Goal: Task Accomplishment & Management: Manage account settings

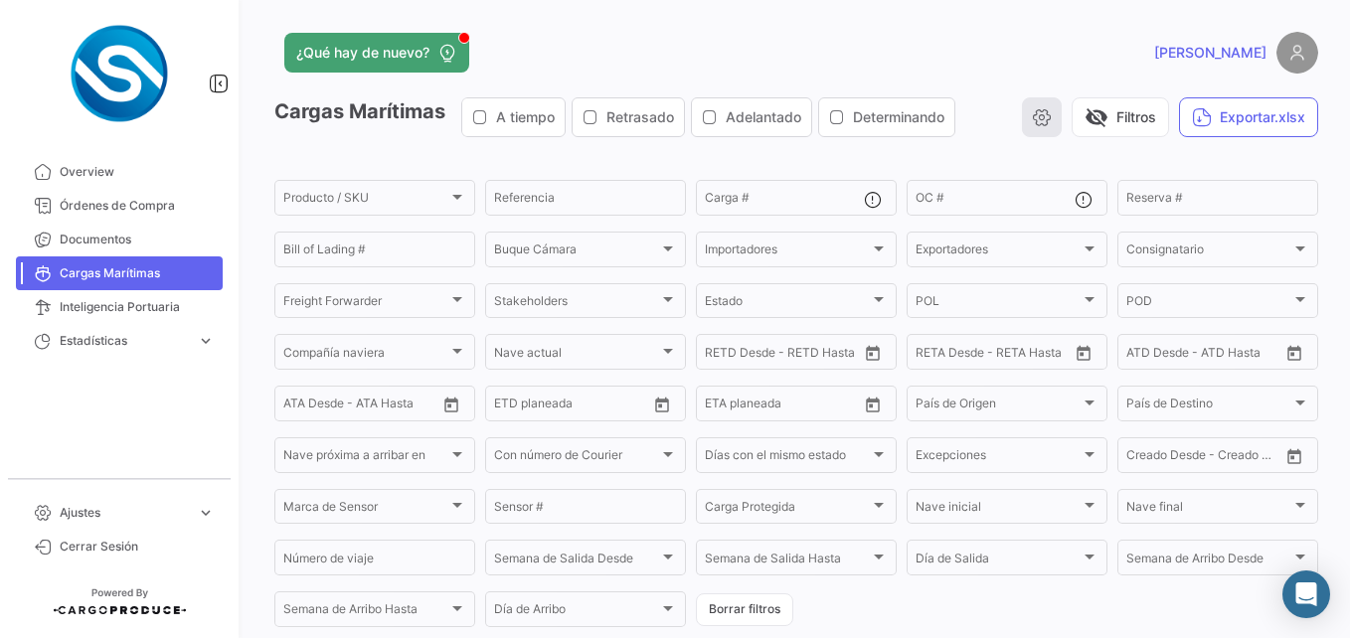
click at [1034, 111] on icon "button" at bounding box center [1042, 117] width 20 height 20
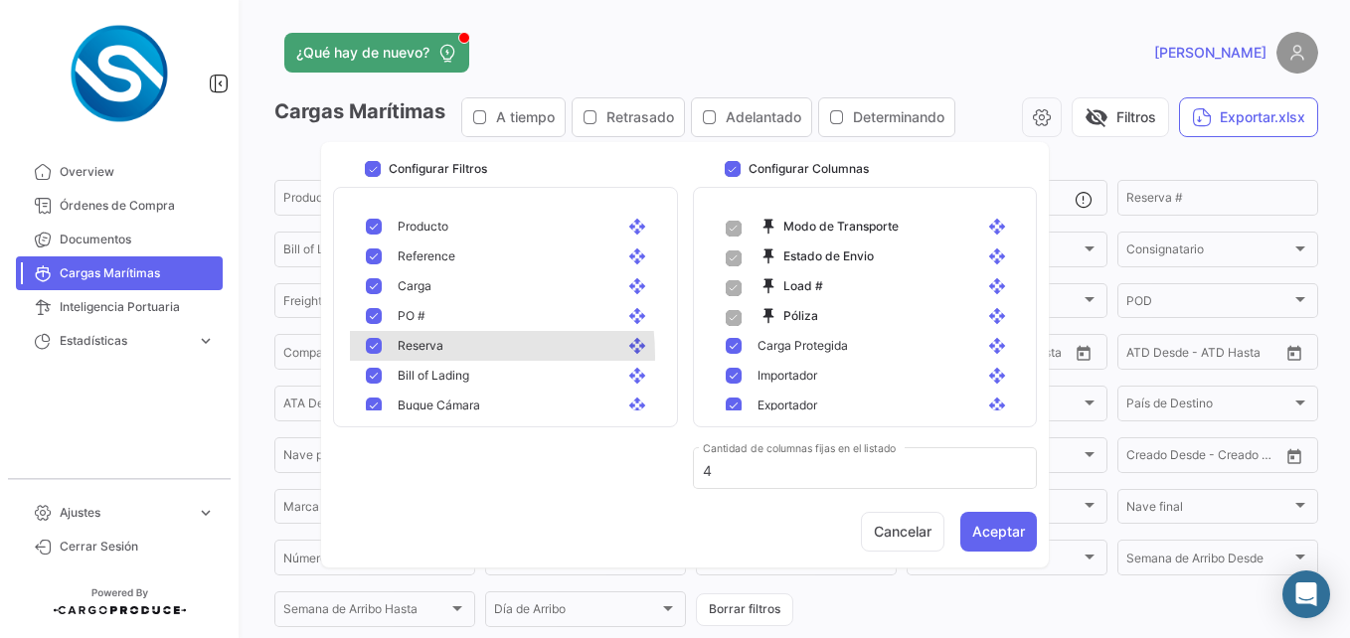
click at [421, 356] on div "Reserva open_with" at bounding box center [509, 346] width 318 height 30
checkbox input "false"
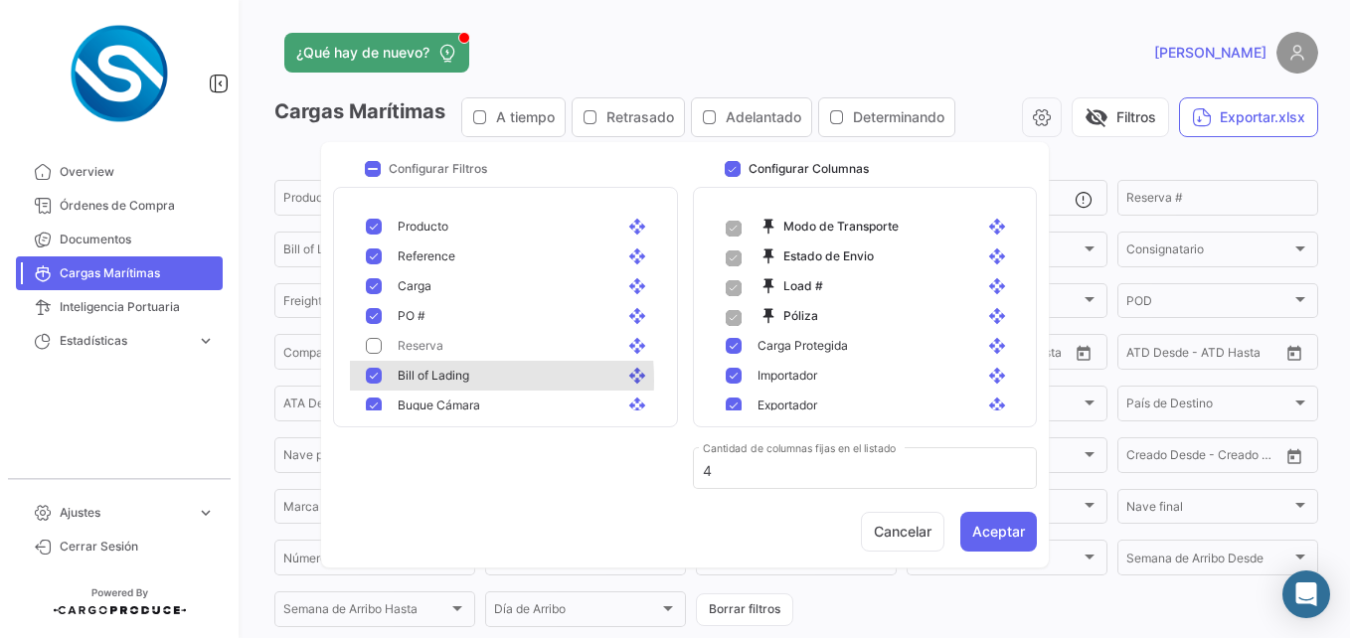
click at [429, 380] on span "Bill of Lading" at bounding box center [434, 376] width 72 height 18
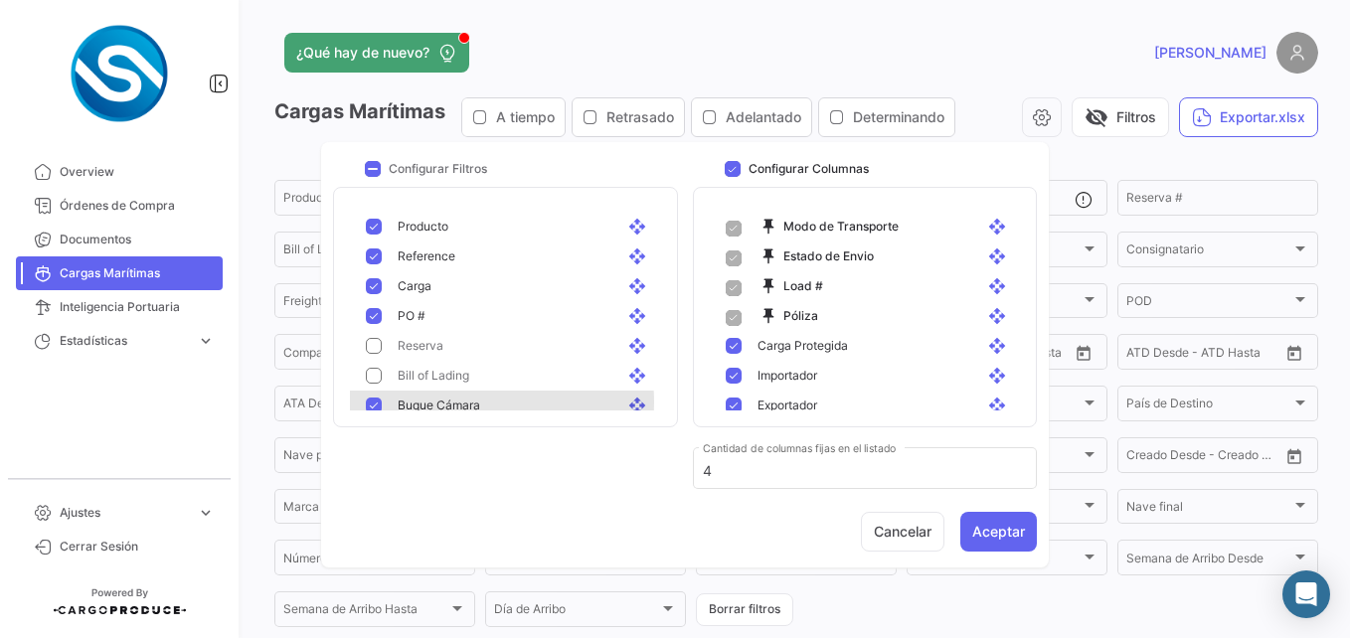
click at [435, 403] on span "Buque Cámara" at bounding box center [439, 406] width 83 height 18
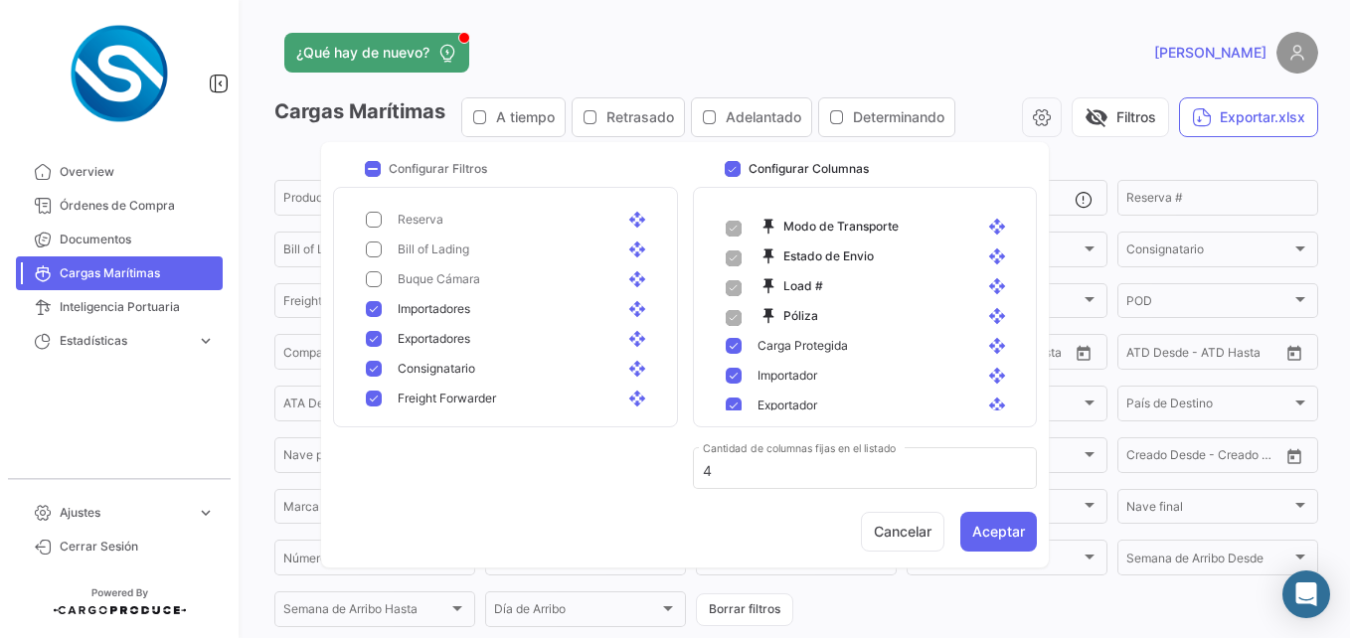
scroll to position [127, 0]
click at [467, 313] on span "Importadores" at bounding box center [434, 308] width 73 height 18
click at [468, 321] on div "Importadores open_with" at bounding box center [509, 308] width 318 height 30
click at [470, 335] on span "Exportadores" at bounding box center [434, 338] width 73 height 18
click at [476, 298] on div "Importadores open_with" at bounding box center [509, 308] width 318 height 30
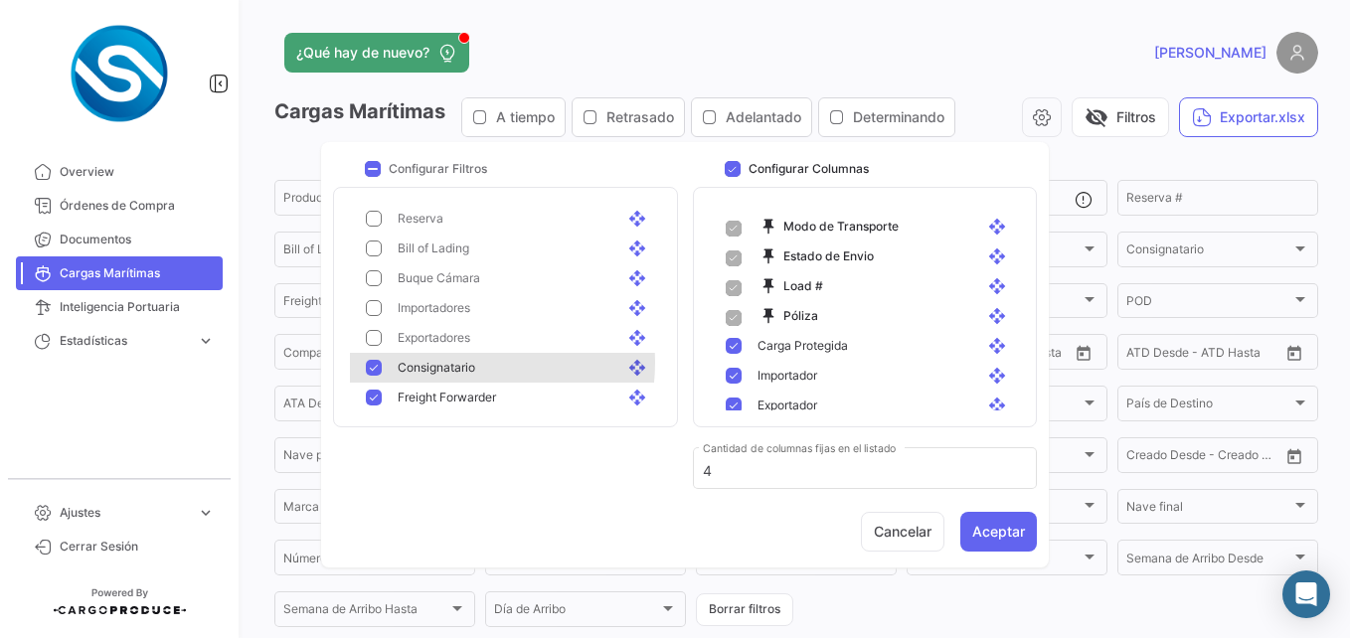
click at [468, 363] on span "Consignatario" at bounding box center [437, 368] width 78 height 18
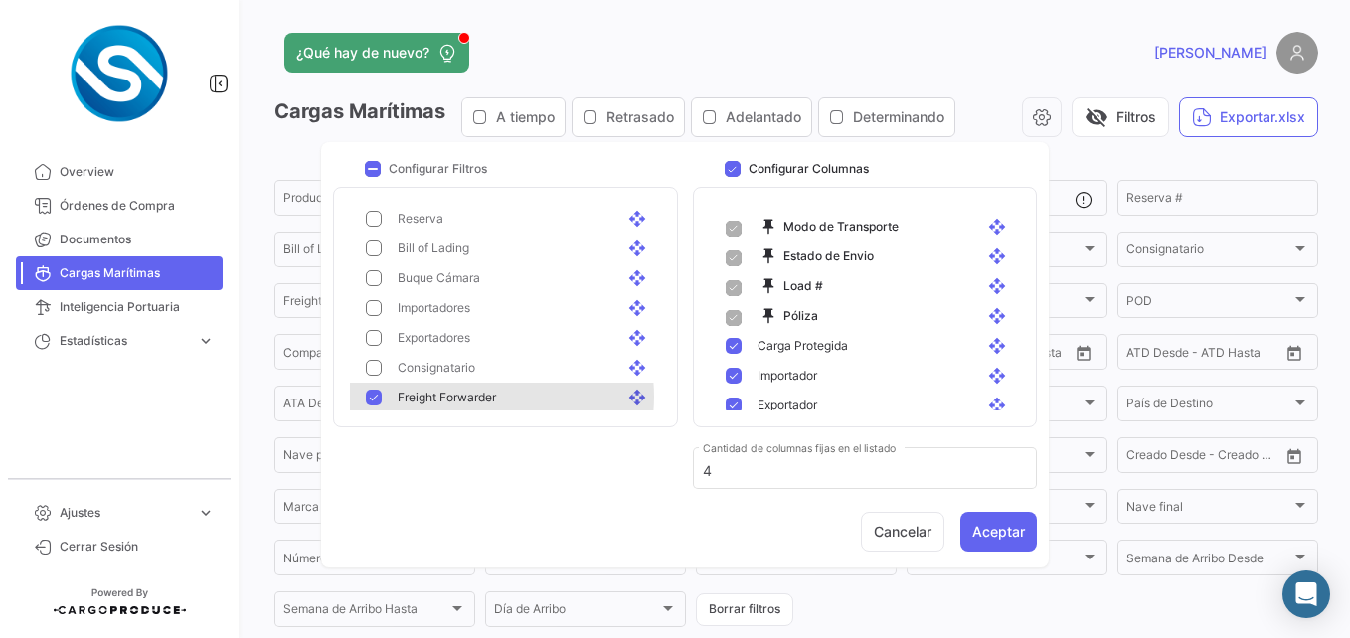
click at [473, 397] on span "Freight Forwarder" at bounding box center [447, 398] width 98 height 18
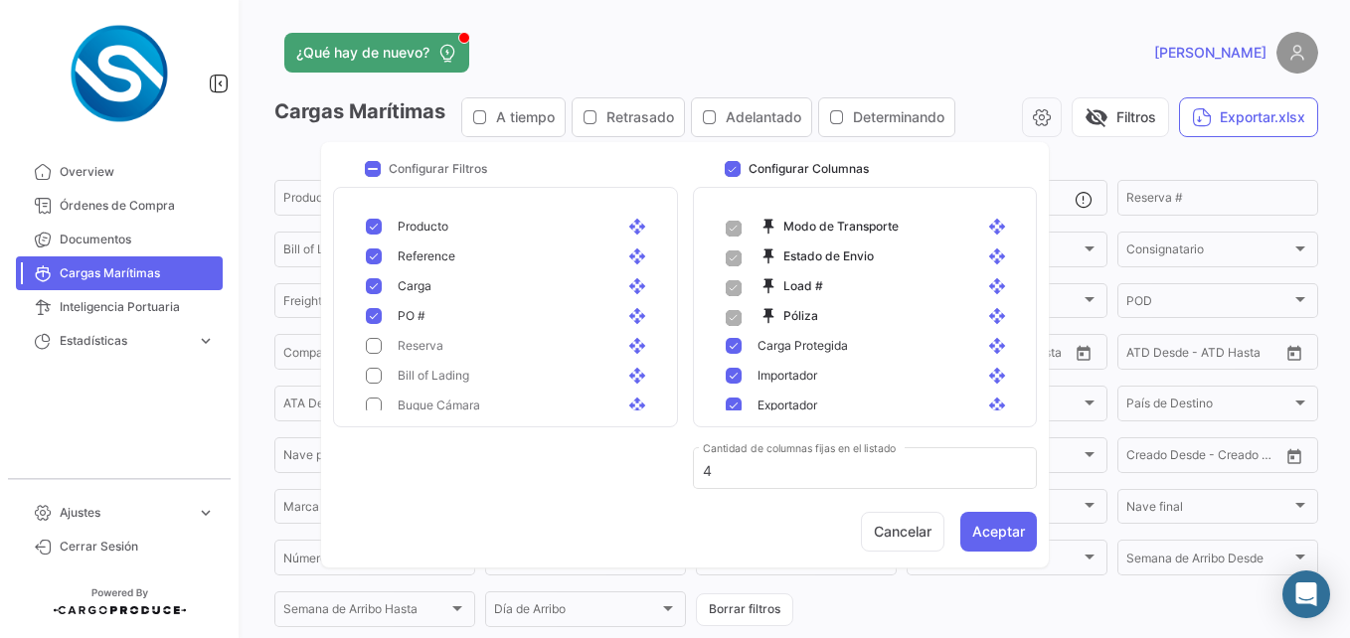
scroll to position [1173, 0]
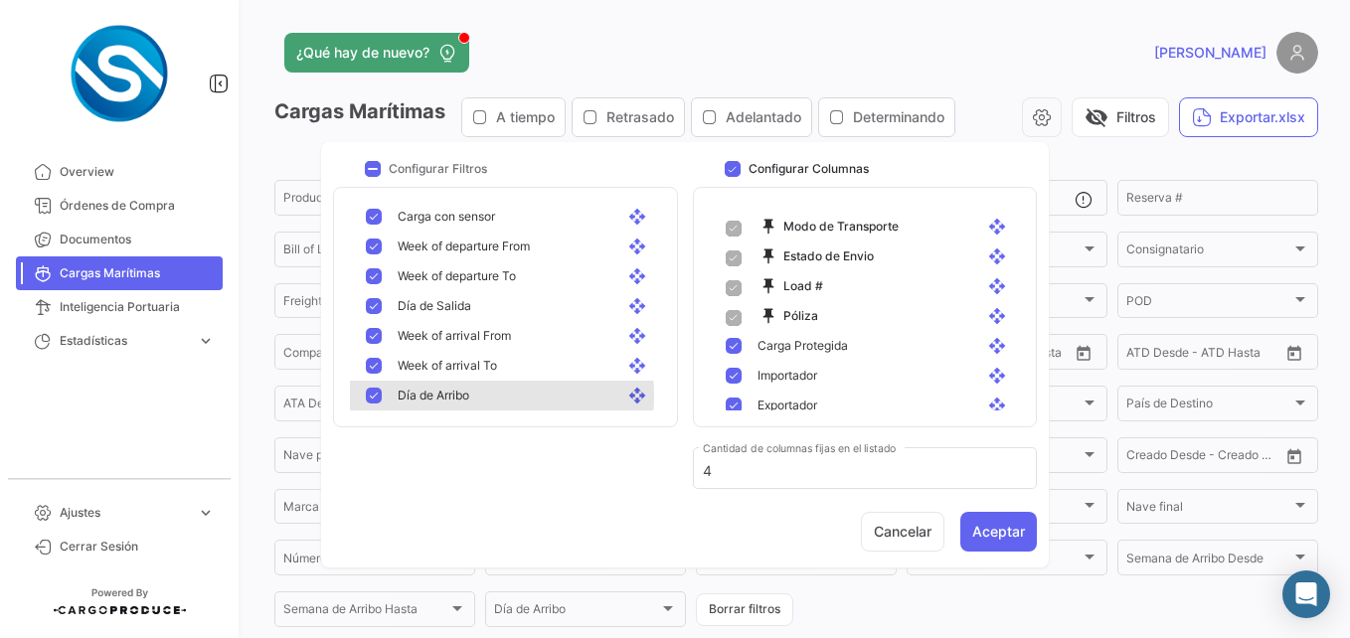
click at [465, 396] on span "Día de Arribo" at bounding box center [434, 396] width 72 height 18
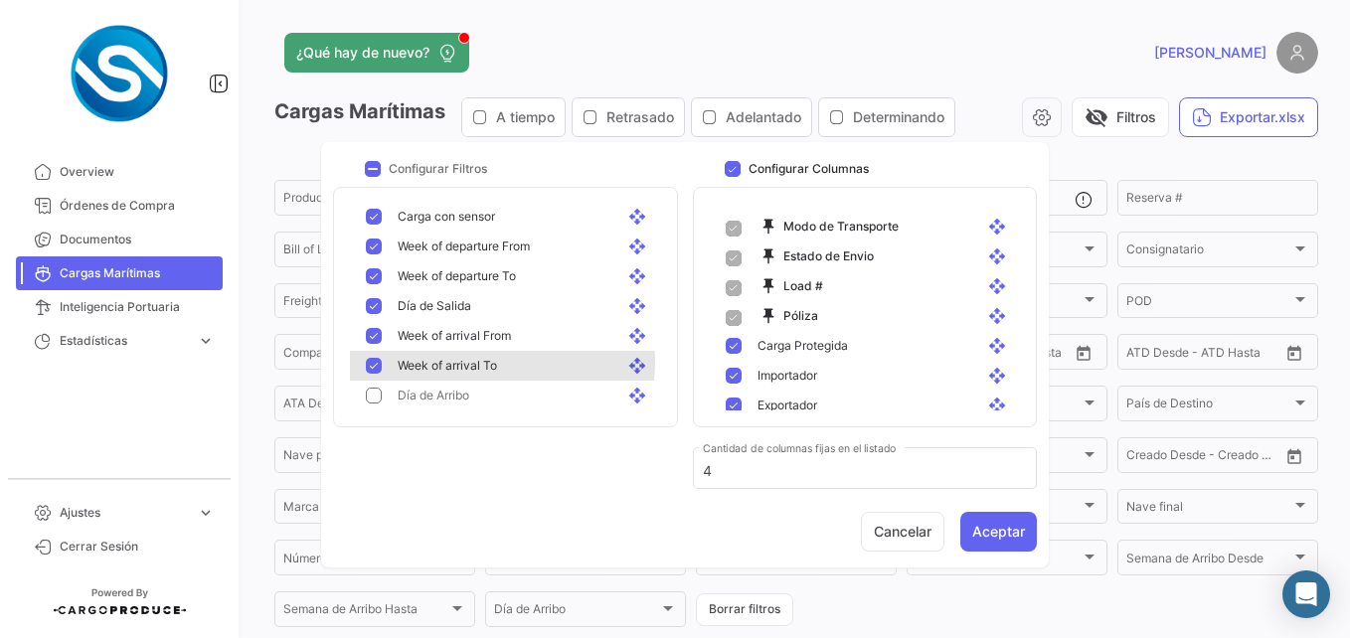
click at [497, 362] on span "Week of arrival To" at bounding box center [447, 366] width 99 height 18
click at [495, 352] on div "Week of arrival To open_with" at bounding box center [509, 366] width 318 height 30
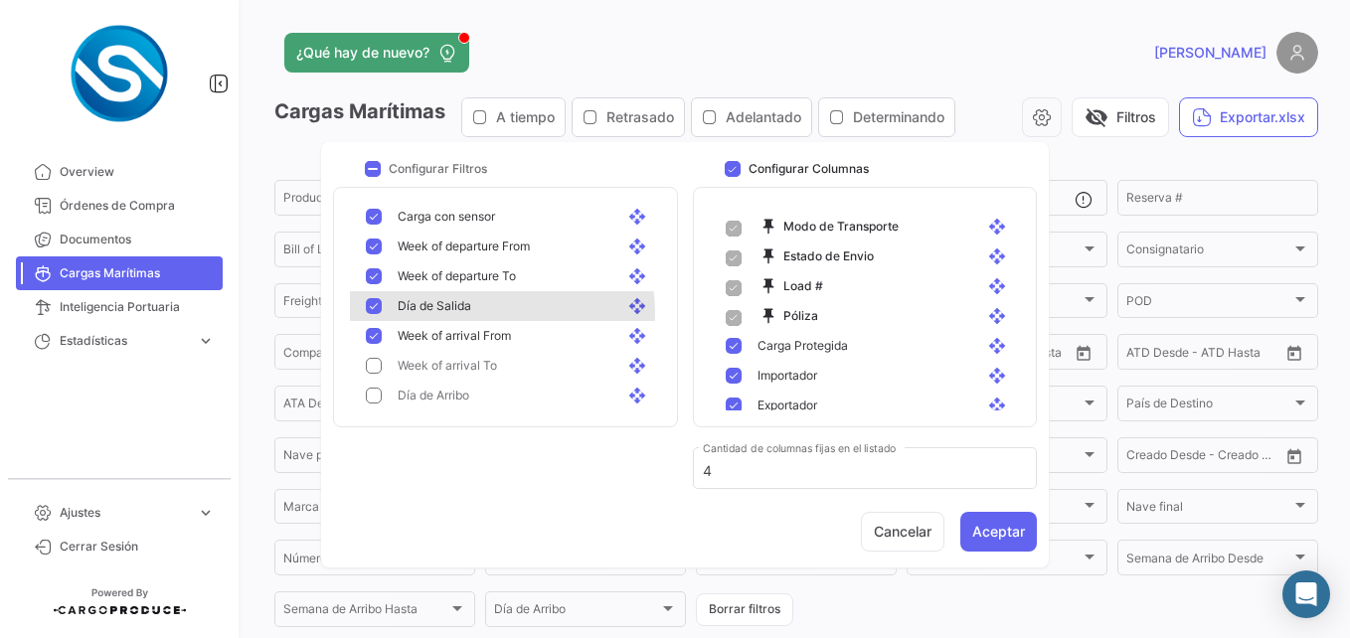
click at [489, 313] on div "Día de Salida open_with" at bounding box center [525, 306] width 254 height 18
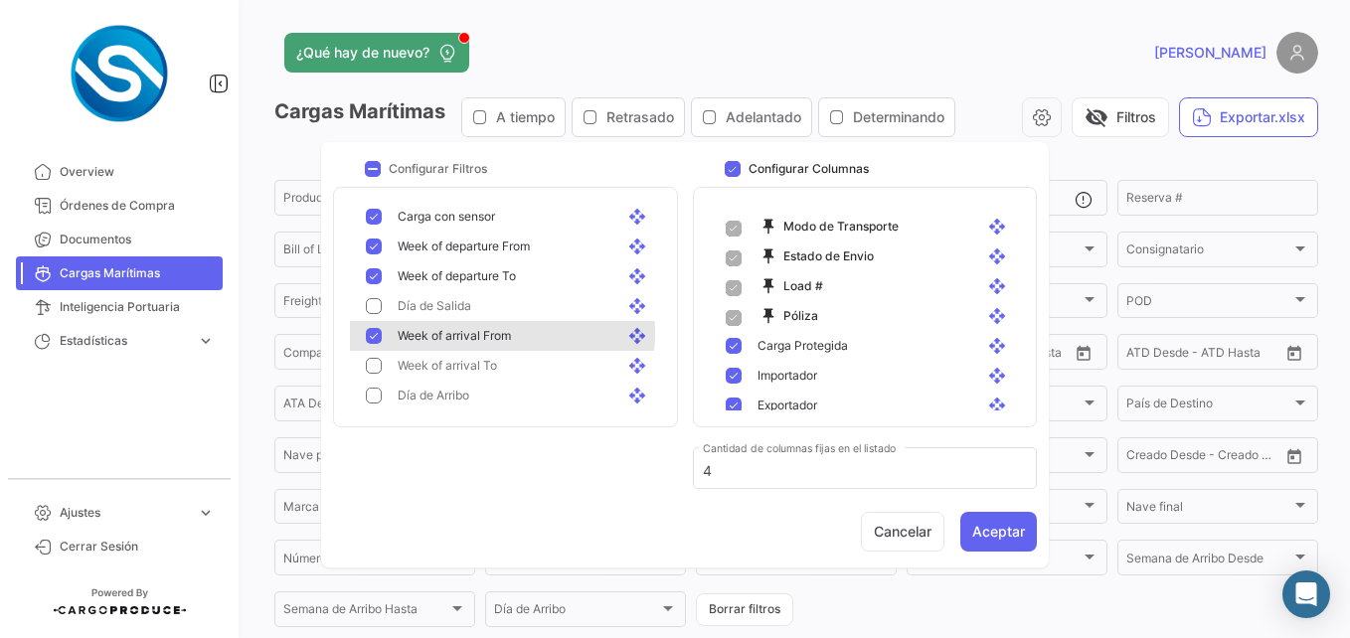
click at [488, 332] on span "Week of arrival From" at bounding box center [454, 336] width 113 height 18
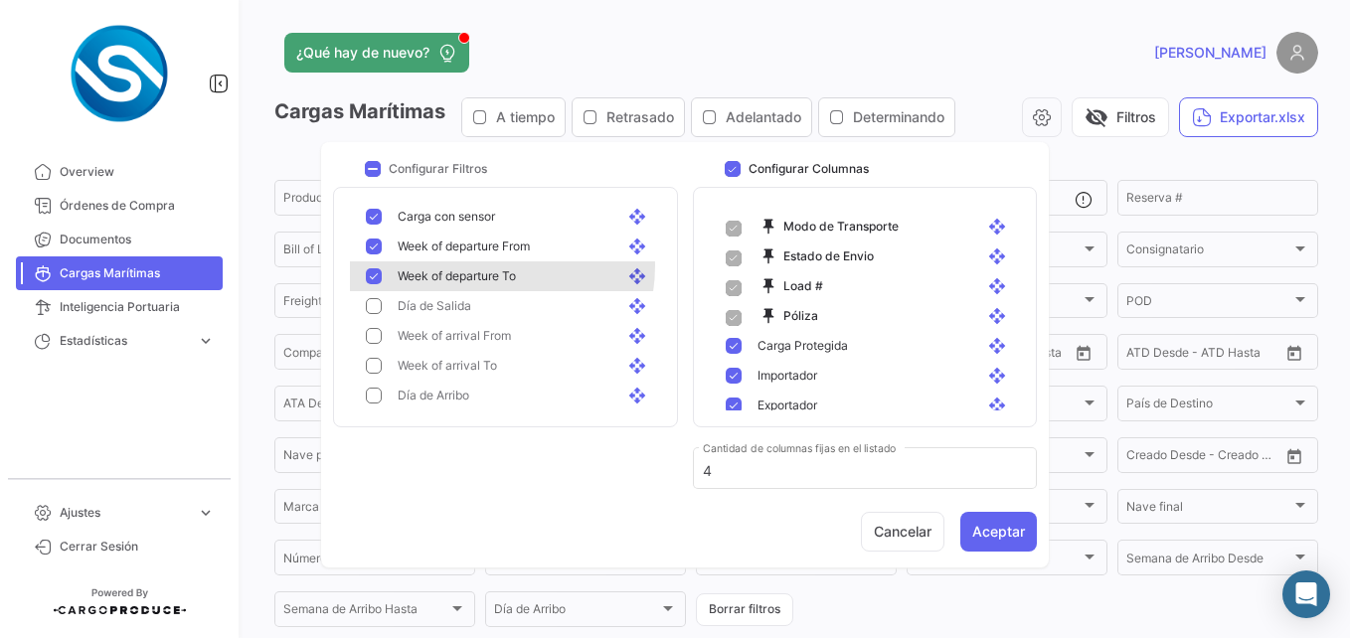
click at [492, 266] on div "Week of departure To open_with" at bounding box center [509, 276] width 318 height 30
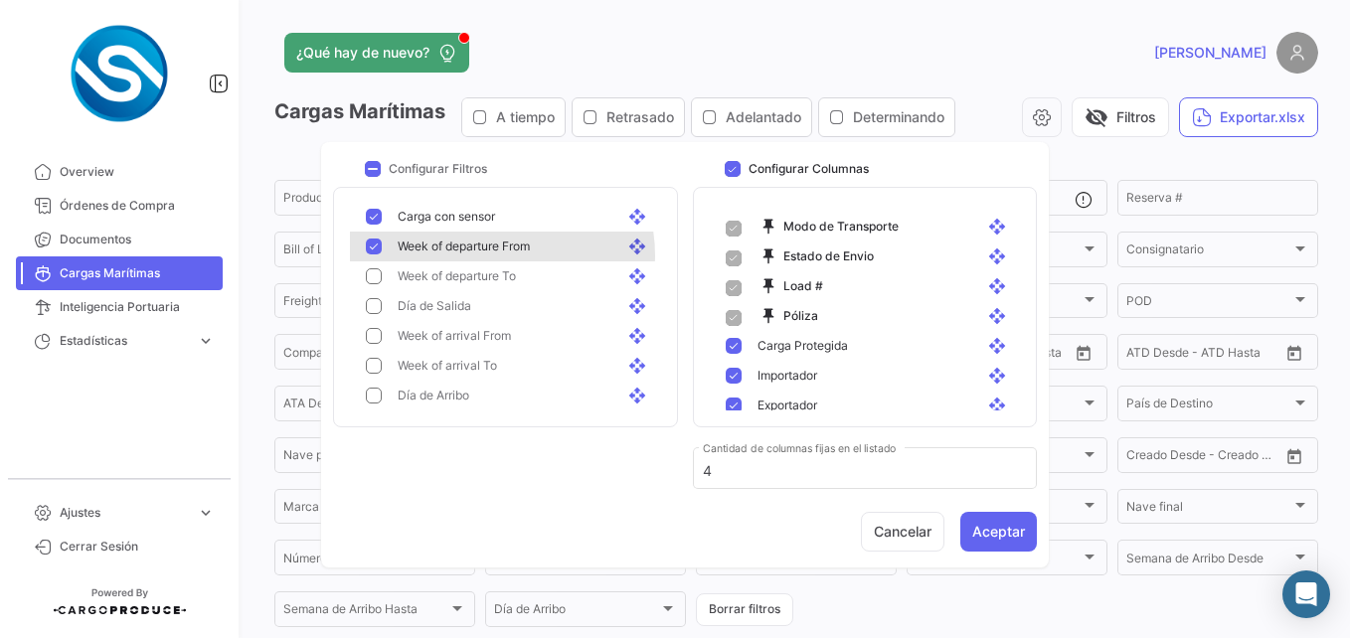
click at [492, 255] on span "Week of departure From" at bounding box center [464, 247] width 132 height 18
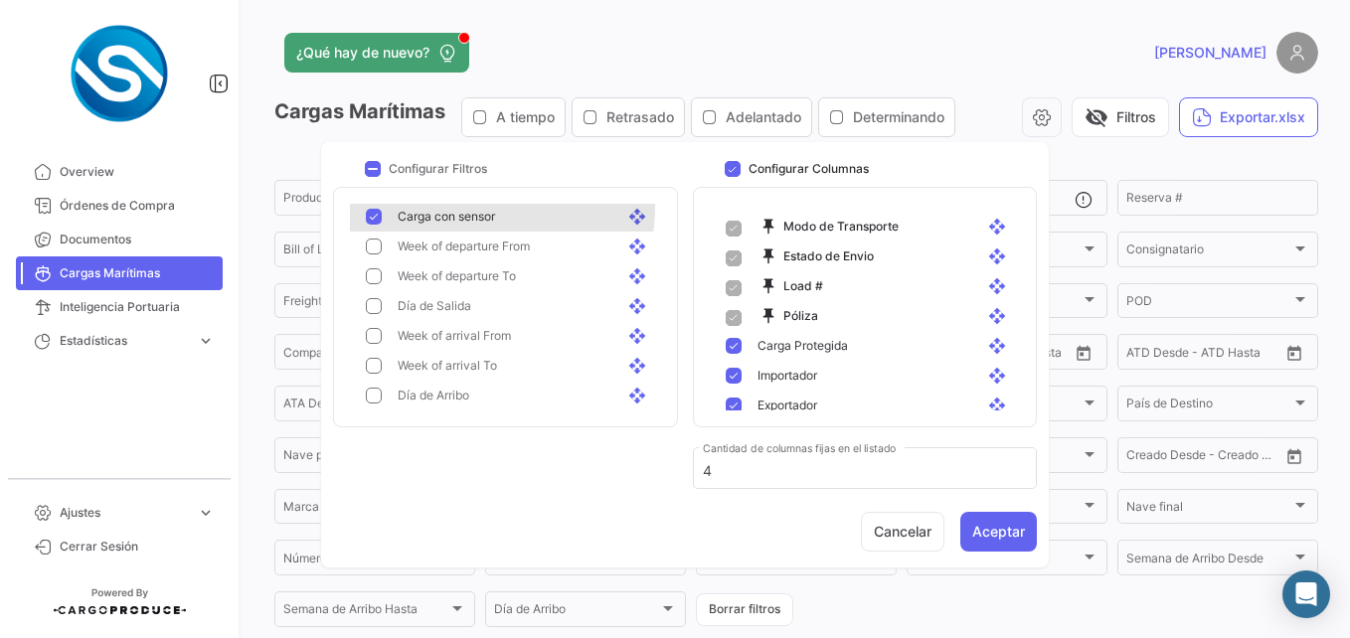
click at [470, 207] on div "Carga con sensor open_with" at bounding box center [509, 217] width 318 height 30
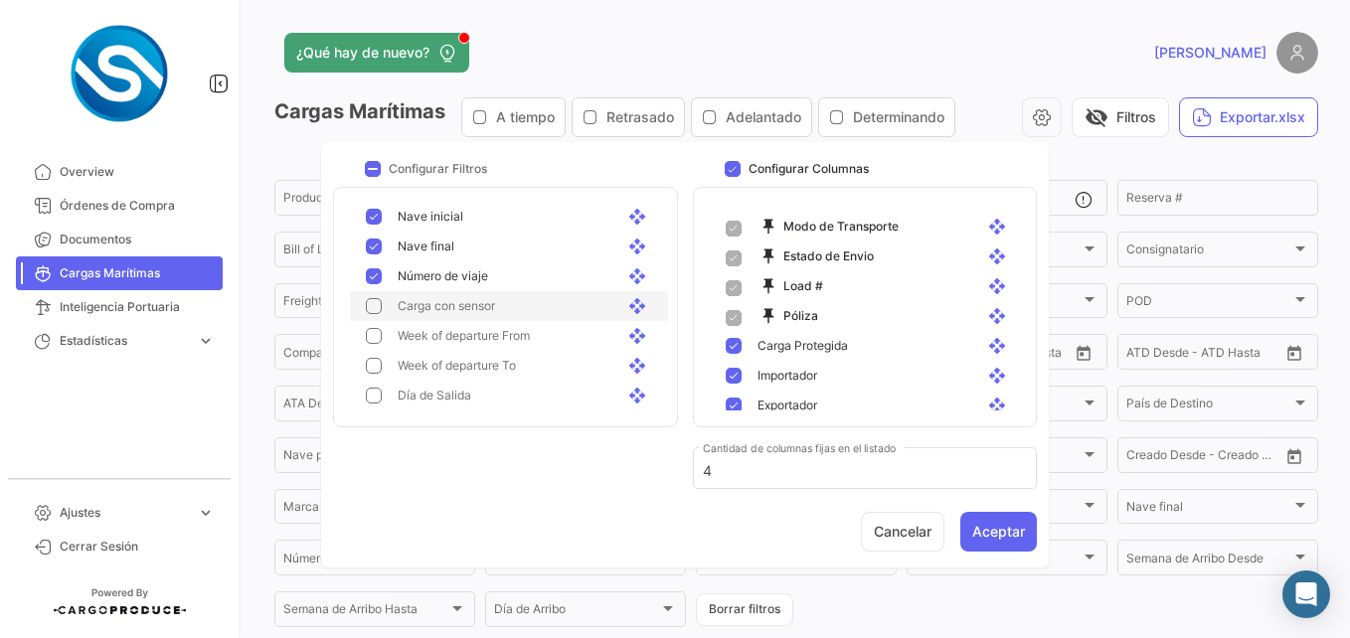
scroll to position [1077, 0]
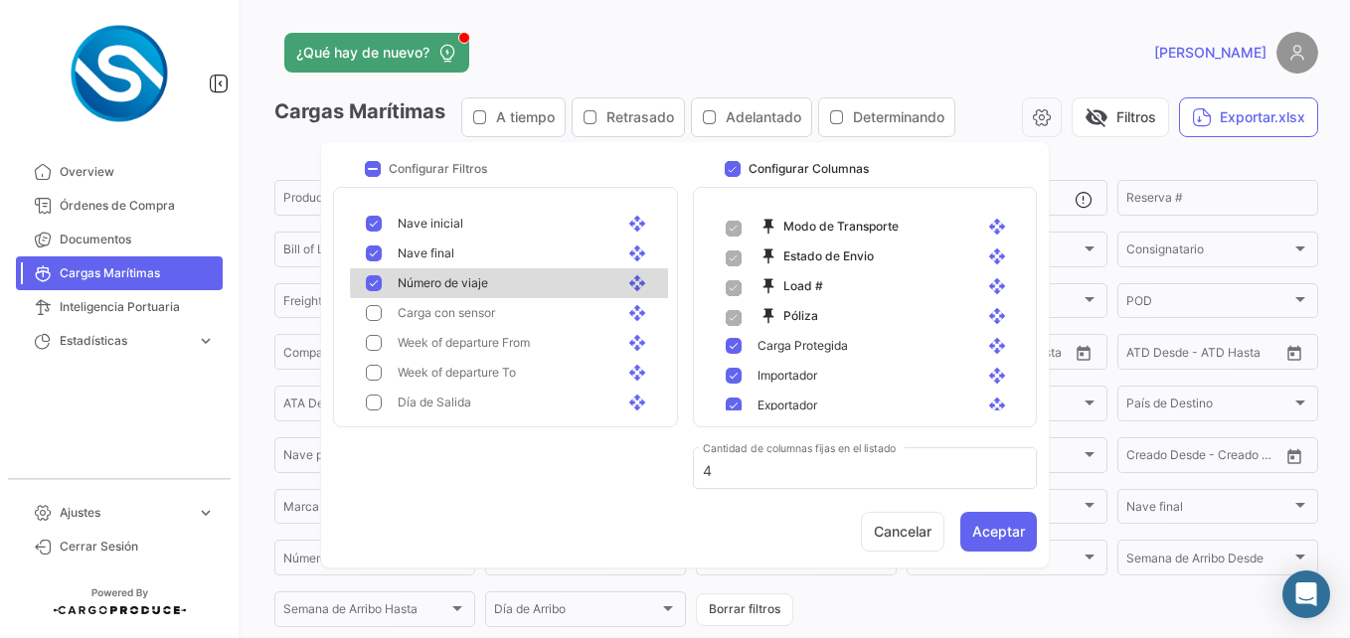
click at [512, 281] on div "Número de viaje open_with" at bounding box center [525, 283] width 254 height 18
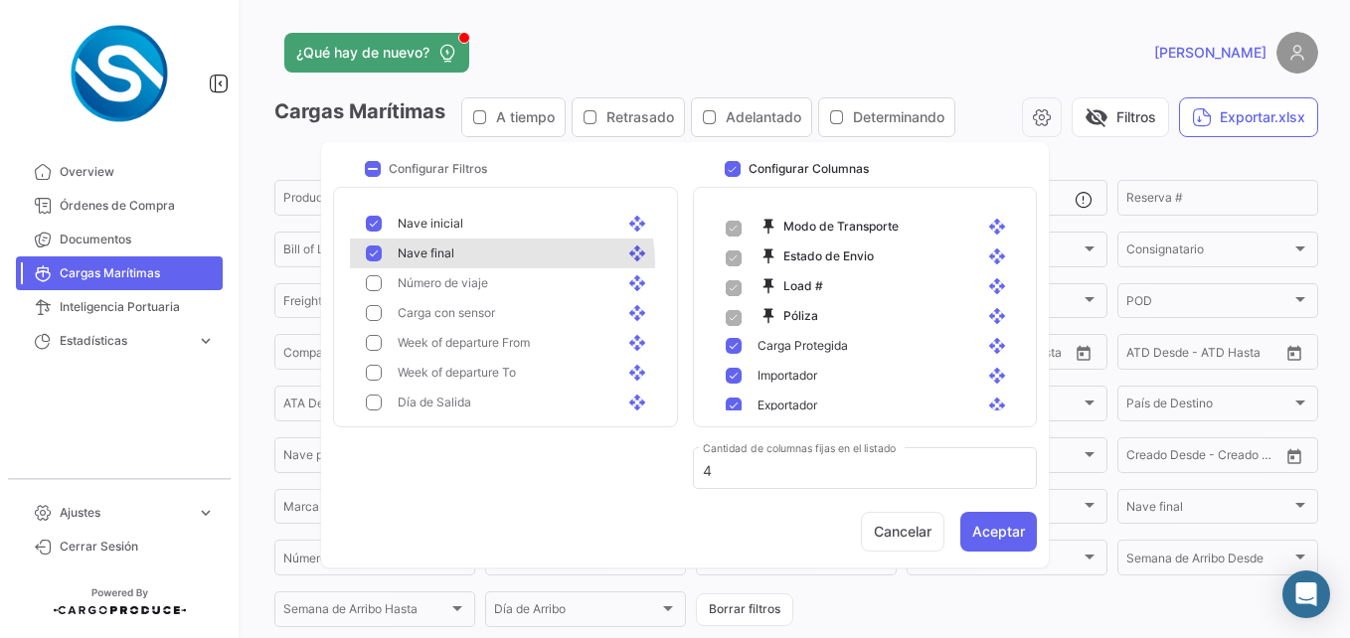
click at [489, 264] on div "[PERSON_NAME] final open_with" at bounding box center [509, 254] width 318 height 30
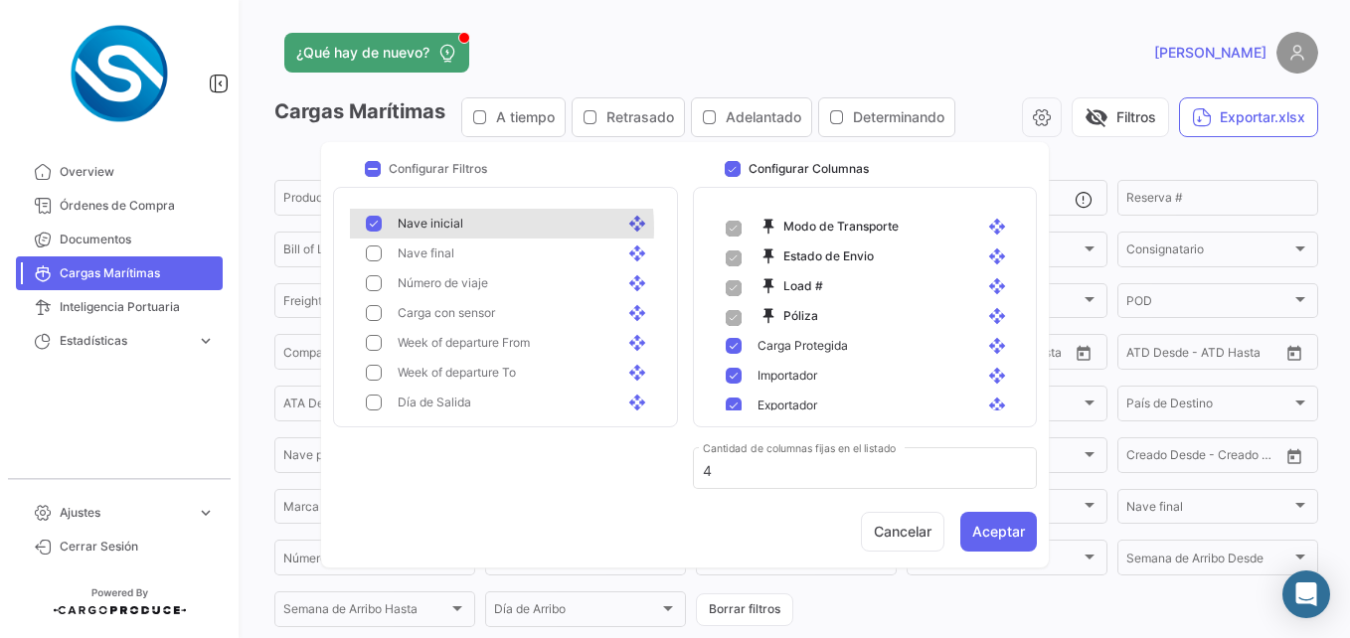
click at [477, 228] on div "[PERSON_NAME] inicial open_with" at bounding box center [525, 224] width 254 height 18
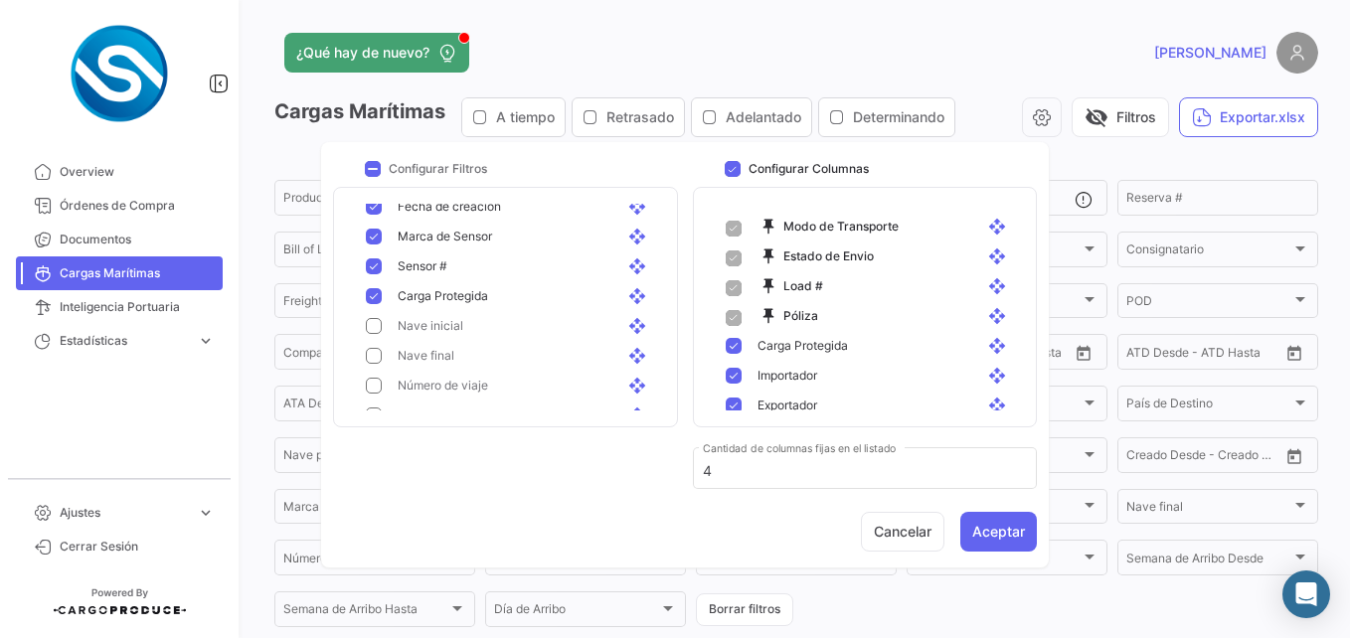
scroll to position [944, 0]
click at [475, 310] on div "Sensor # open_with" at bounding box center [509, 296] width 318 height 30
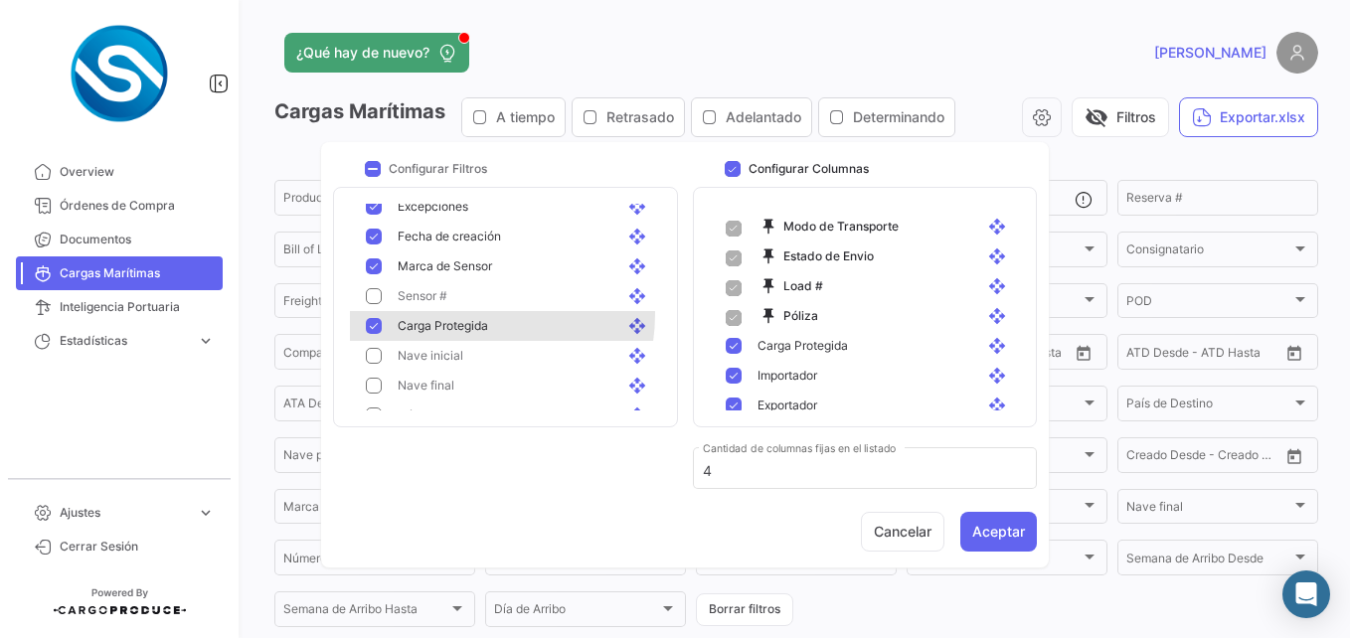
click at [476, 315] on div "Carga Protegida open_with" at bounding box center [509, 326] width 318 height 30
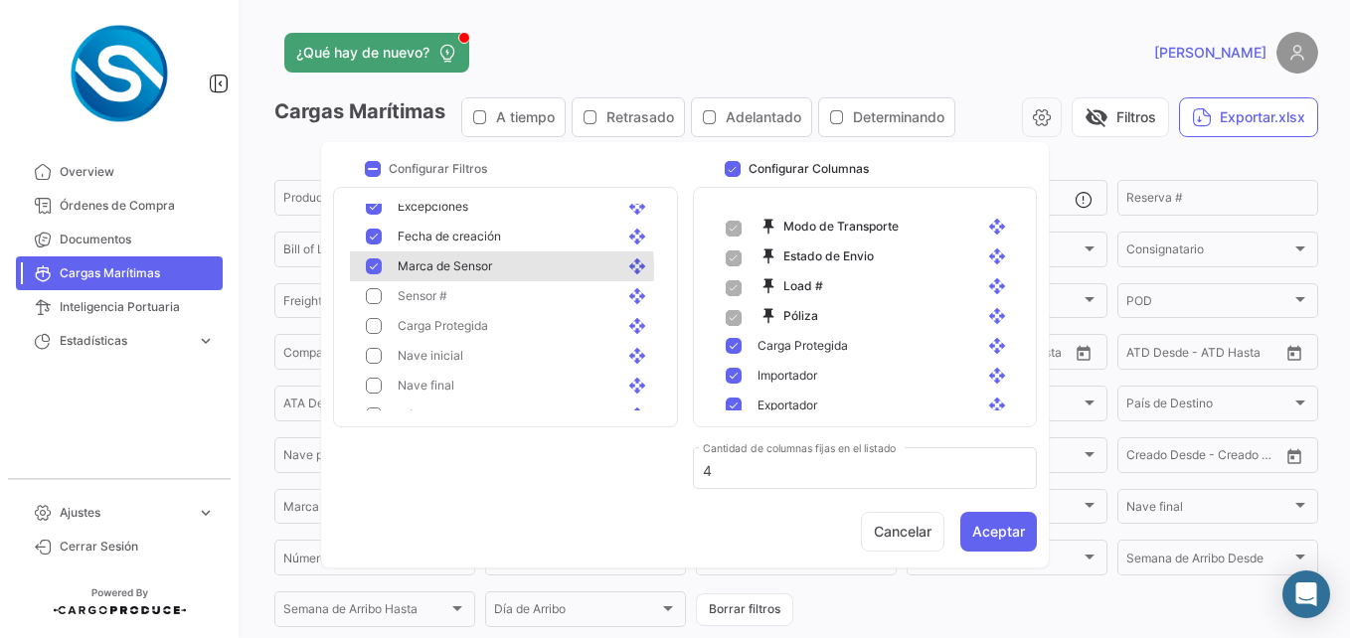
click at [477, 268] on span "Marca de Sensor" at bounding box center [445, 266] width 94 height 18
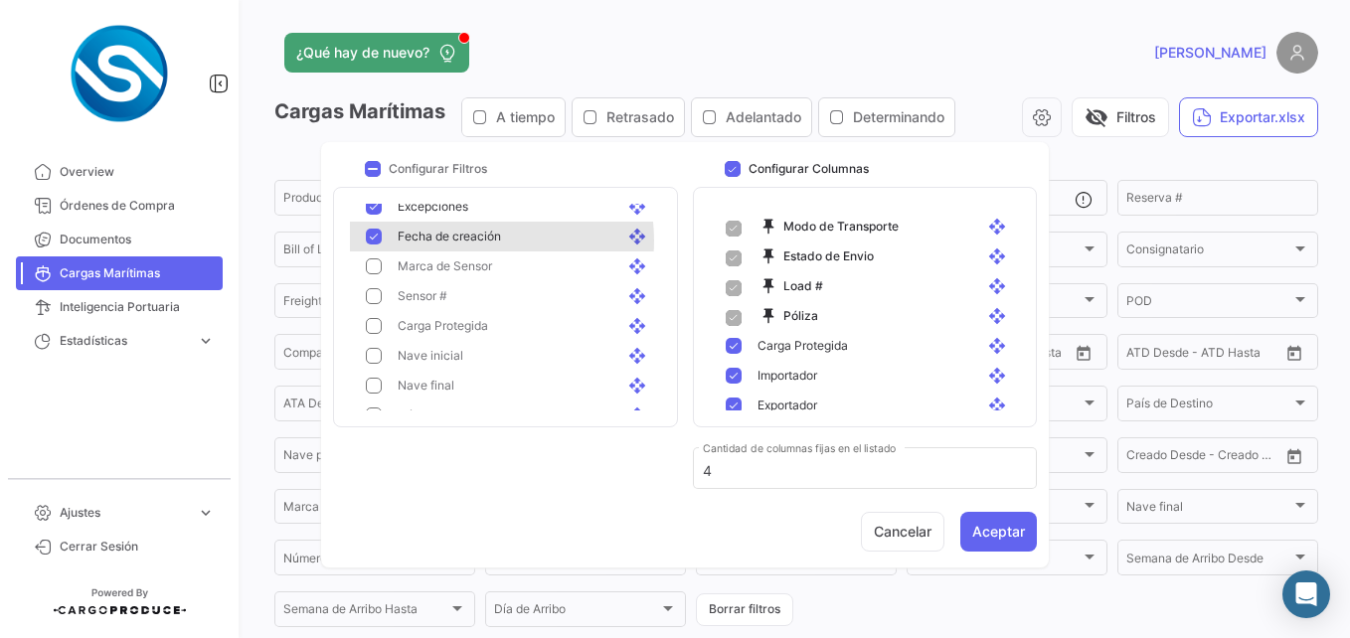
click at [477, 241] on span "Fecha de creación" at bounding box center [449, 237] width 103 height 18
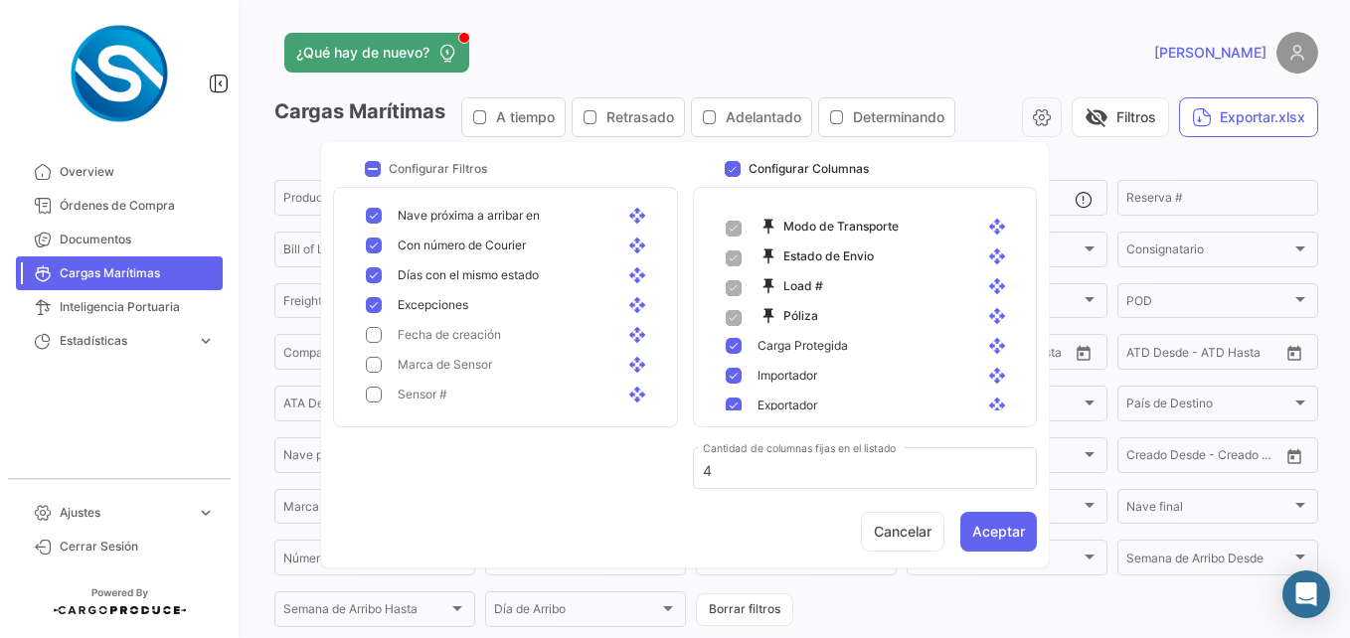
scroll to position [845, 0]
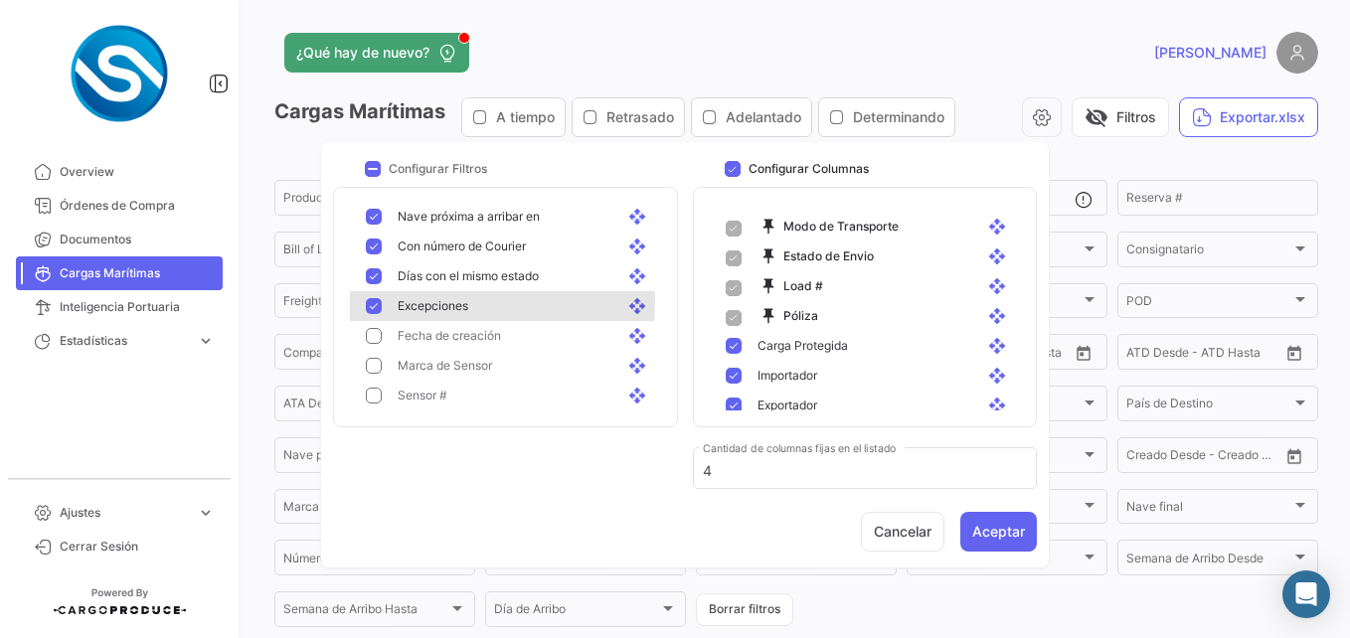
click at [468, 301] on span "Excepciones" at bounding box center [433, 306] width 71 height 18
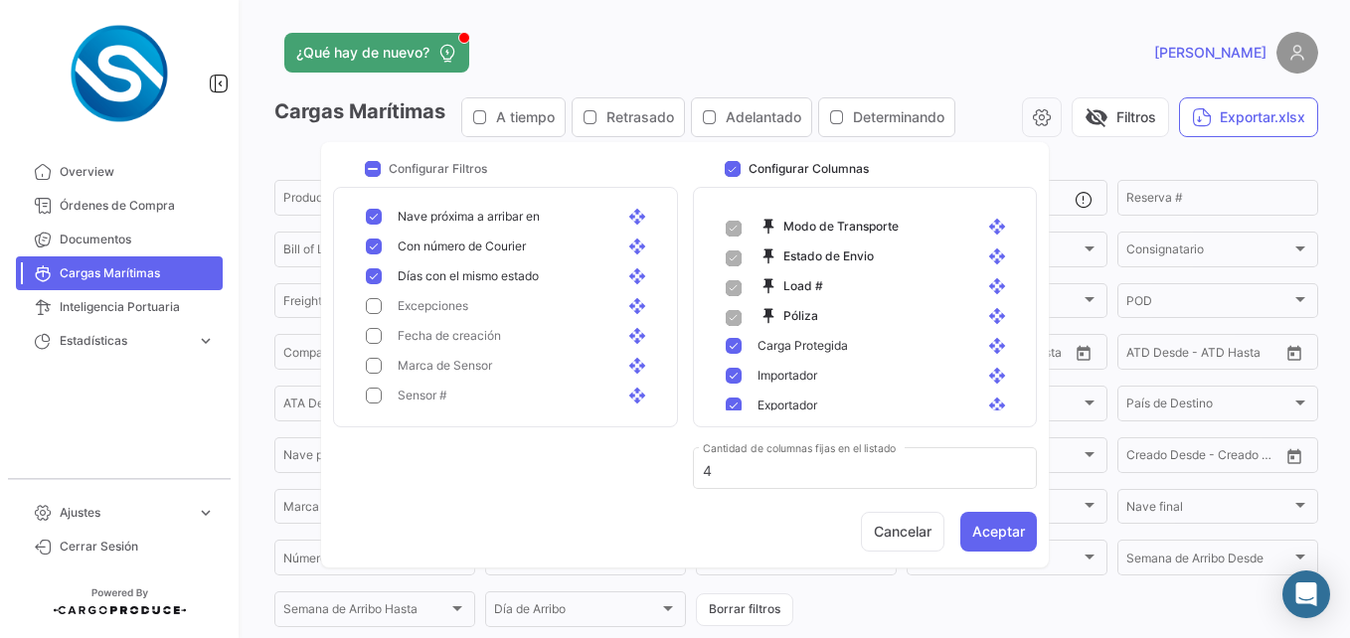
click at [482, 277] on span "Días con el mismo estado" at bounding box center [468, 276] width 141 height 18
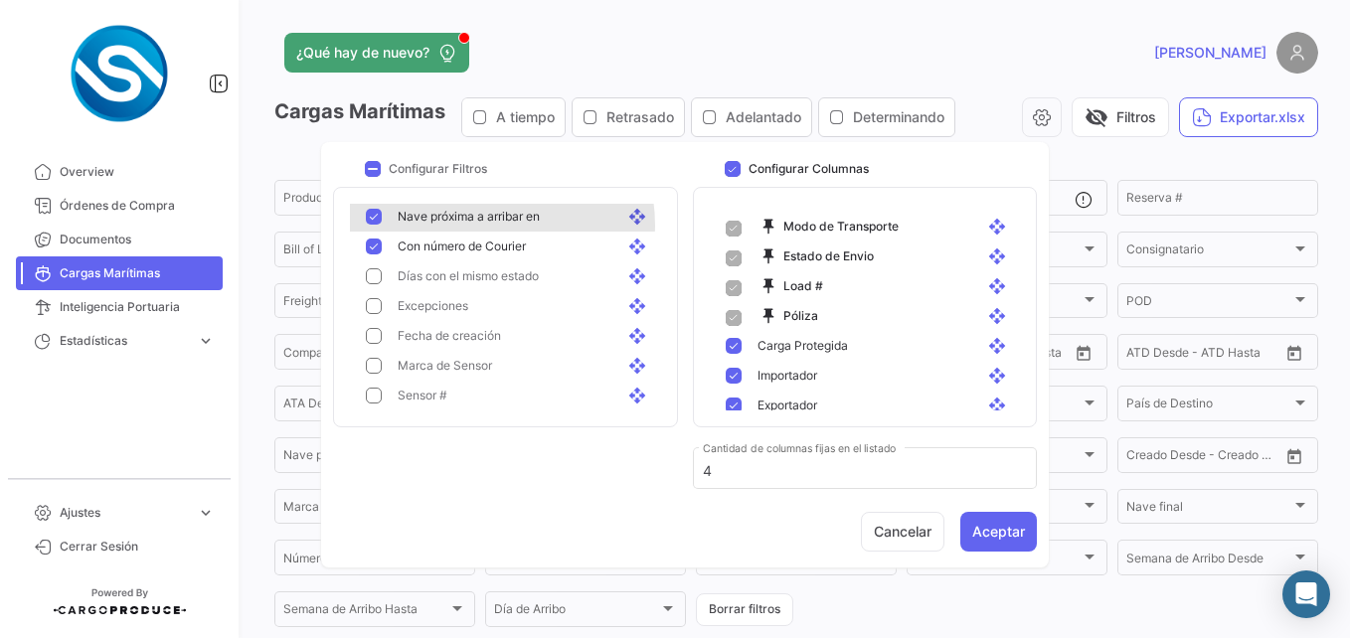
click at [494, 225] on span "Nave próxima a arribar en" at bounding box center [469, 217] width 142 height 18
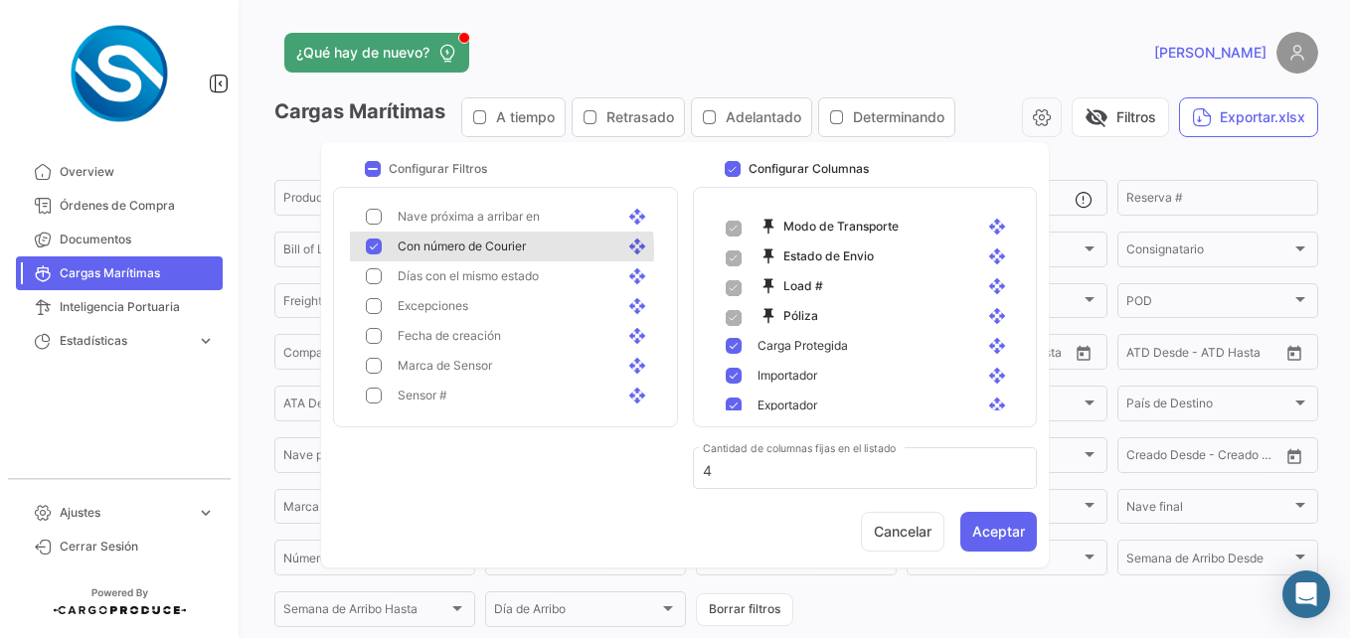
click at [490, 249] on span "Con número de Courier" at bounding box center [462, 247] width 128 height 18
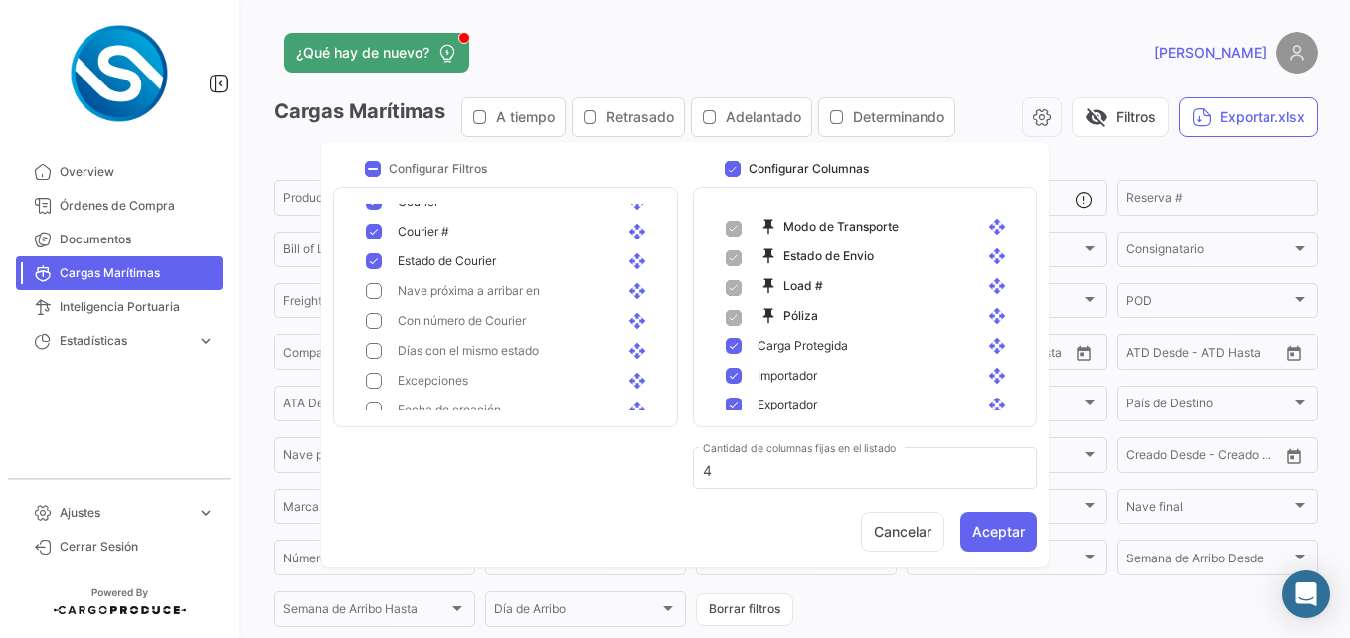
scroll to position [769, 0]
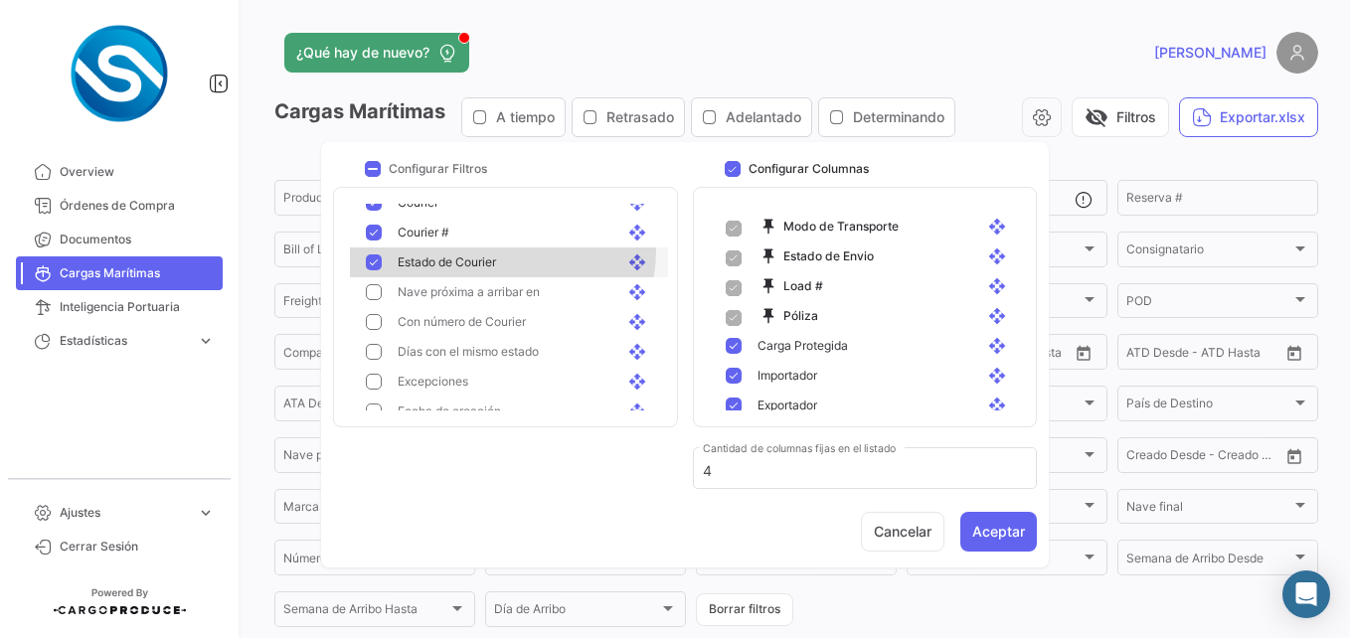
click at [490, 249] on div "Estado de Courier open_with" at bounding box center [509, 263] width 318 height 30
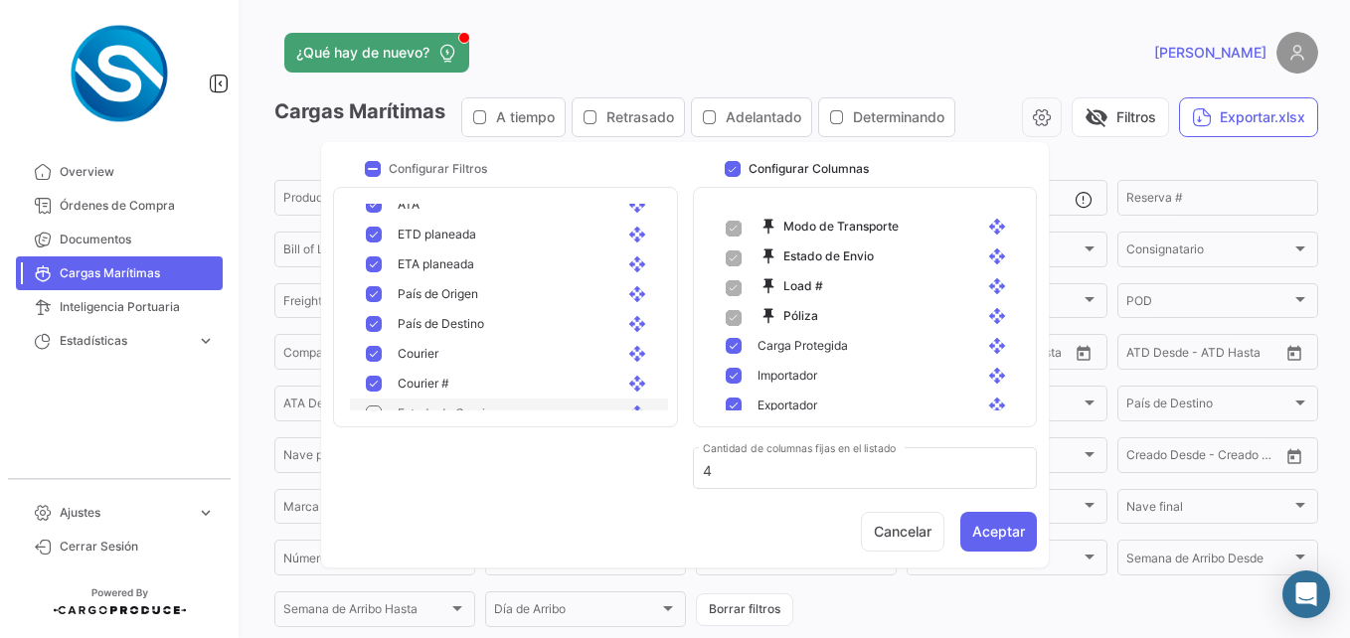
scroll to position [617, 0]
click at [470, 373] on div "Courier # open_with" at bounding box center [509, 385] width 318 height 30
click at [463, 361] on div "Courier open_with" at bounding box center [525, 355] width 254 height 18
click at [445, 323] on span "País de Destino" at bounding box center [441, 325] width 86 height 18
click at [441, 280] on div "País de Origen open_with" at bounding box center [509, 295] width 318 height 30
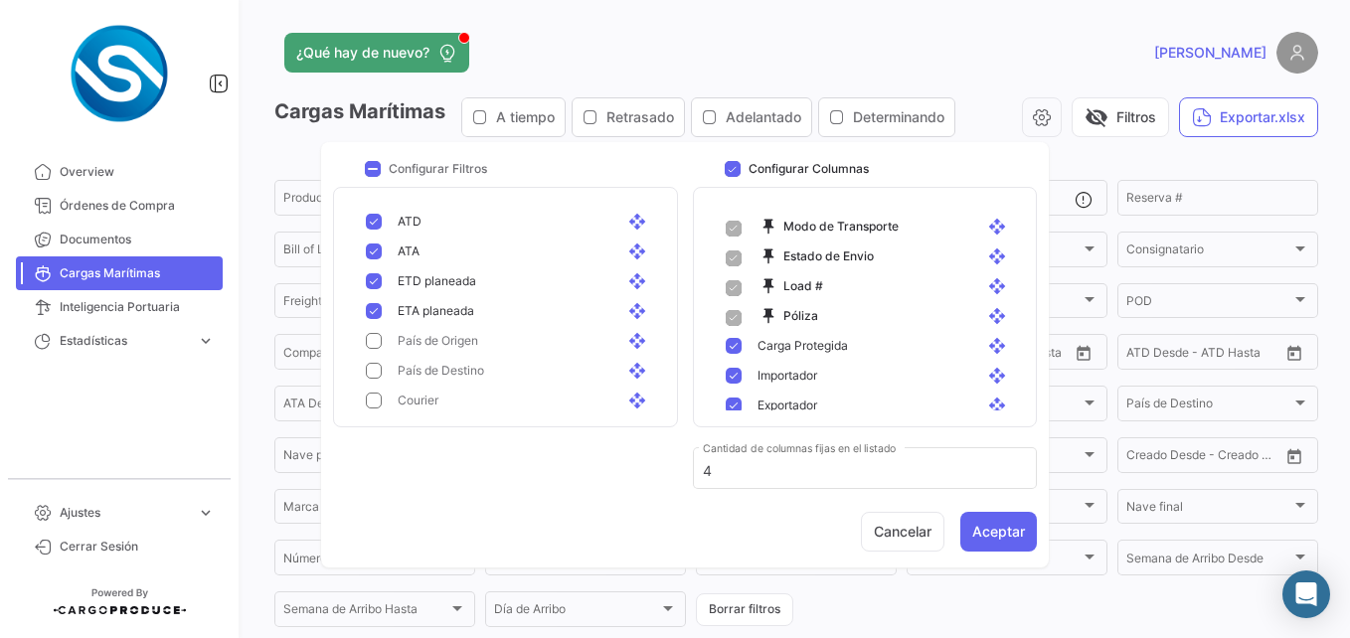
scroll to position [571, 0]
click at [442, 298] on div "ETA planeada open_with" at bounding box center [509, 312] width 318 height 30
click at [432, 278] on span "ETD planeada" at bounding box center [437, 282] width 79 height 18
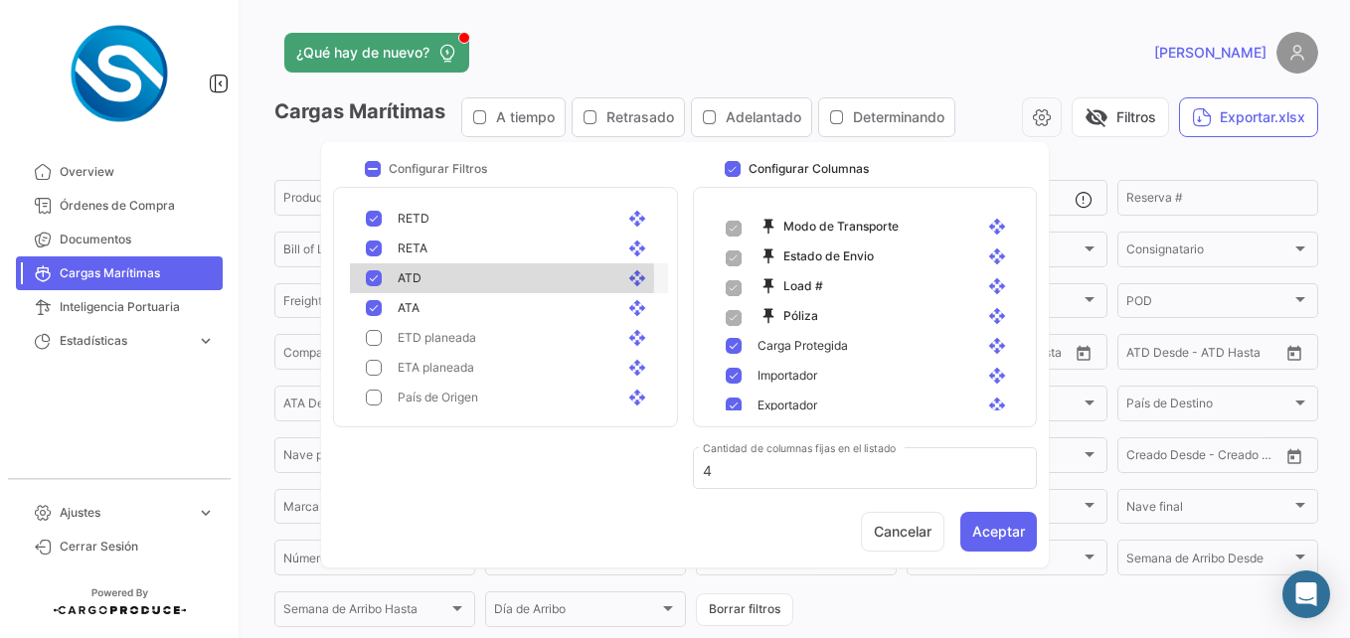
click at [432, 278] on div "ATD open_with" at bounding box center [525, 278] width 254 height 18
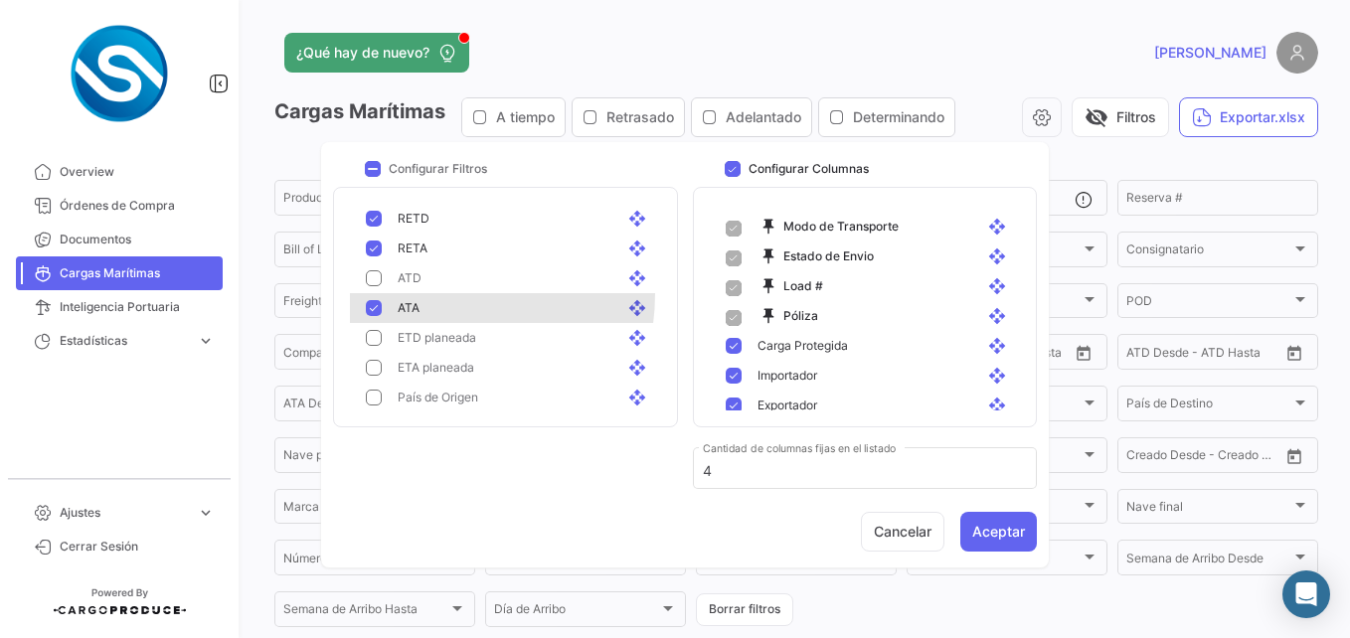
click at [434, 294] on div "ATA open_with" at bounding box center [509, 308] width 318 height 30
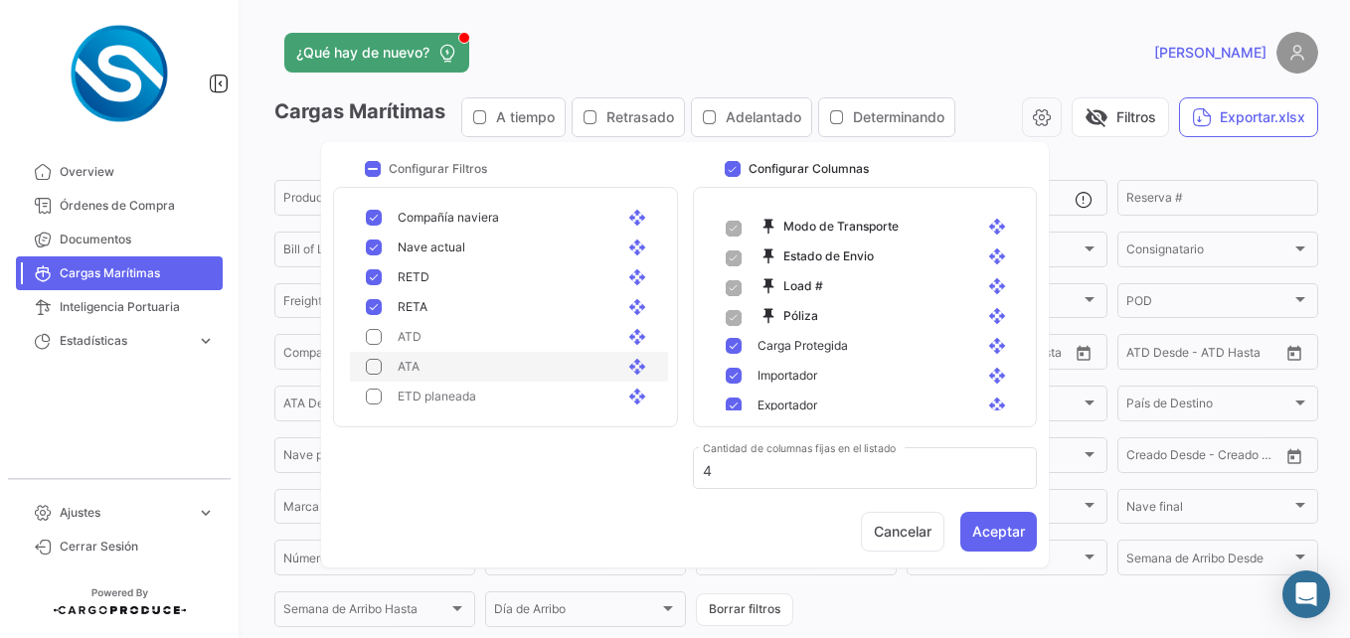
scroll to position [455, 0]
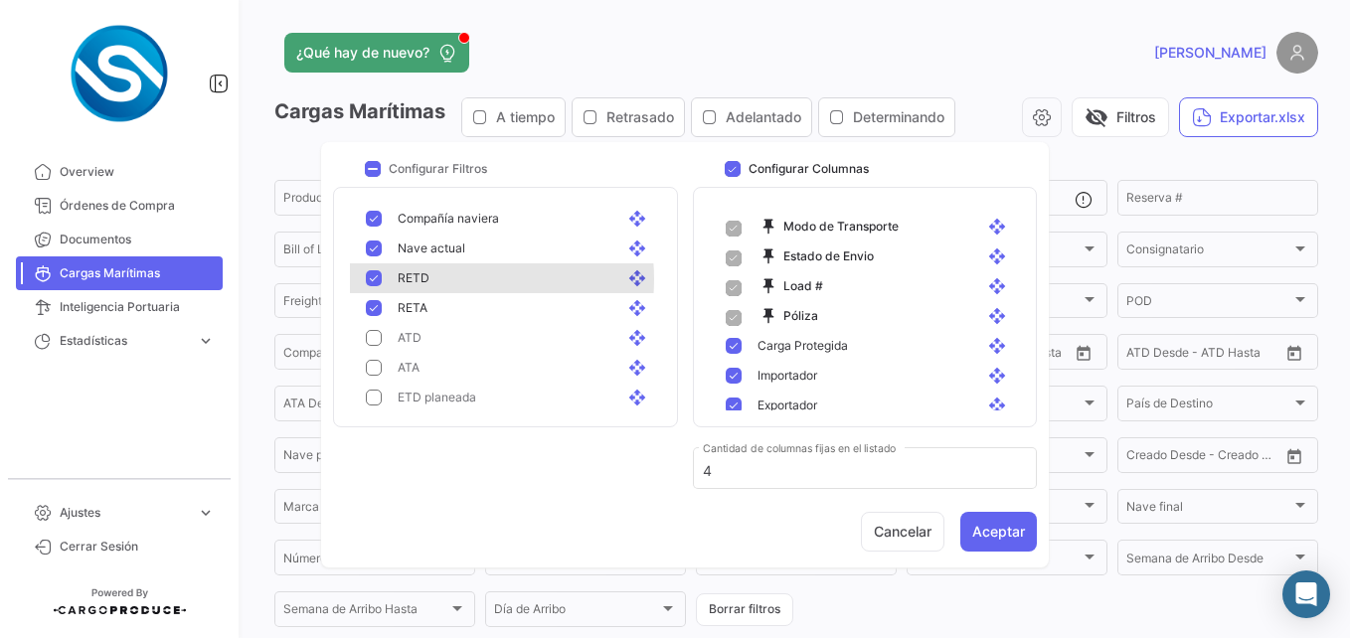
click at [439, 279] on div "RETD open_with" at bounding box center [525, 278] width 254 height 18
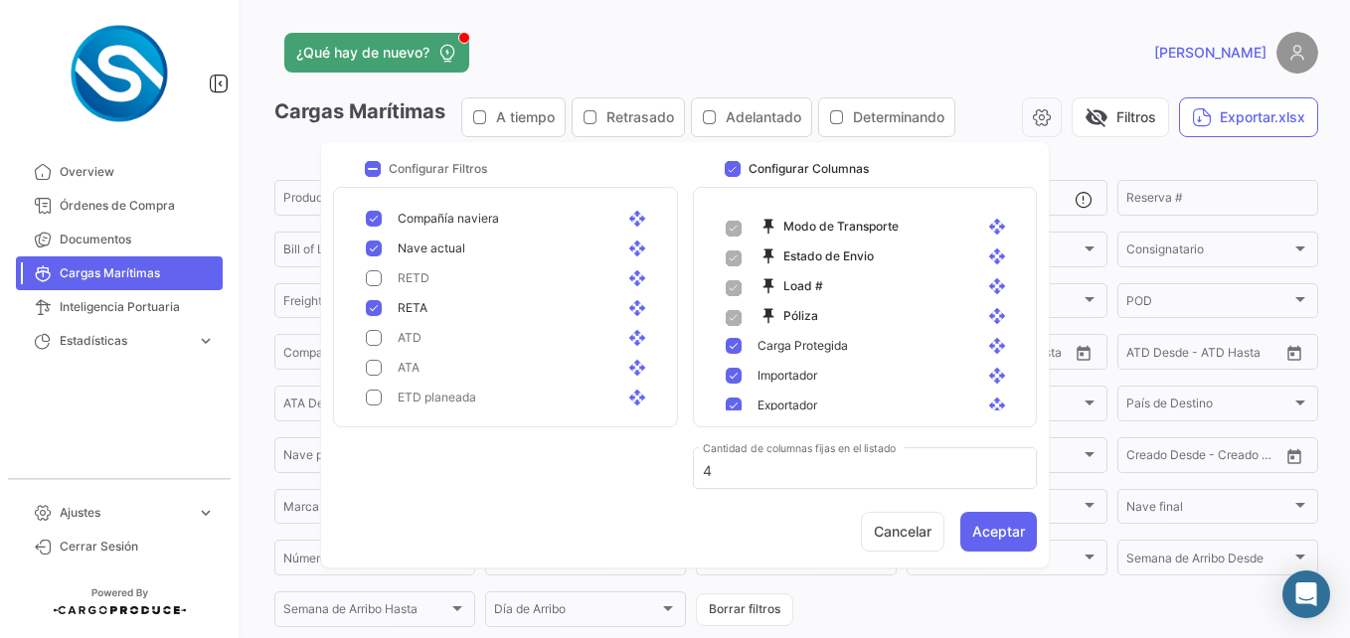
click at [451, 309] on div "[PERSON_NAME] open_with" at bounding box center [525, 308] width 254 height 18
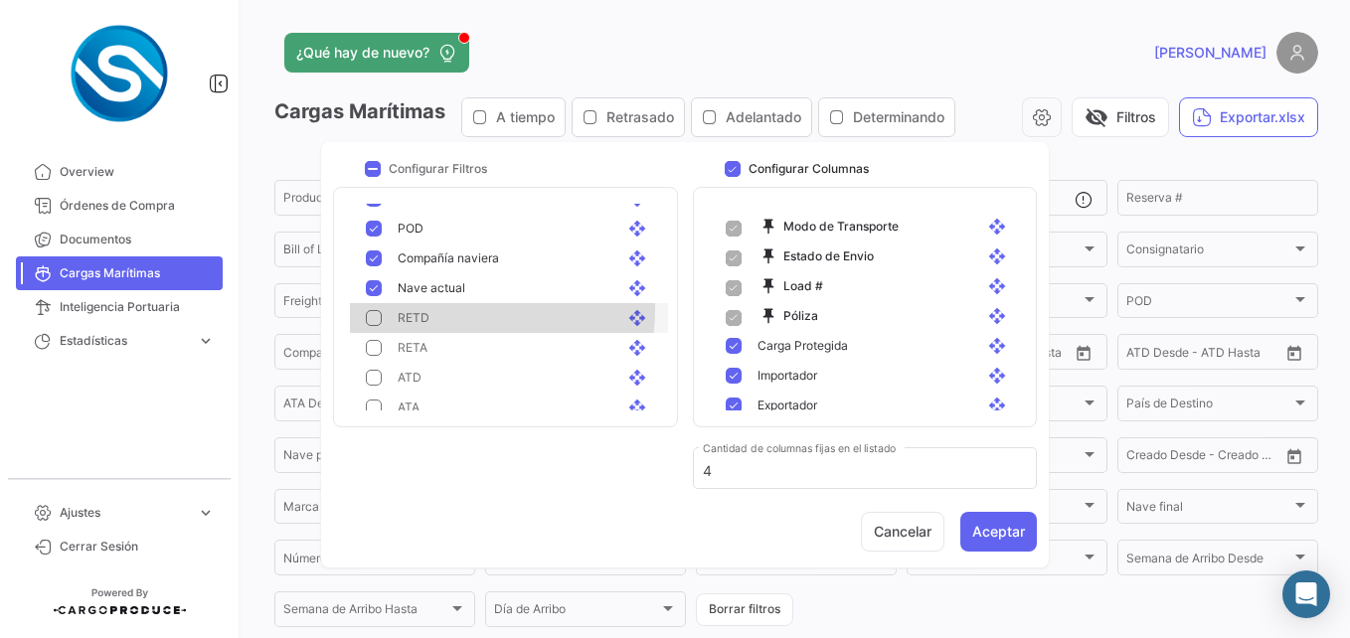
click at [451, 309] on div "RETD open_with" at bounding box center [525, 318] width 254 height 18
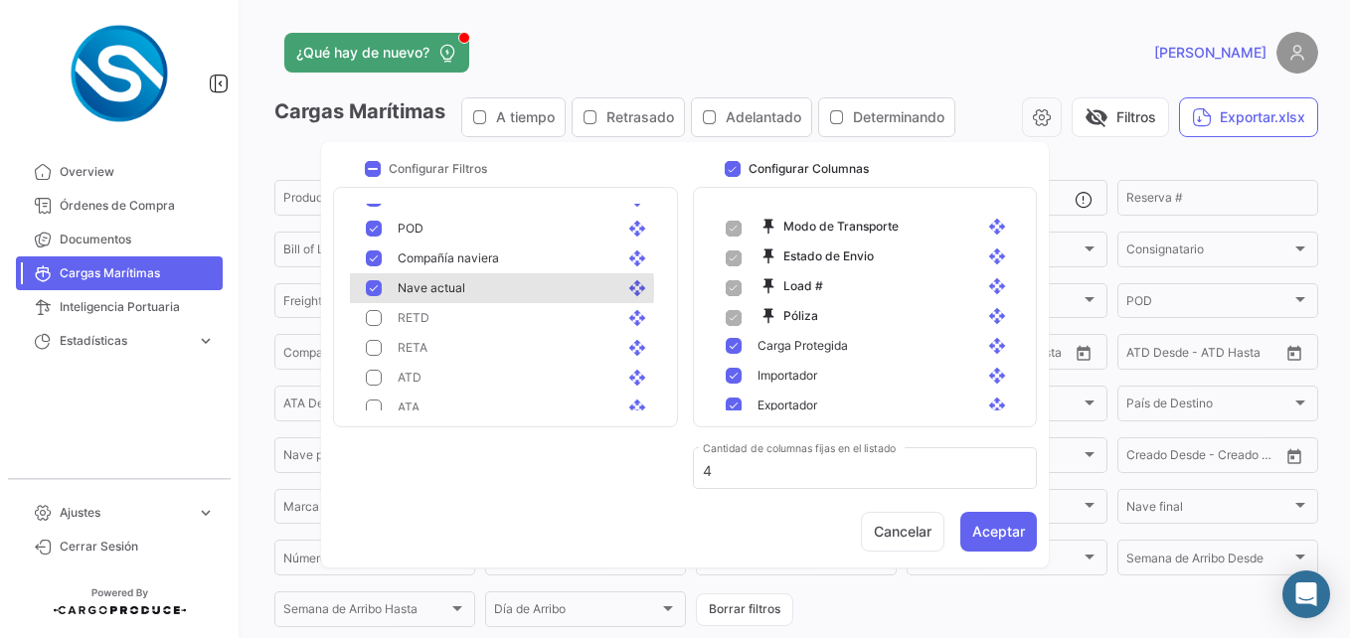
click at [448, 288] on span "Nave actual" at bounding box center [432, 288] width 68 height 18
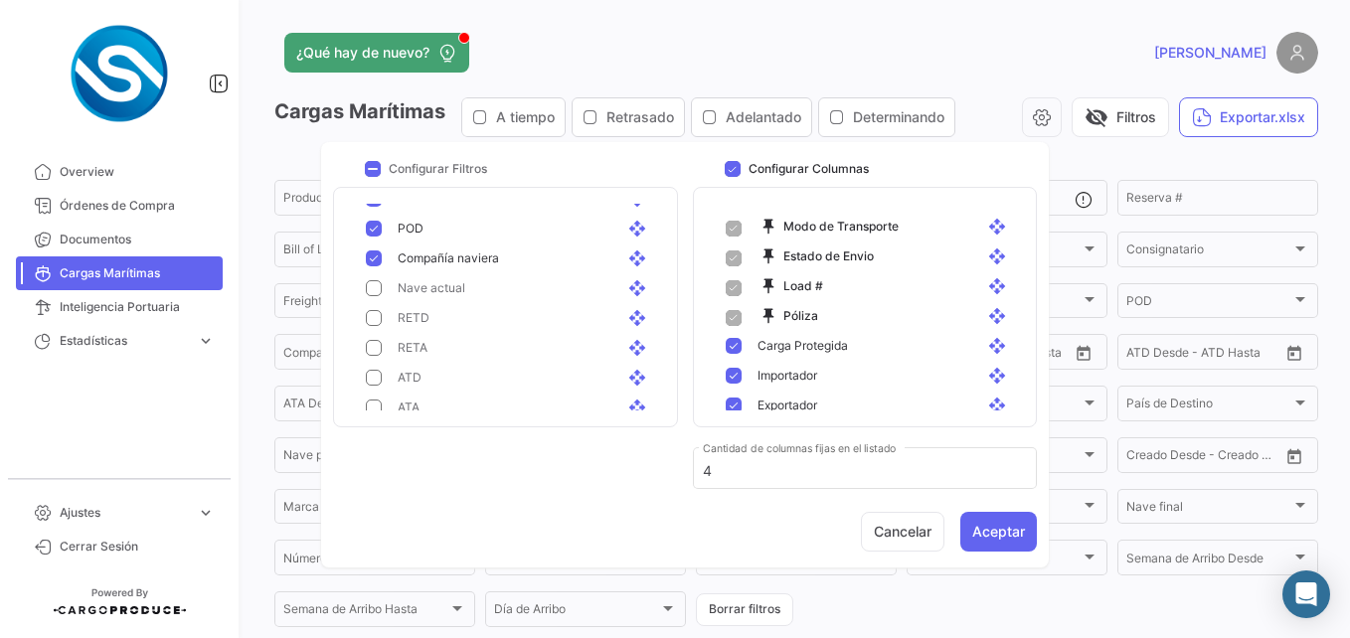
scroll to position [381, 0]
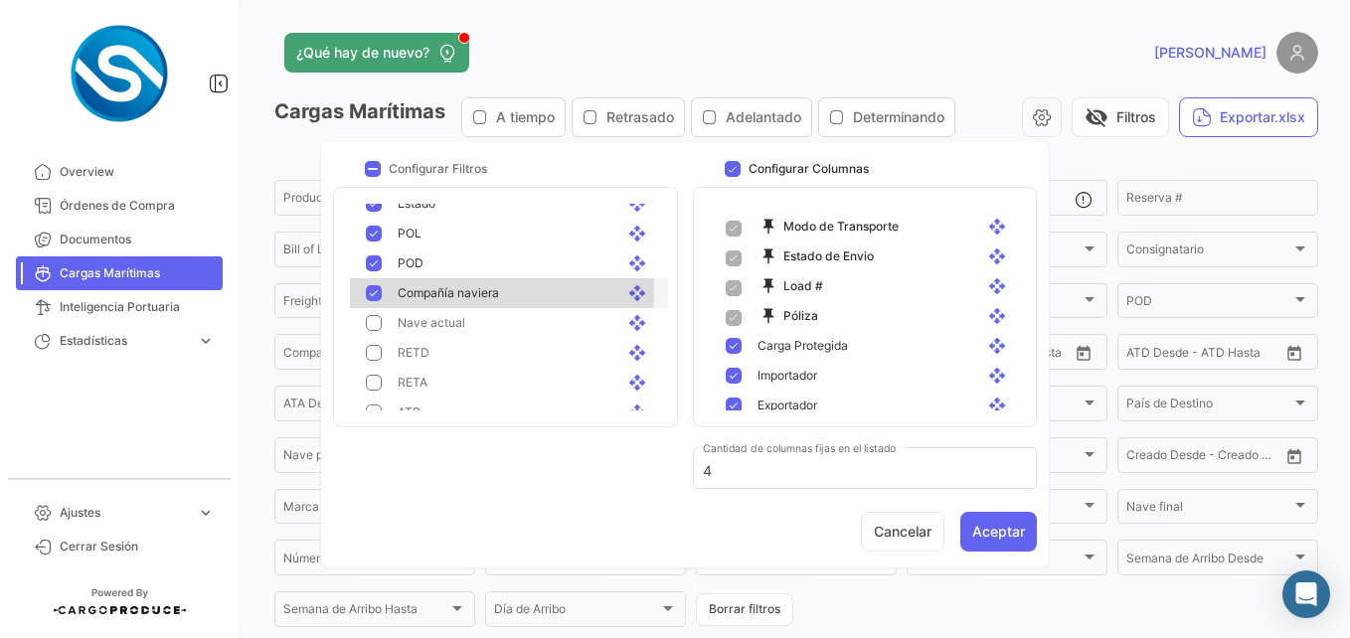
click at [448, 288] on span "Compañía naviera" at bounding box center [448, 293] width 101 height 18
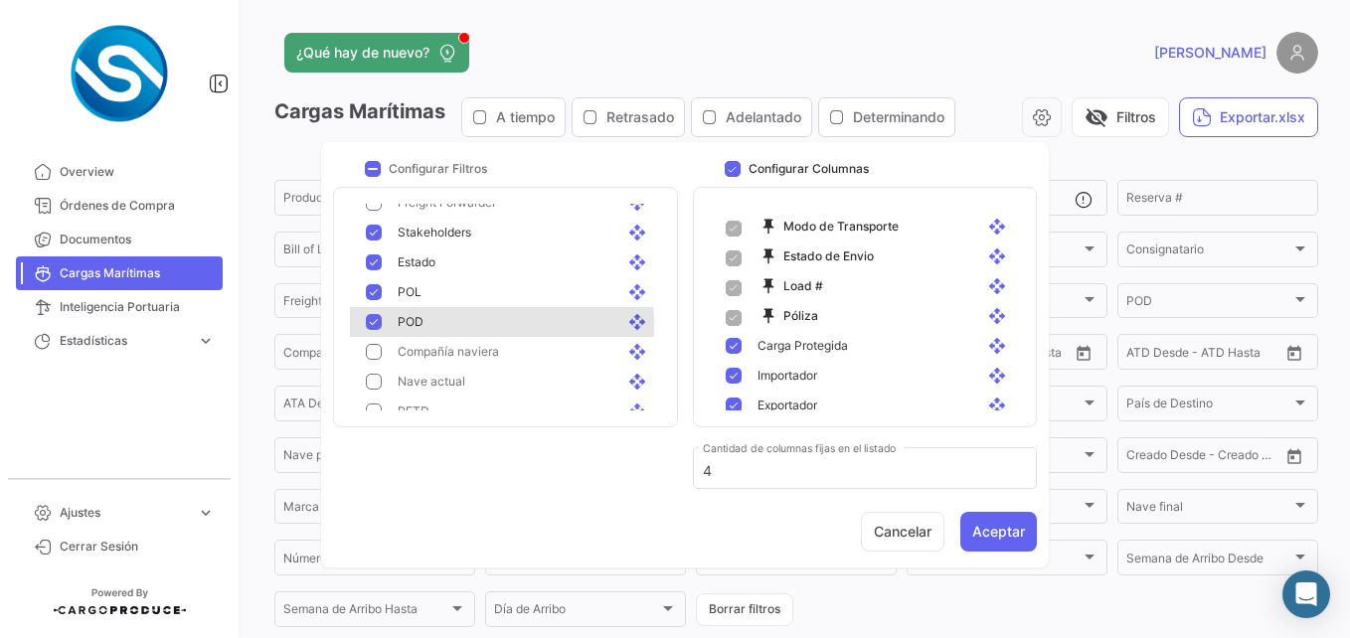
click at [436, 324] on div "POD open_with" at bounding box center [525, 322] width 254 height 18
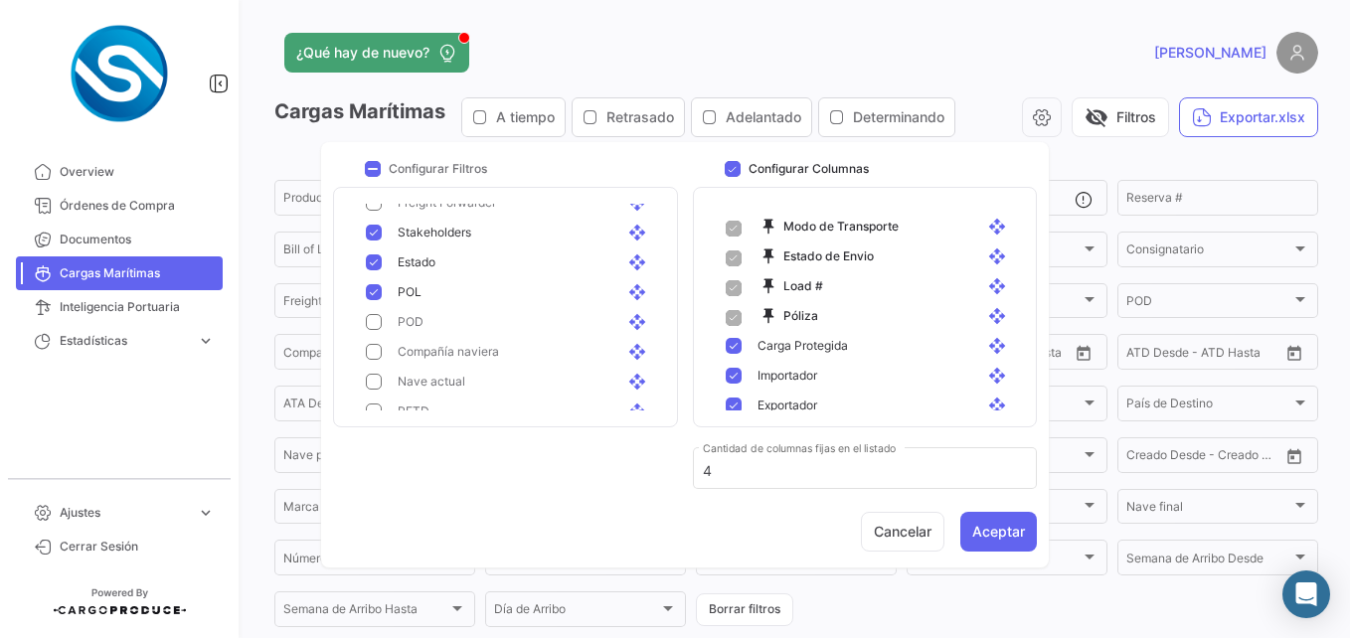
scroll to position [308, 0]
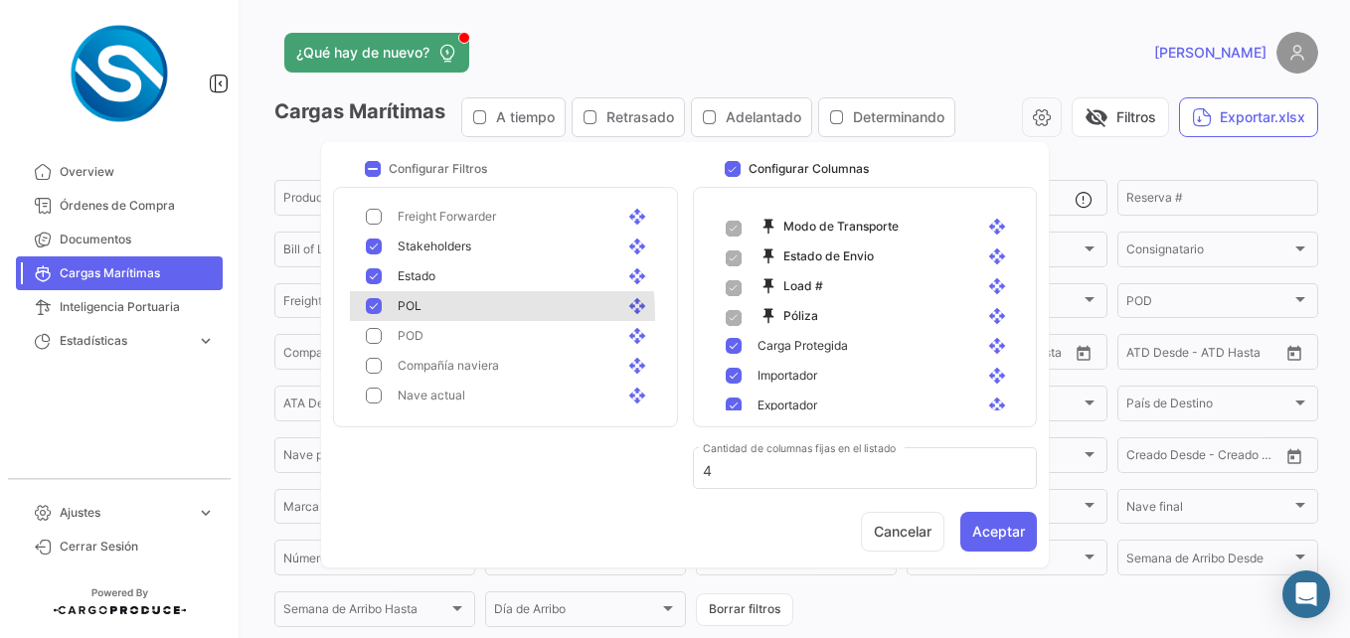
click at [440, 315] on div "POL open_with" at bounding box center [525, 306] width 254 height 18
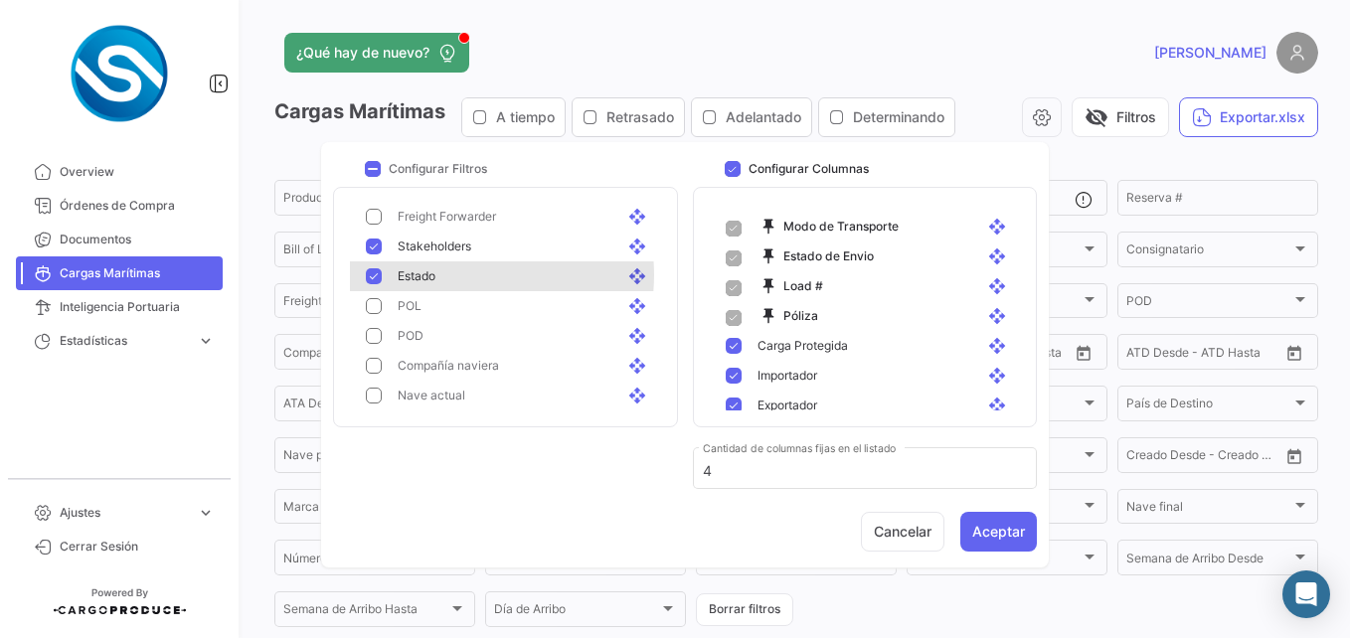
click at [458, 275] on div "Estado open_with" at bounding box center [525, 276] width 254 height 18
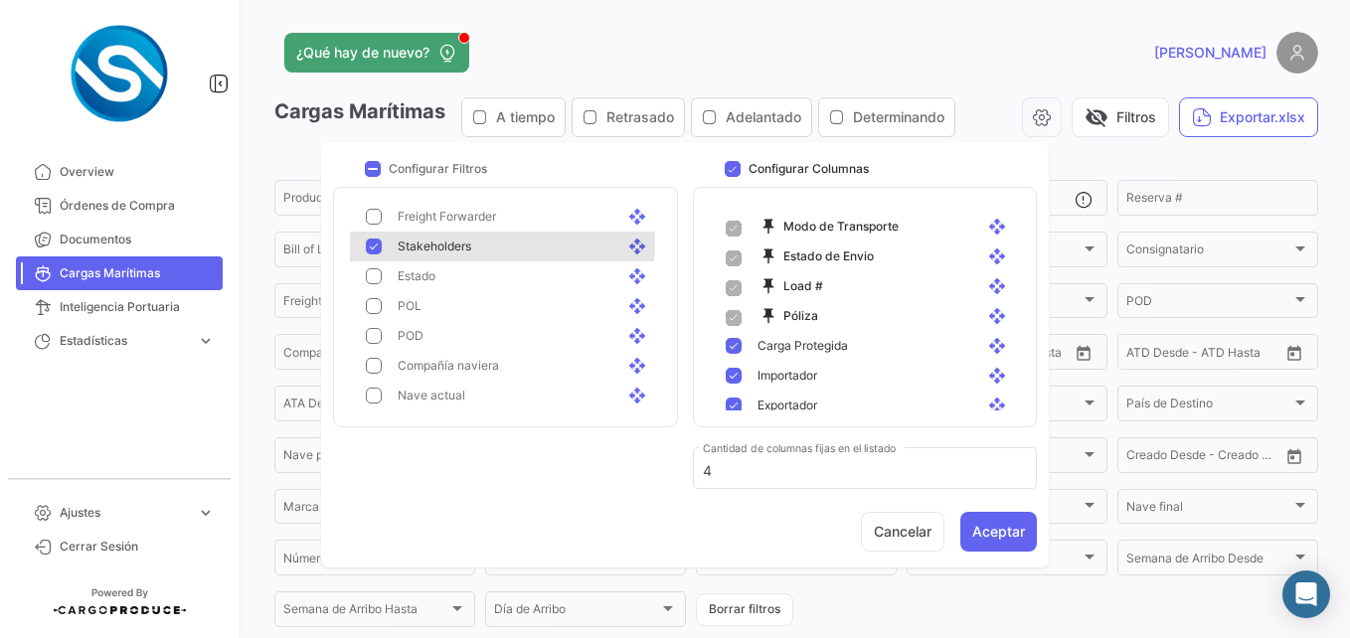
click at [471, 241] on span "Stakeholders" at bounding box center [435, 247] width 74 height 18
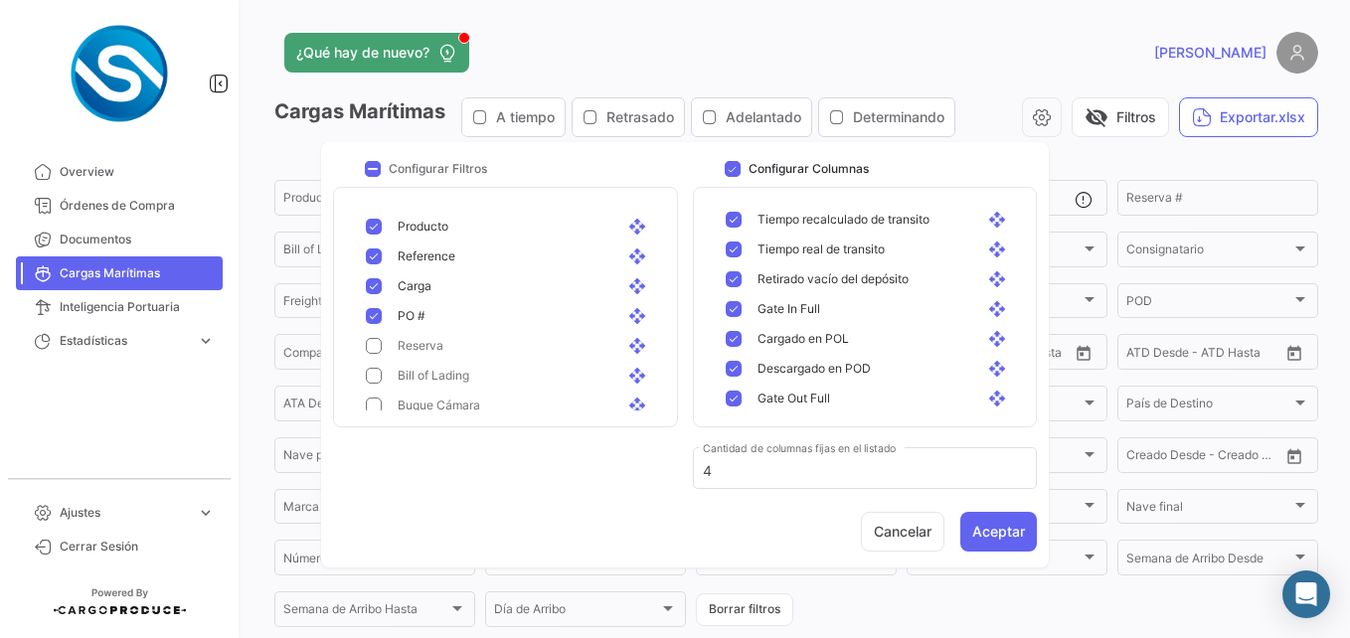
scroll to position [1322, 0]
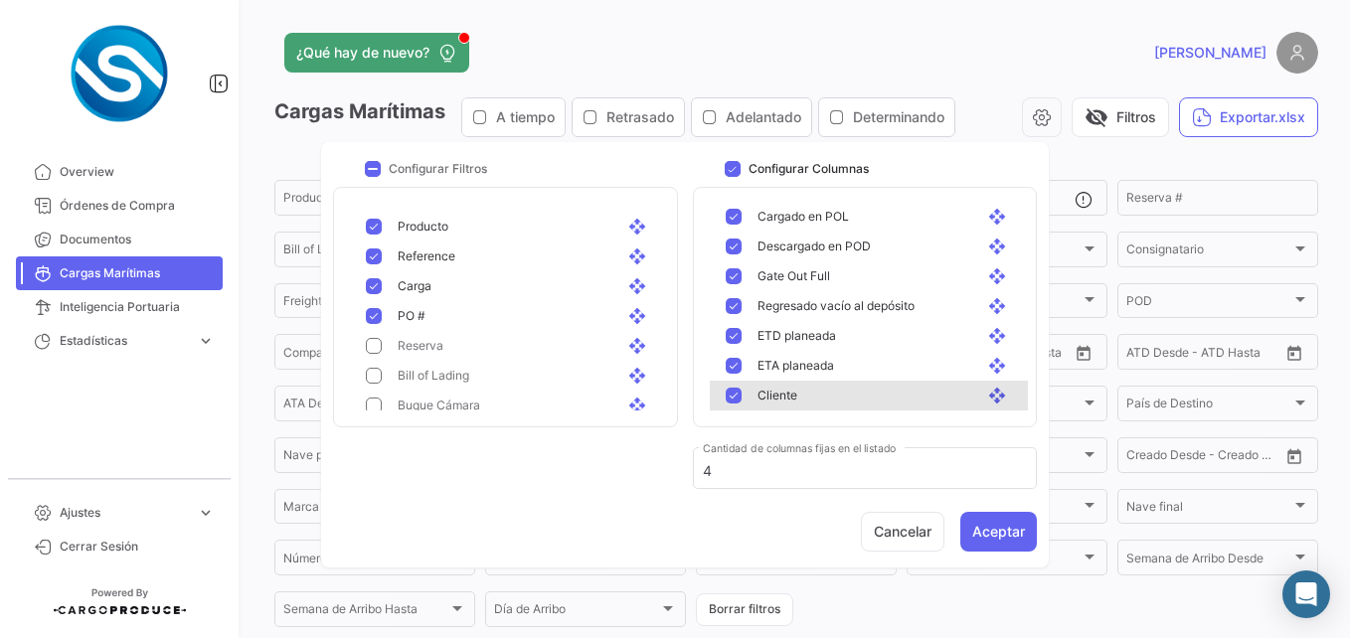
click at [873, 385] on div "Cliente open_with" at bounding box center [869, 396] width 318 height 30
checkbox input "false"
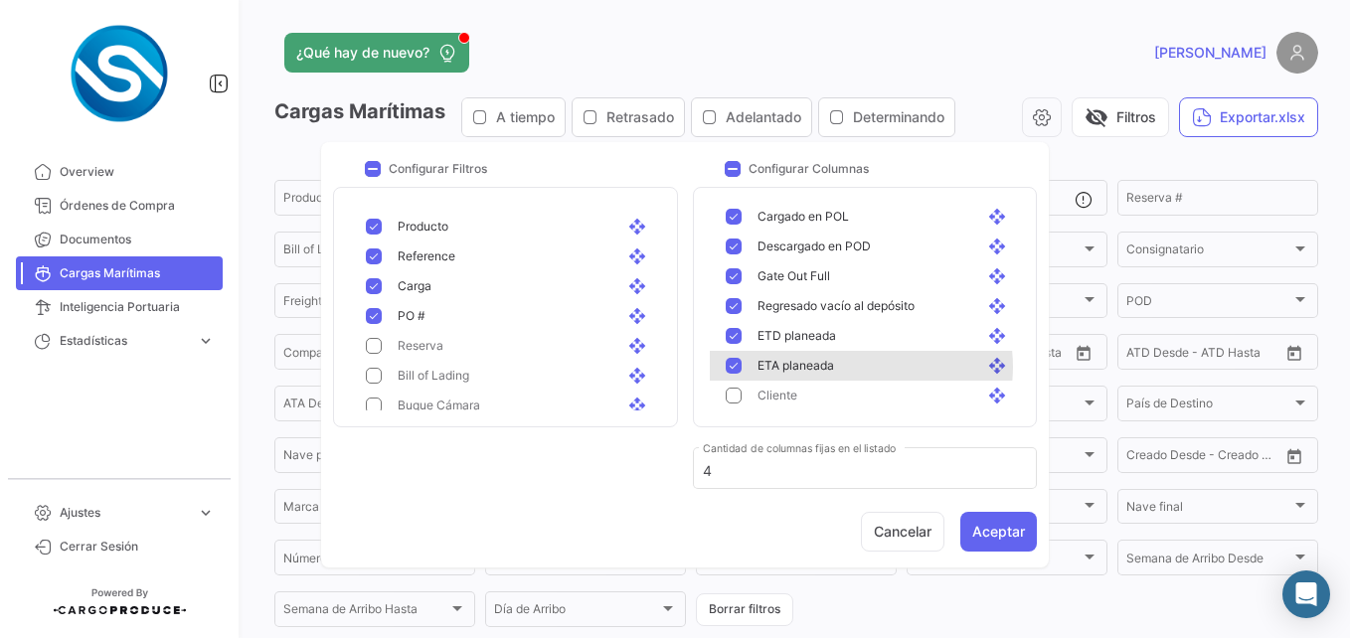
click at [858, 367] on div "ETA planeada open_with" at bounding box center [884, 366] width 254 height 18
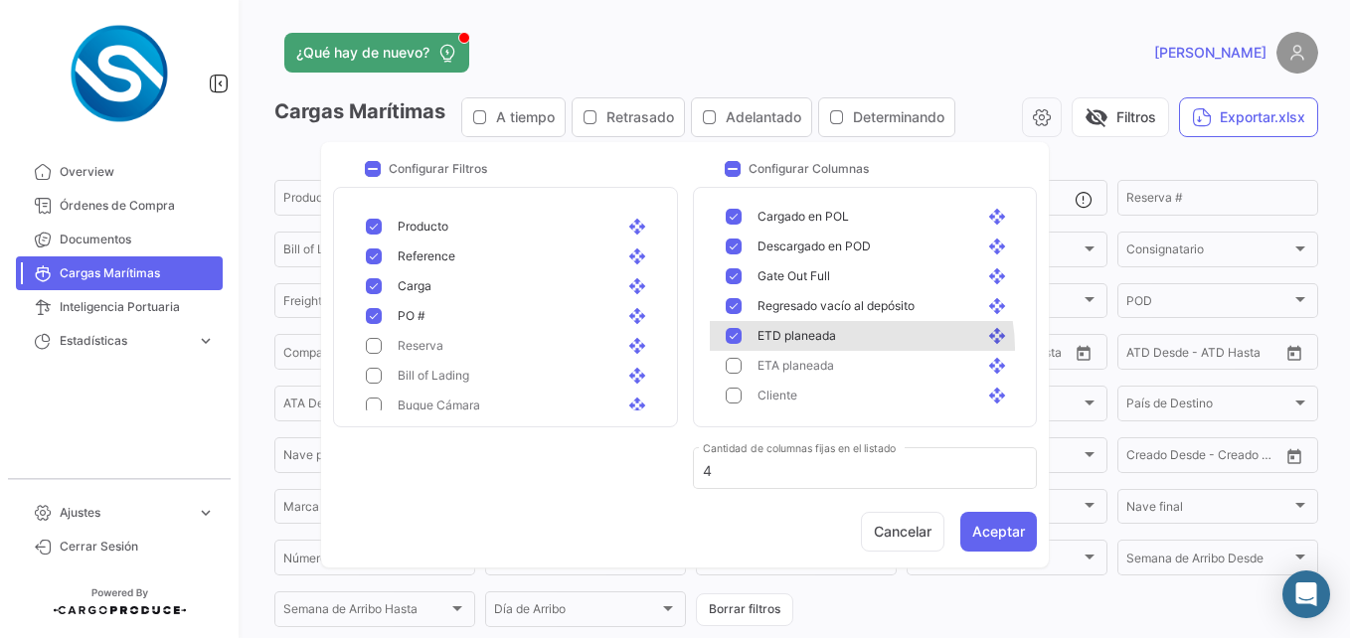
click at [853, 348] on div "ETD planeada open_with" at bounding box center [869, 336] width 318 height 30
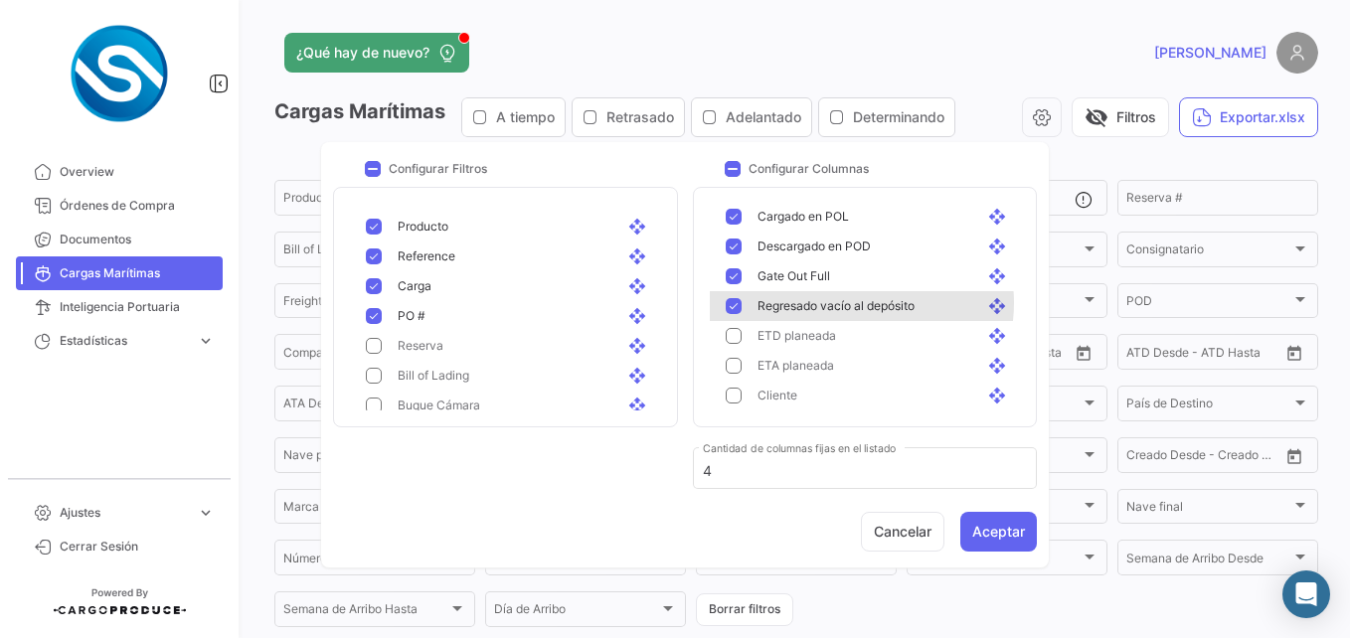
click at [859, 303] on span "Regresado vacío al depósito" at bounding box center [835, 306] width 157 height 18
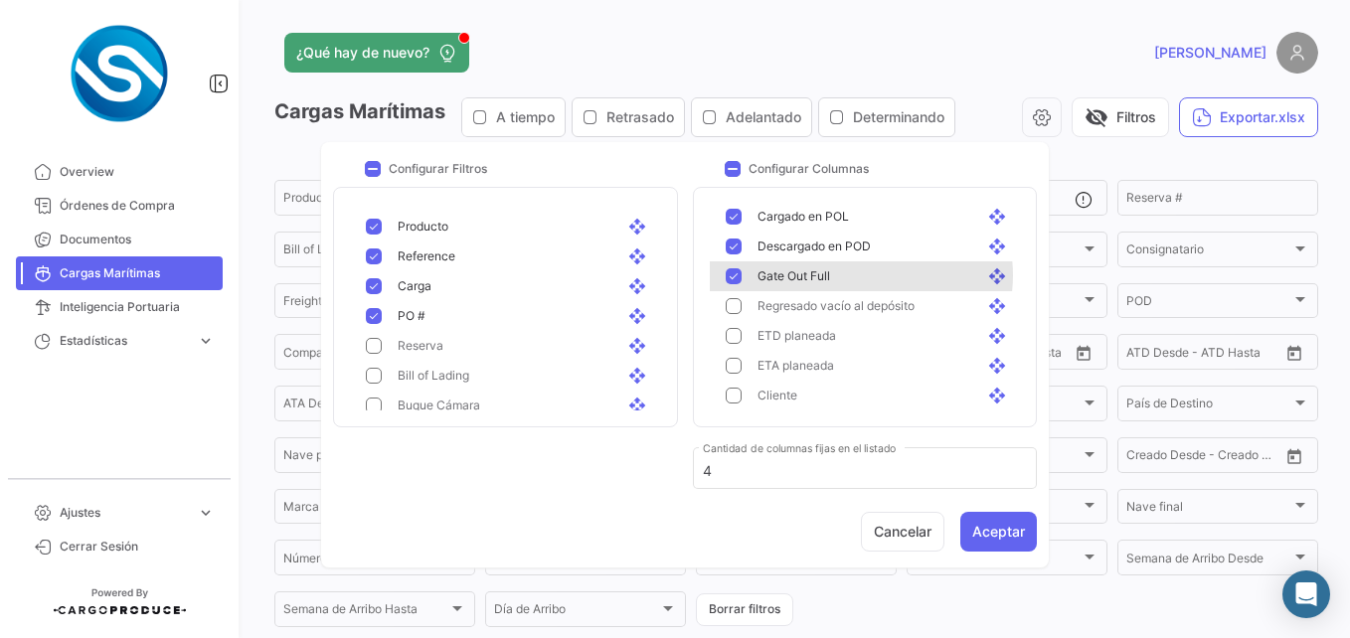
click at [857, 275] on div "Gate Out Full open_with" at bounding box center [884, 276] width 254 height 18
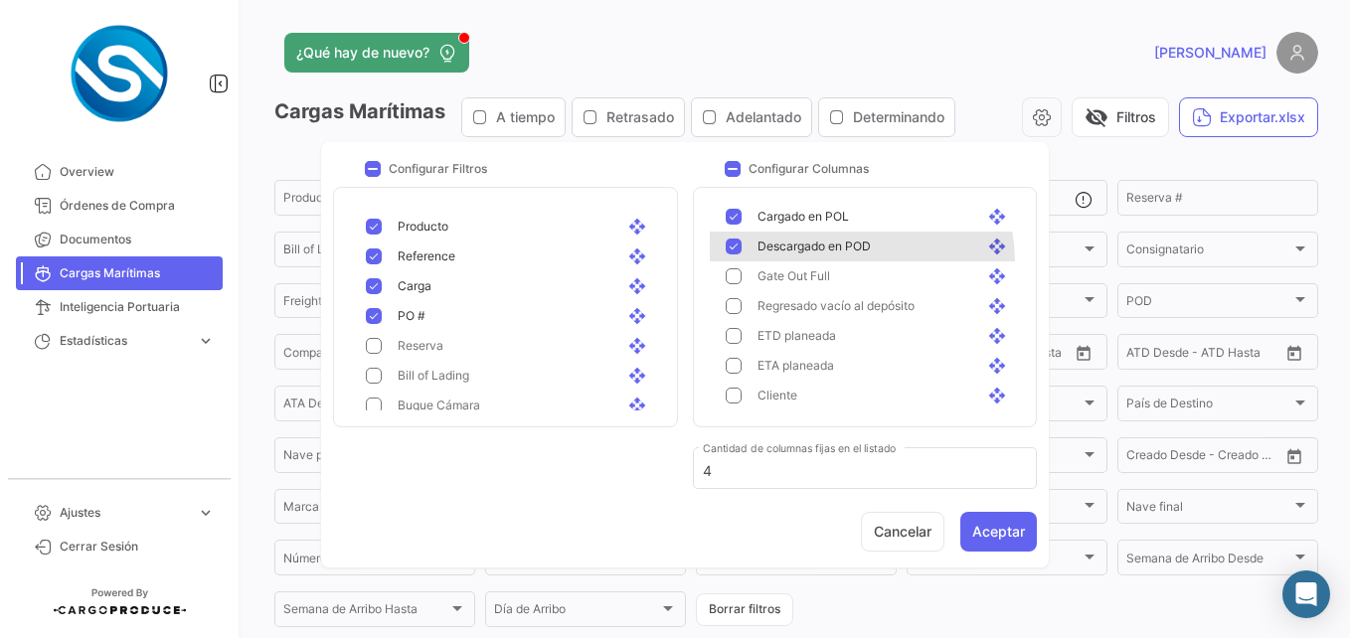
click at [858, 260] on div "Descargado en POD open_with" at bounding box center [869, 247] width 318 height 30
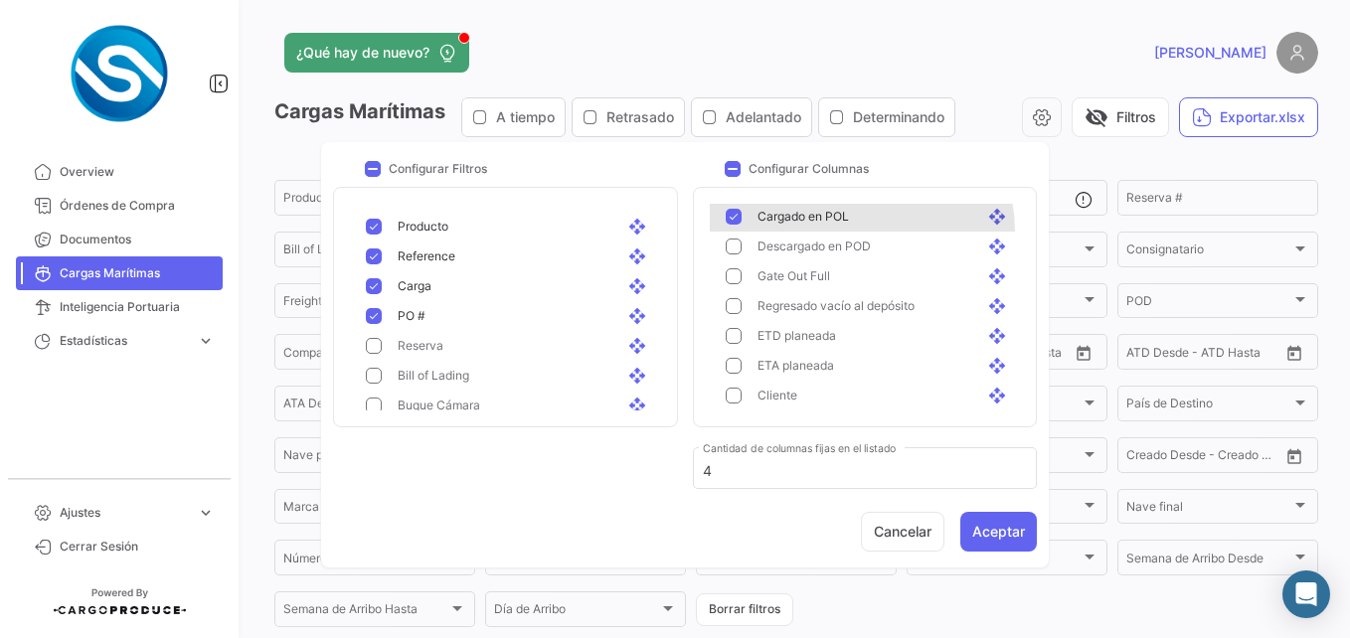
click at [860, 231] on div "Cargado en POL open_with" at bounding box center [869, 217] width 318 height 30
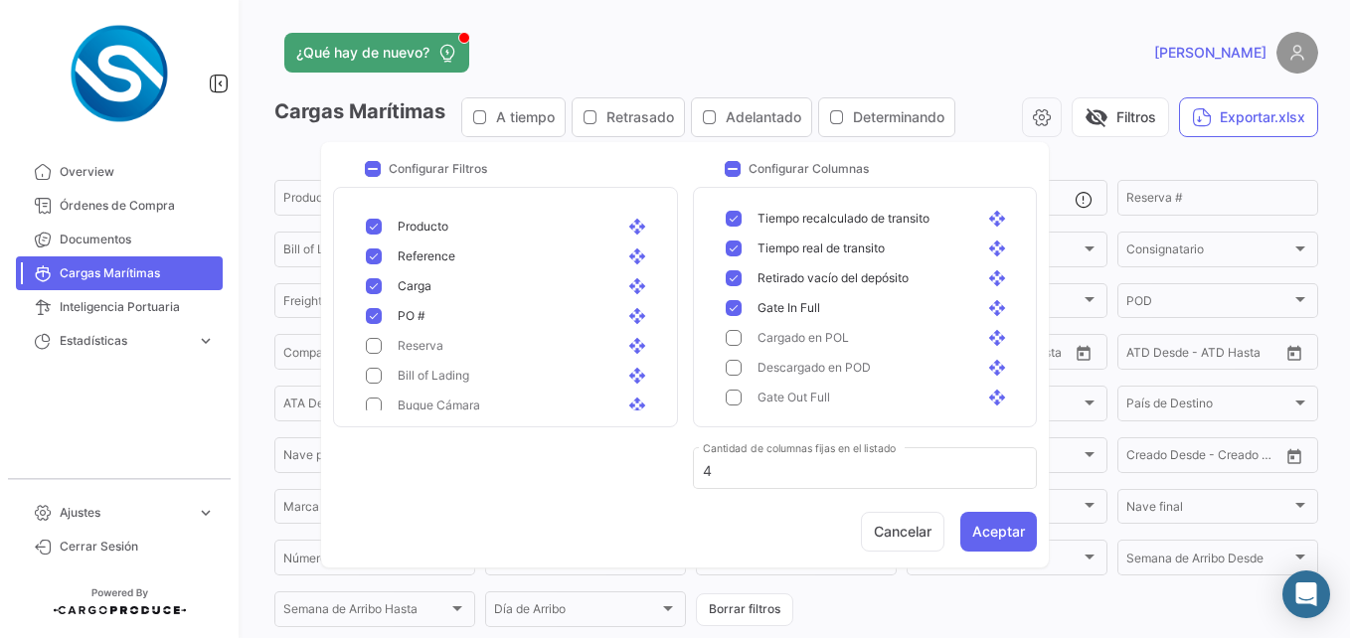
scroll to position [1196, 0]
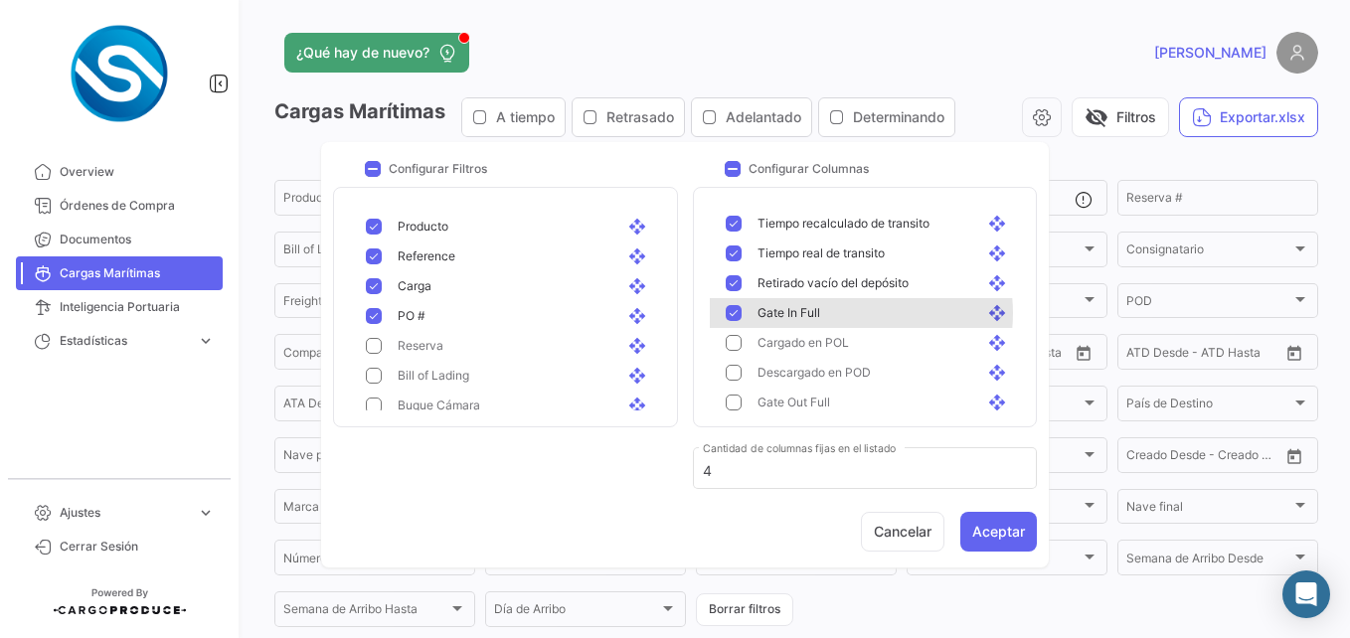
click at [851, 313] on div "Gate In Full open_with" at bounding box center [884, 313] width 254 height 18
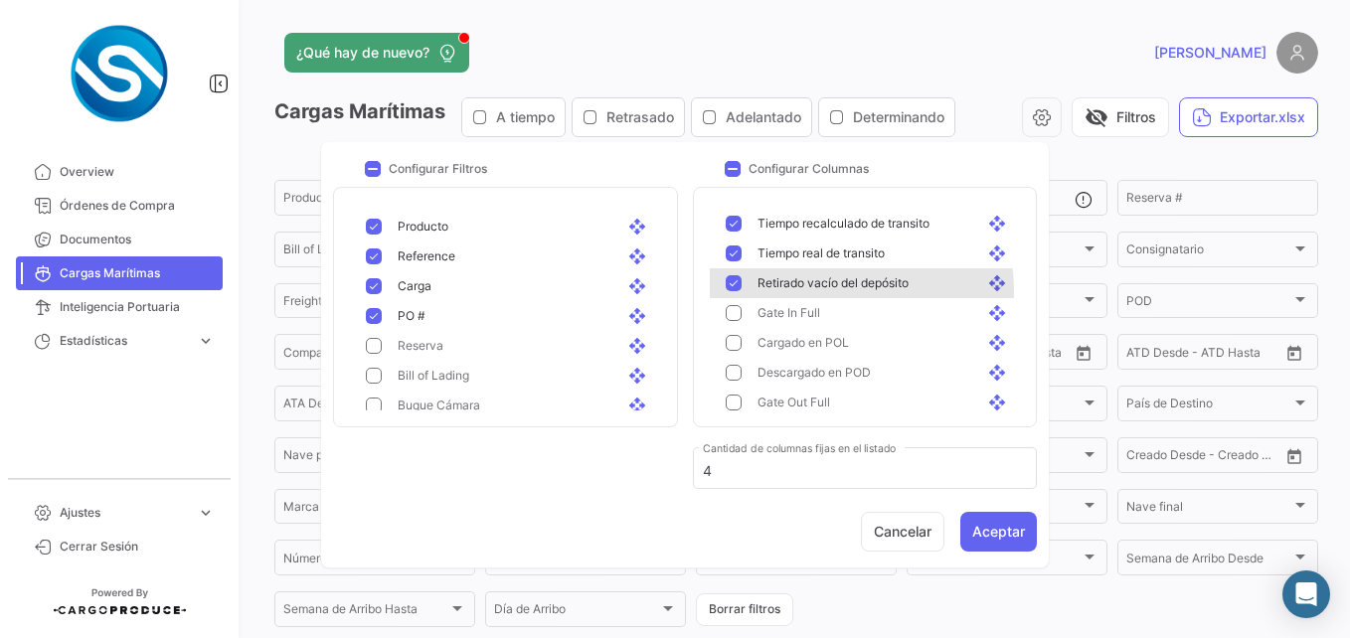
click at [841, 290] on span "Retirado vacío del depósito" at bounding box center [832, 283] width 151 height 18
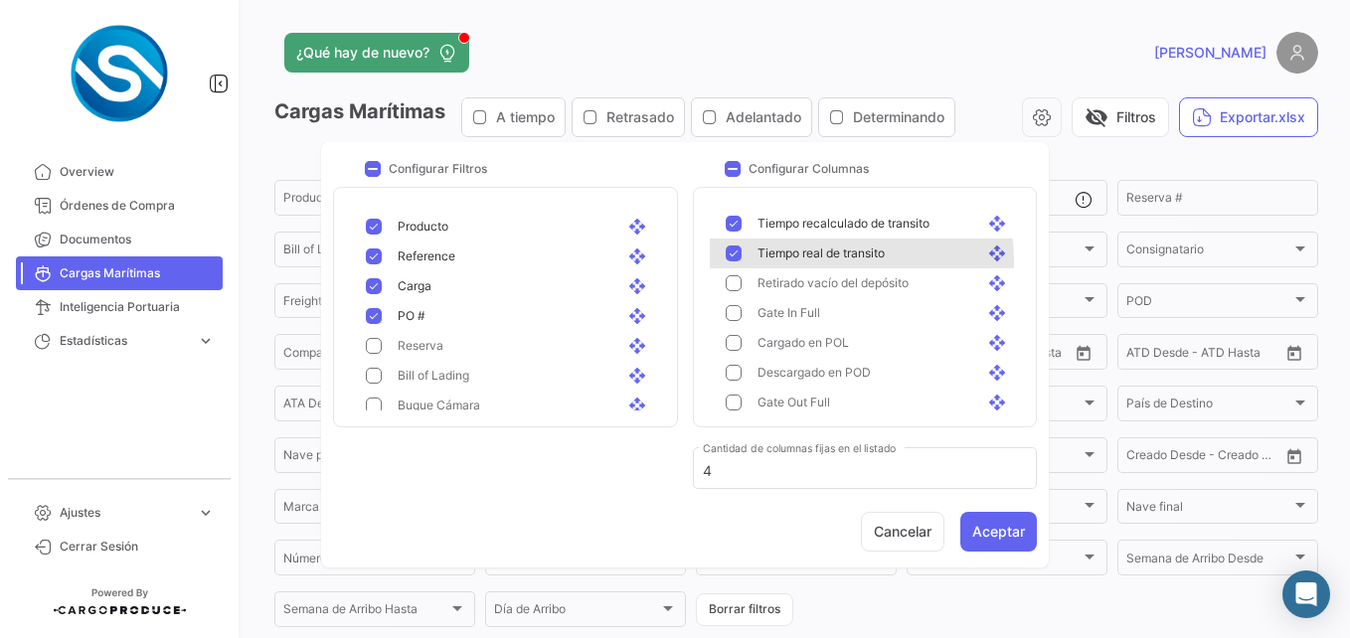
click at [823, 261] on span "Tiempo real de transito" at bounding box center [820, 254] width 127 height 18
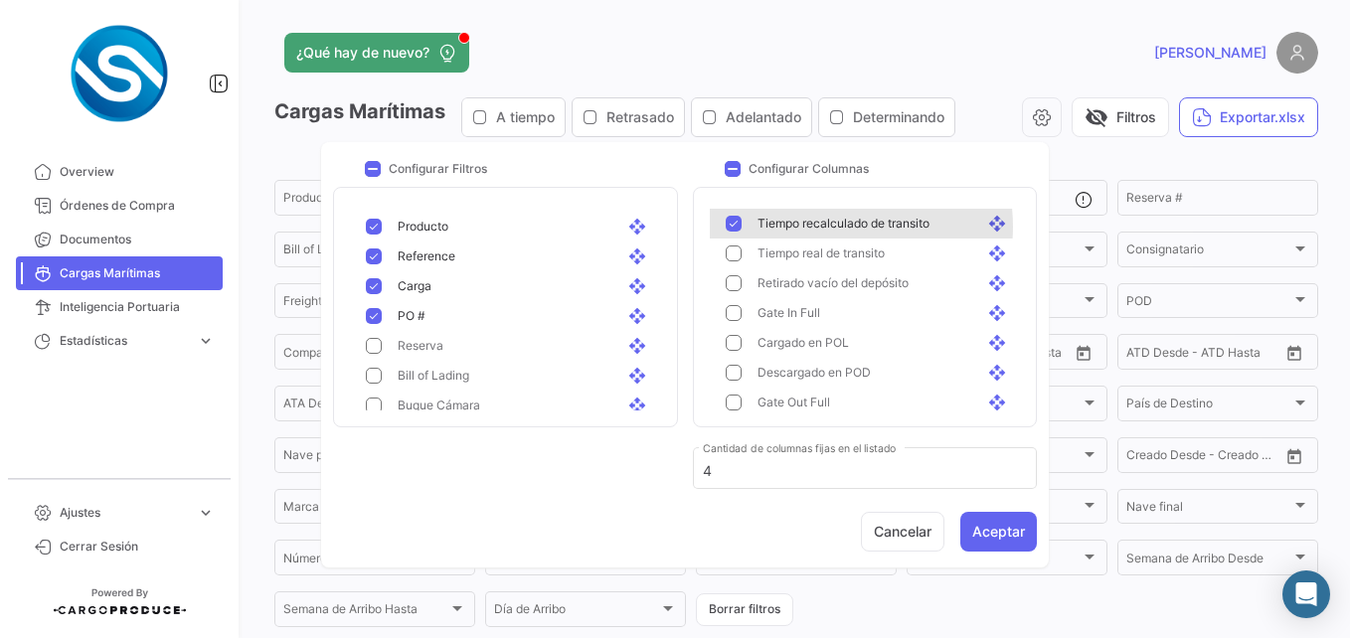
click at [828, 227] on span "Tiempo recalculado de transito" at bounding box center [843, 224] width 172 height 18
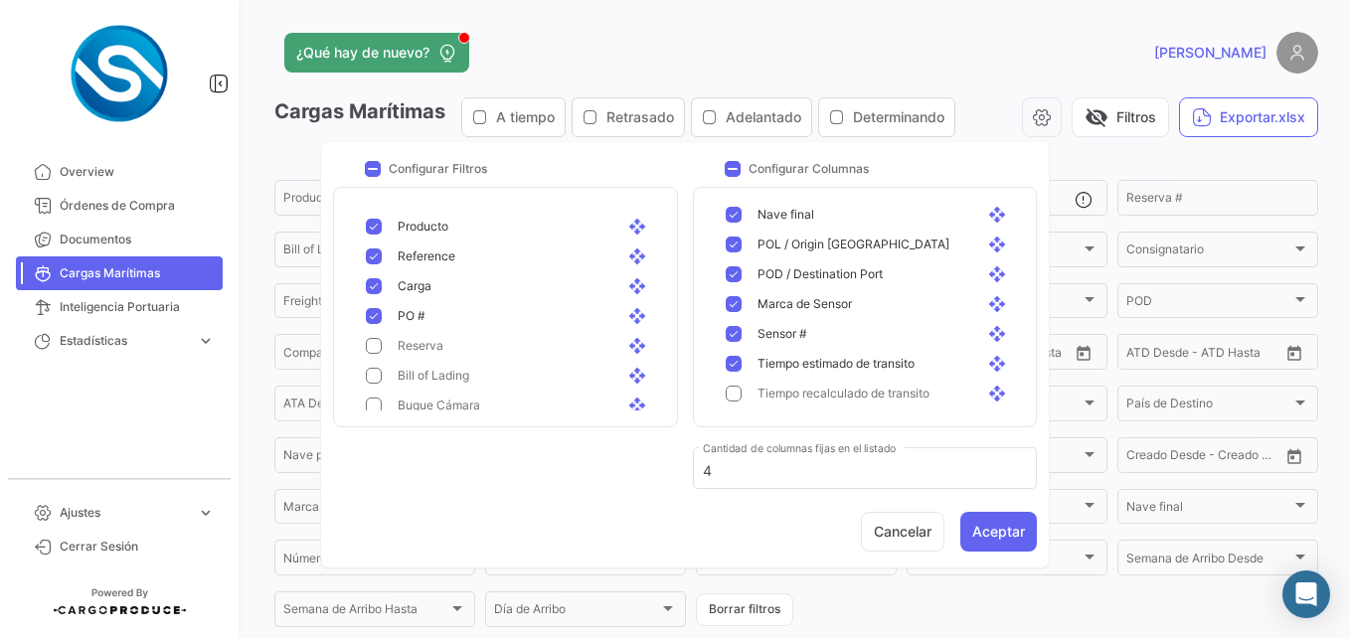
scroll to position [1024, 0]
click at [848, 377] on div "Tiempo estimado de [PERSON_NAME] open_with" at bounding box center [869, 366] width 318 height 30
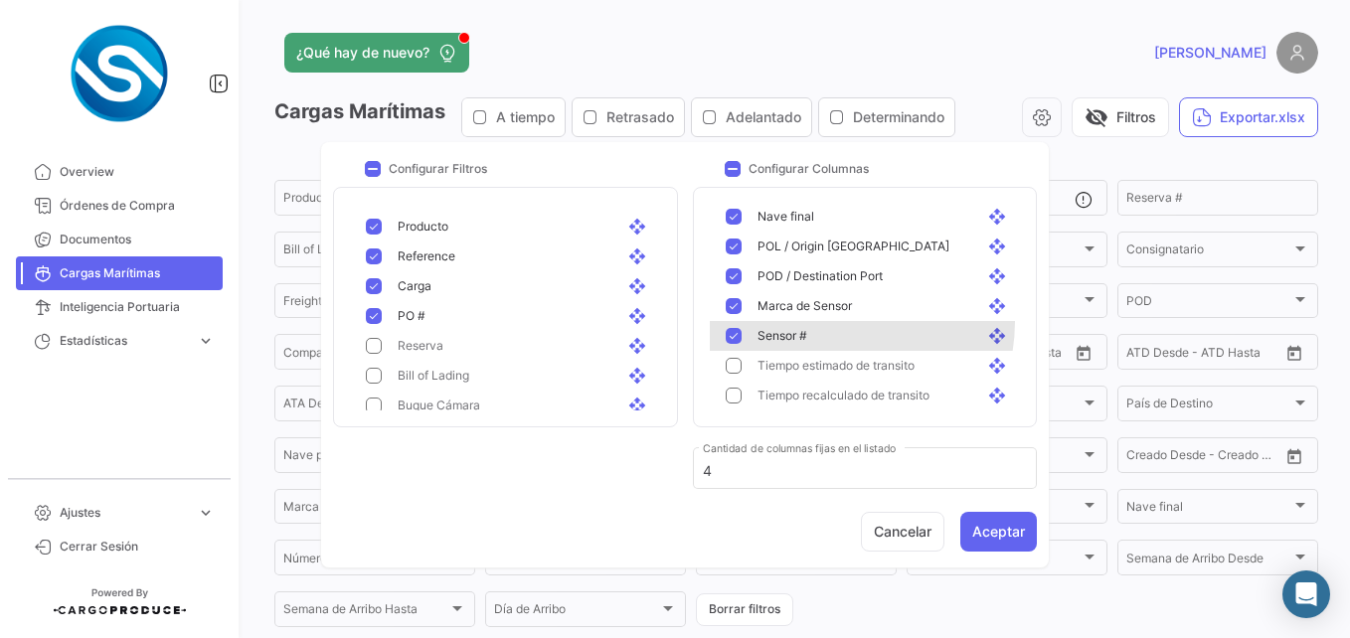
click at [835, 322] on div "Sensor # open_with" at bounding box center [869, 336] width 318 height 30
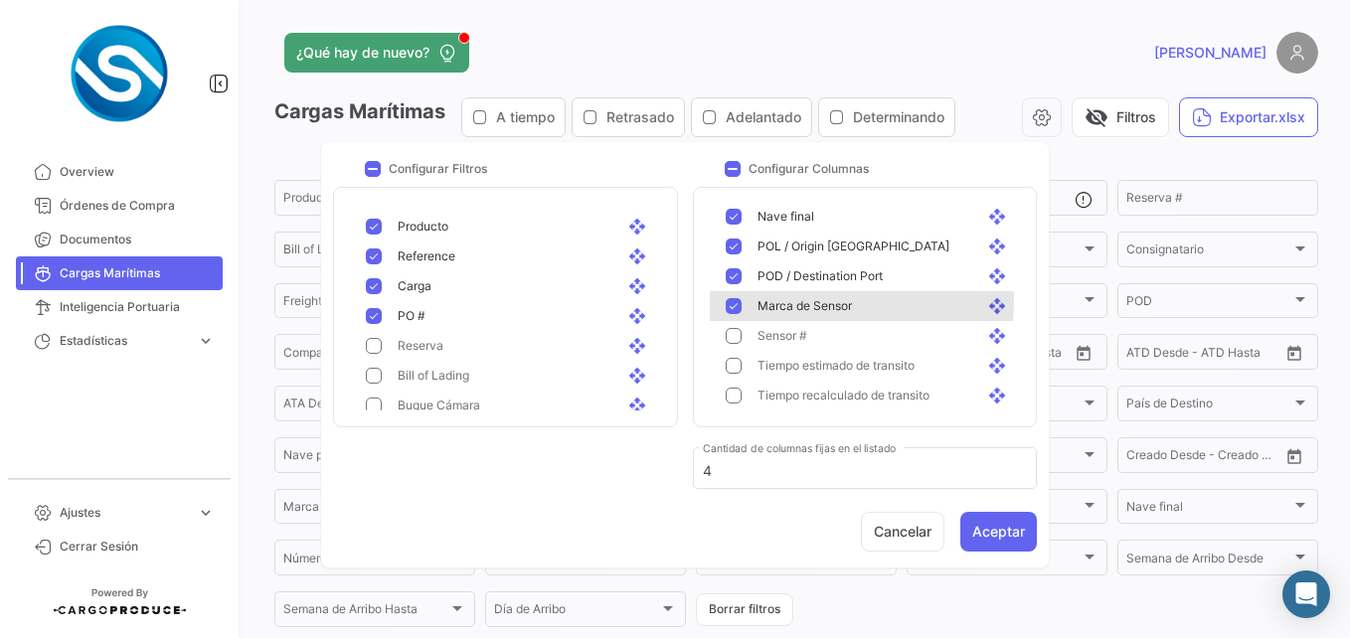
click at [836, 302] on span "Marca de Sensor" at bounding box center [804, 306] width 94 height 18
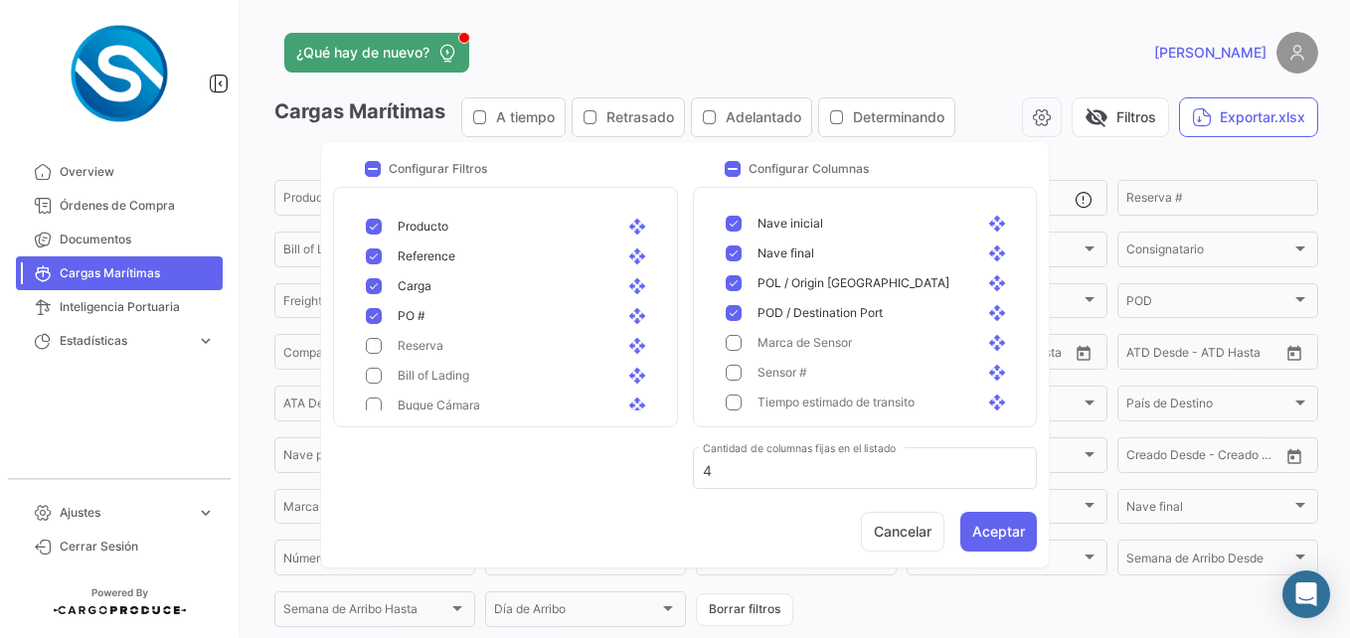
scroll to position [986, 0]
click at [836, 302] on div "POD / Destination Port open_with" at bounding box center [869, 314] width 318 height 30
click at [828, 278] on span "POL / Origin [GEOGRAPHIC_DATA]" at bounding box center [853, 284] width 192 height 18
click at [840, 254] on div "[PERSON_NAME] final open_with" at bounding box center [884, 255] width 254 height 18
click at [856, 211] on div "[PERSON_NAME] inicial open_with" at bounding box center [869, 225] width 318 height 30
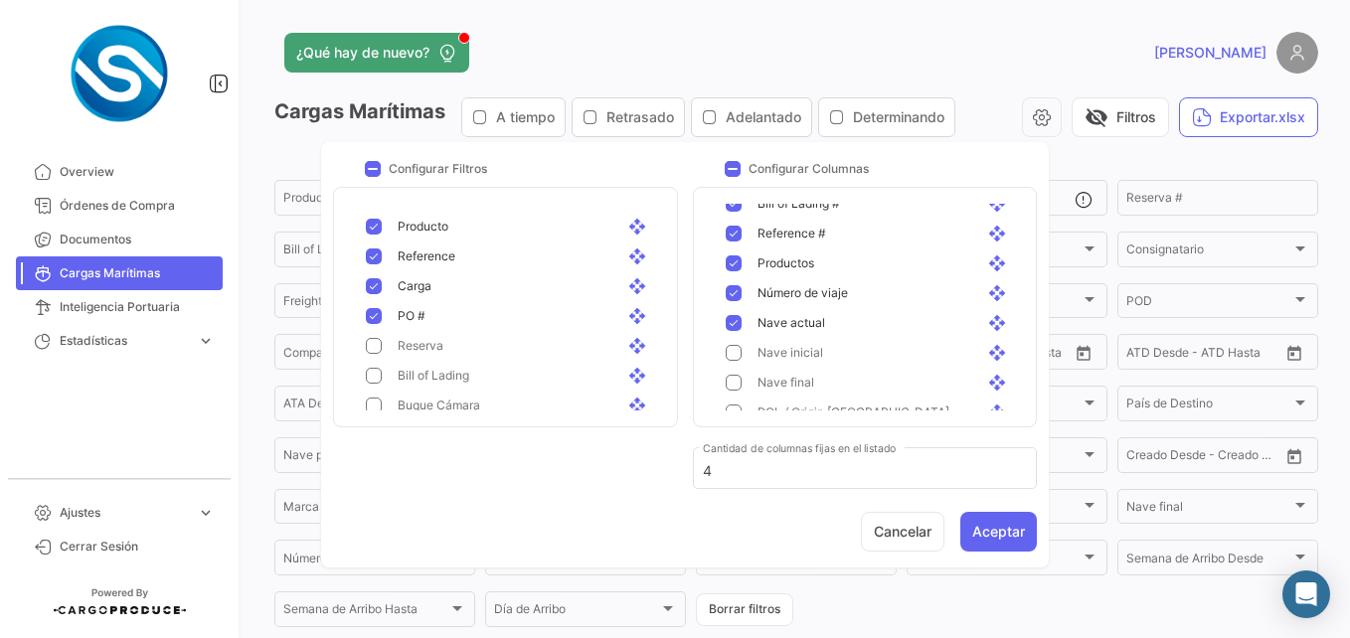
scroll to position [856, 0]
click at [842, 323] on div "[PERSON_NAME] actual open_with" at bounding box center [884, 325] width 254 height 18
click at [853, 295] on div "Número de viaje open_with" at bounding box center [884, 295] width 254 height 18
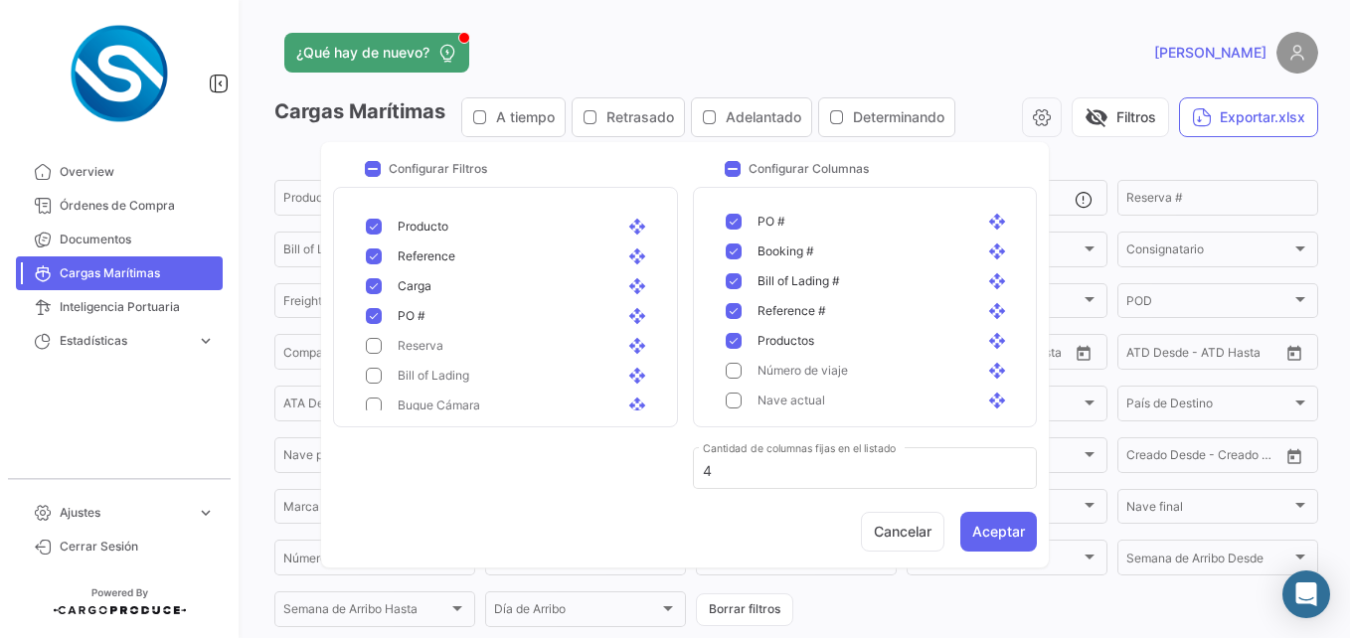
scroll to position [779, 0]
click at [848, 334] on div "Productos open_with" at bounding box center [884, 342] width 254 height 18
click at [844, 314] on div "Reference # open_with" at bounding box center [884, 312] width 254 height 18
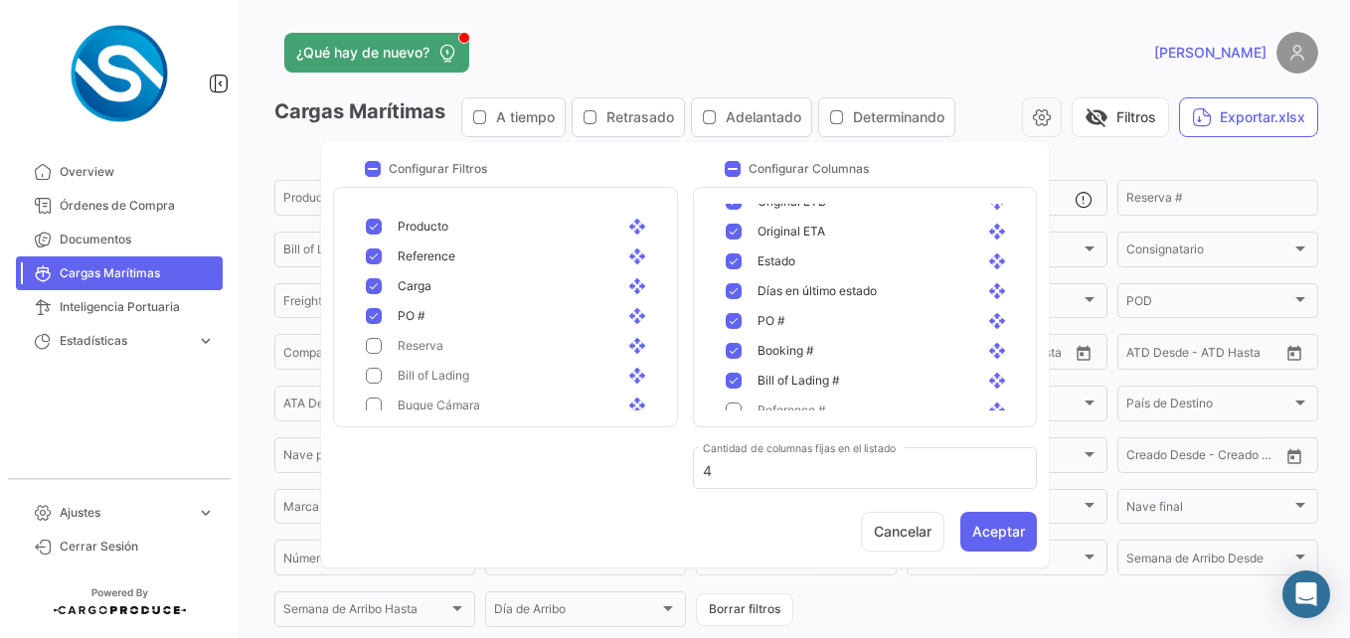
scroll to position [675, 0]
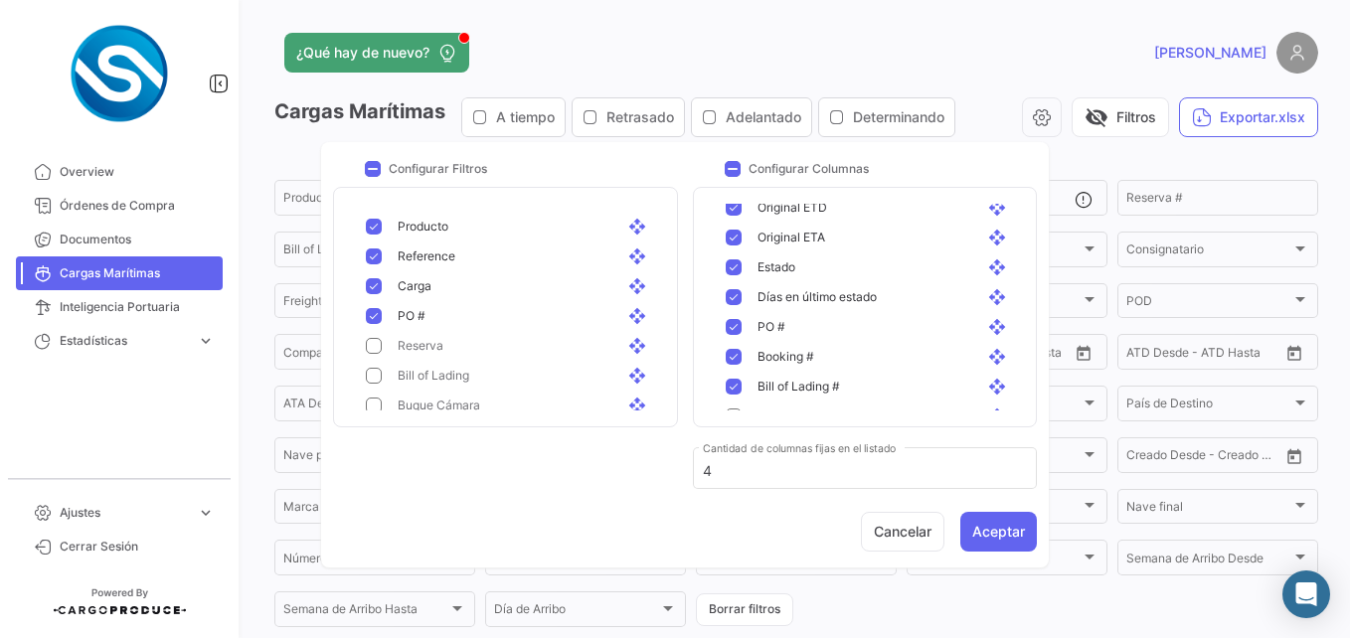
click at [833, 370] on div "Booking # open_with" at bounding box center [869, 357] width 318 height 30
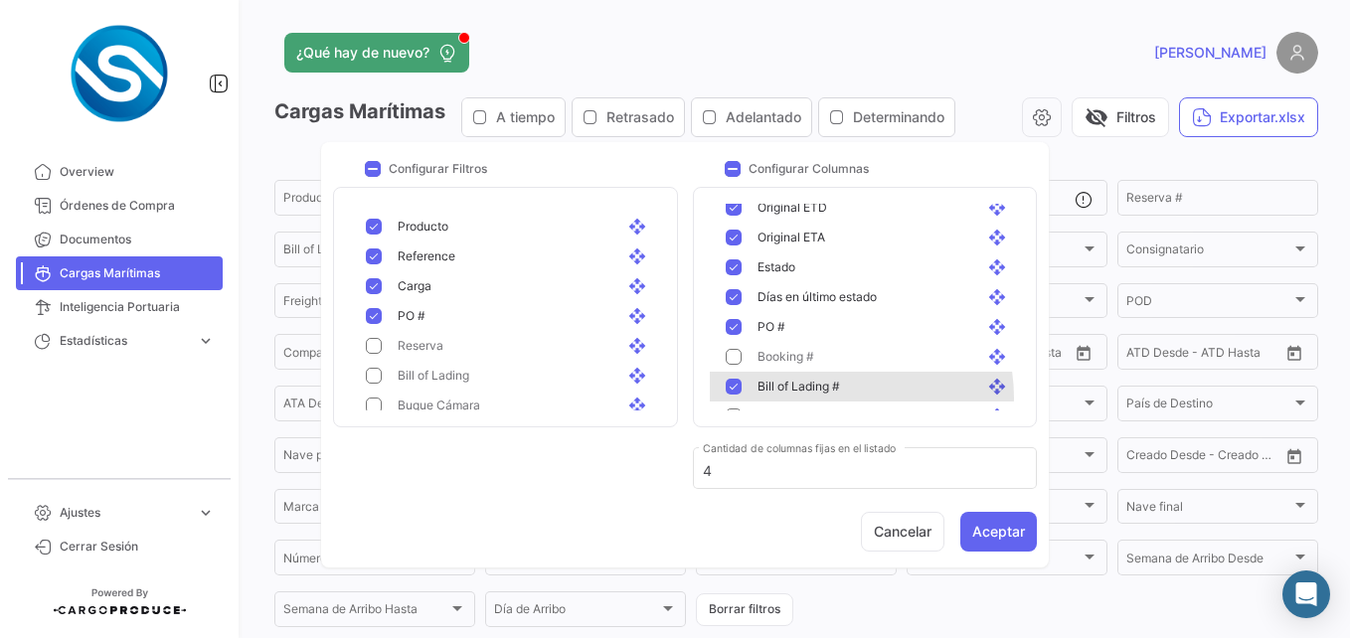
click at [833, 398] on div "Bill of Lading # open_with" at bounding box center [869, 387] width 318 height 30
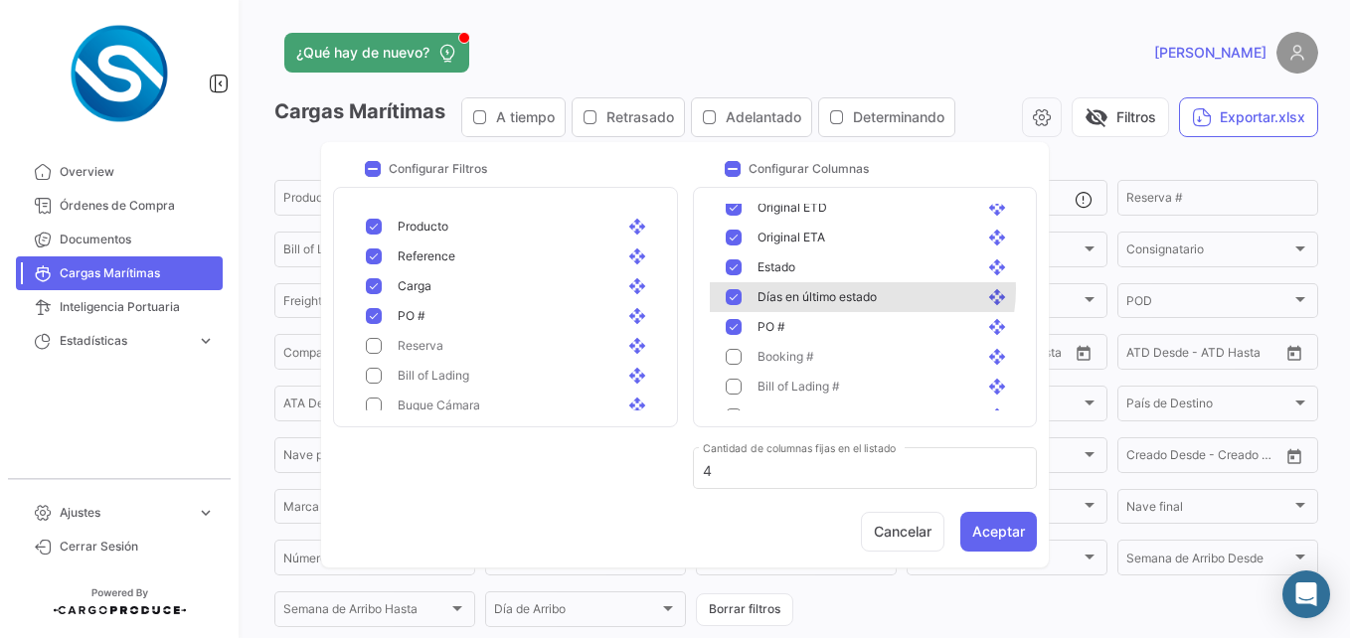
click at [862, 289] on span "Días en último estado" at bounding box center [816, 297] width 119 height 18
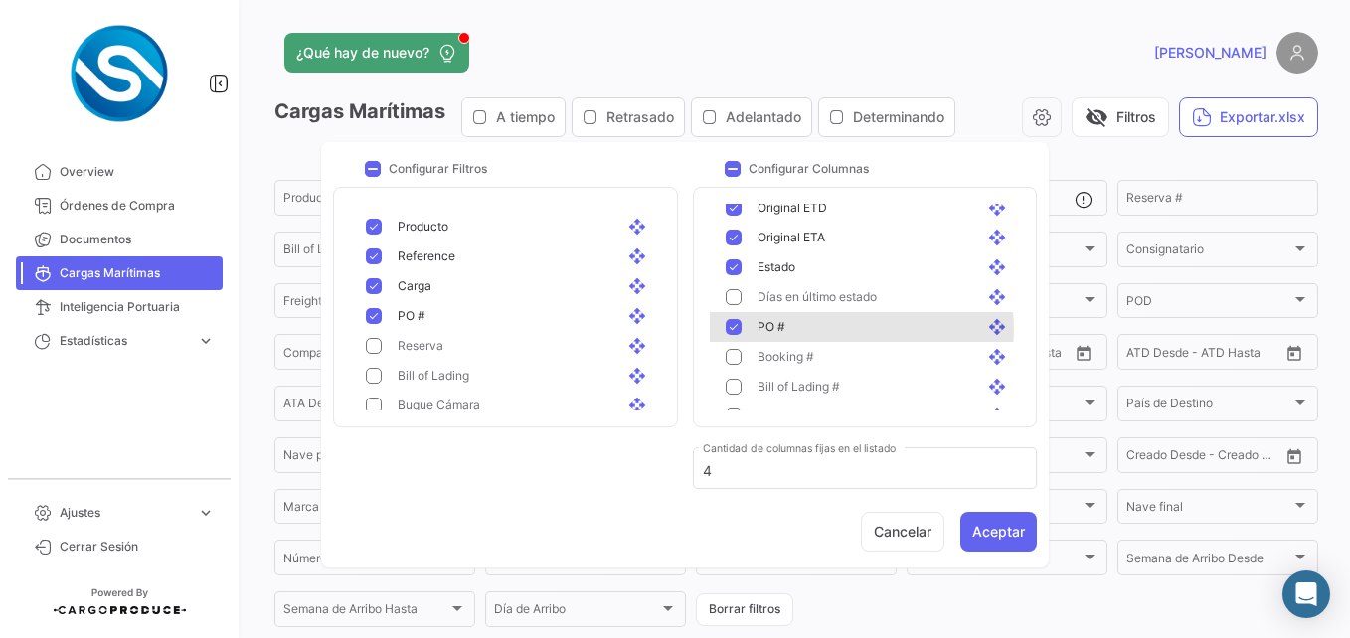
click at [861, 329] on div "PO # open_with" at bounding box center [884, 327] width 254 height 18
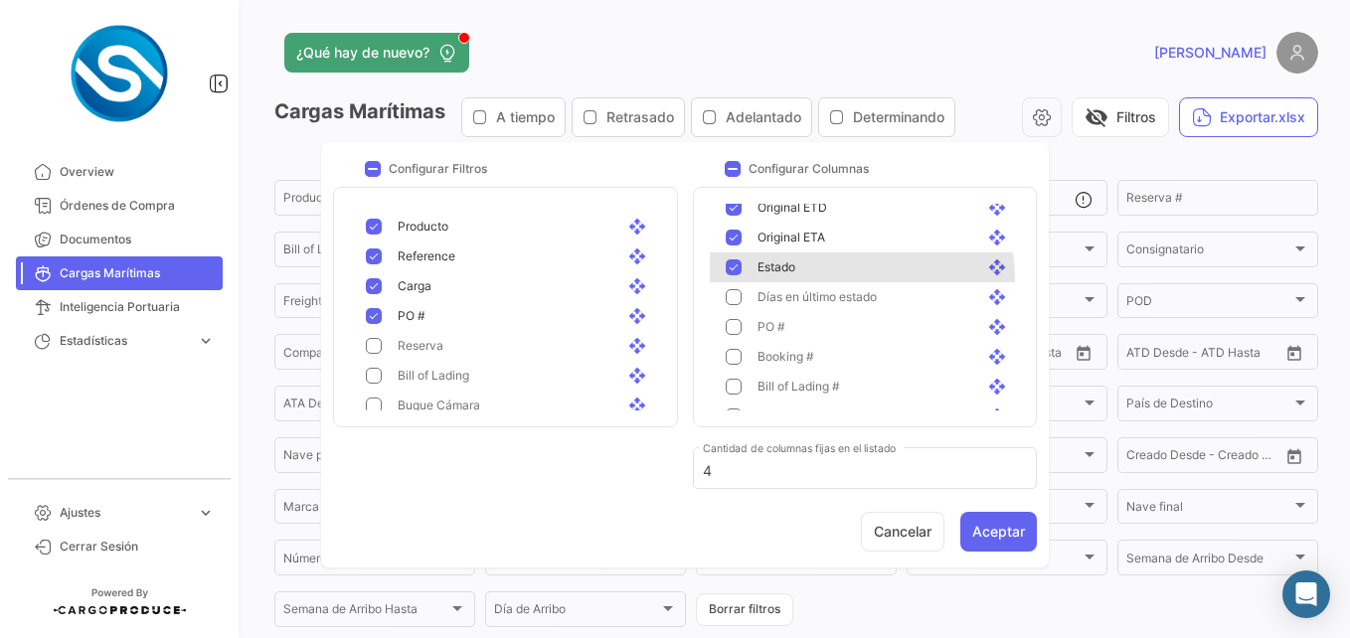
click at [852, 278] on div "Estado open_with" at bounding box center [869, 267] width 318 height 30
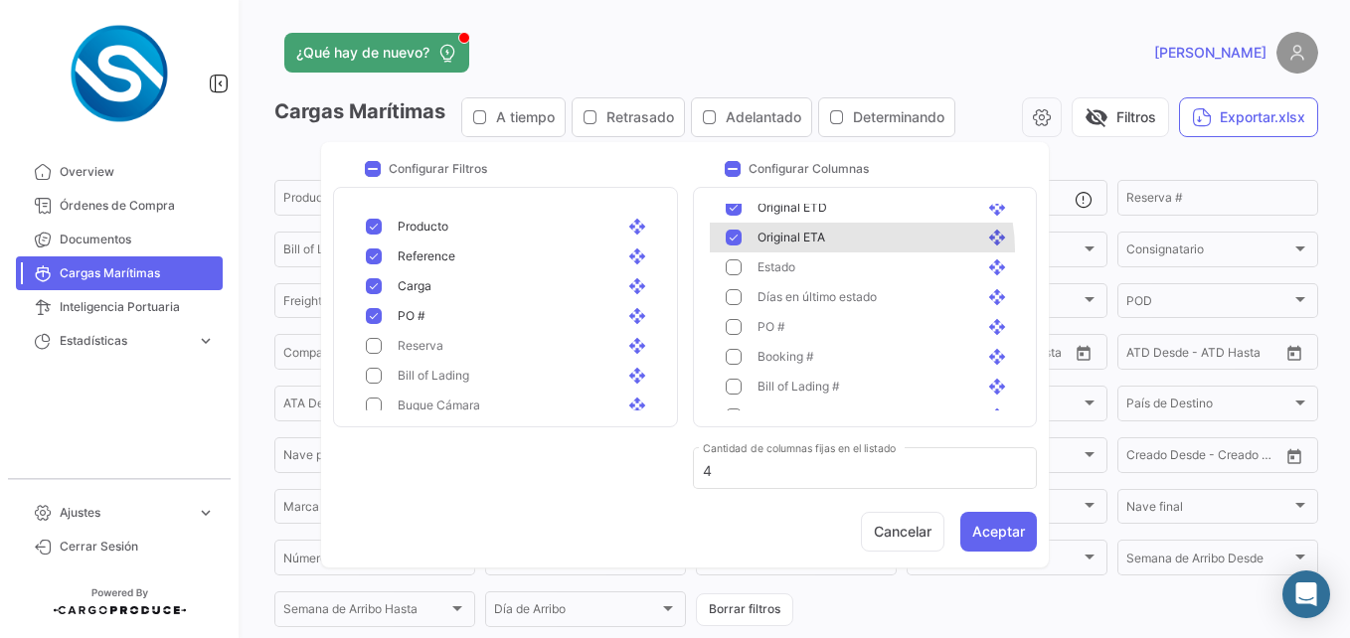
click at [853, 249] on div "Original ETA open_with" at bounding box center [869, 238] width 318 height 30
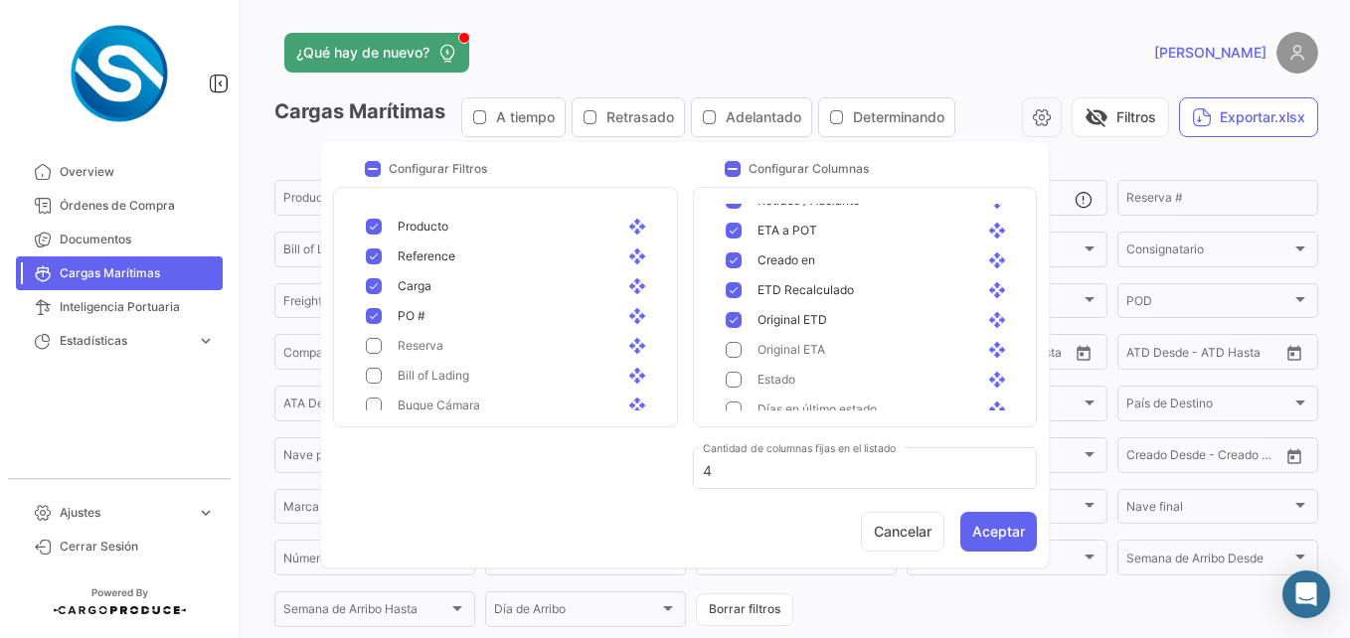
scroll to position [558, 0]
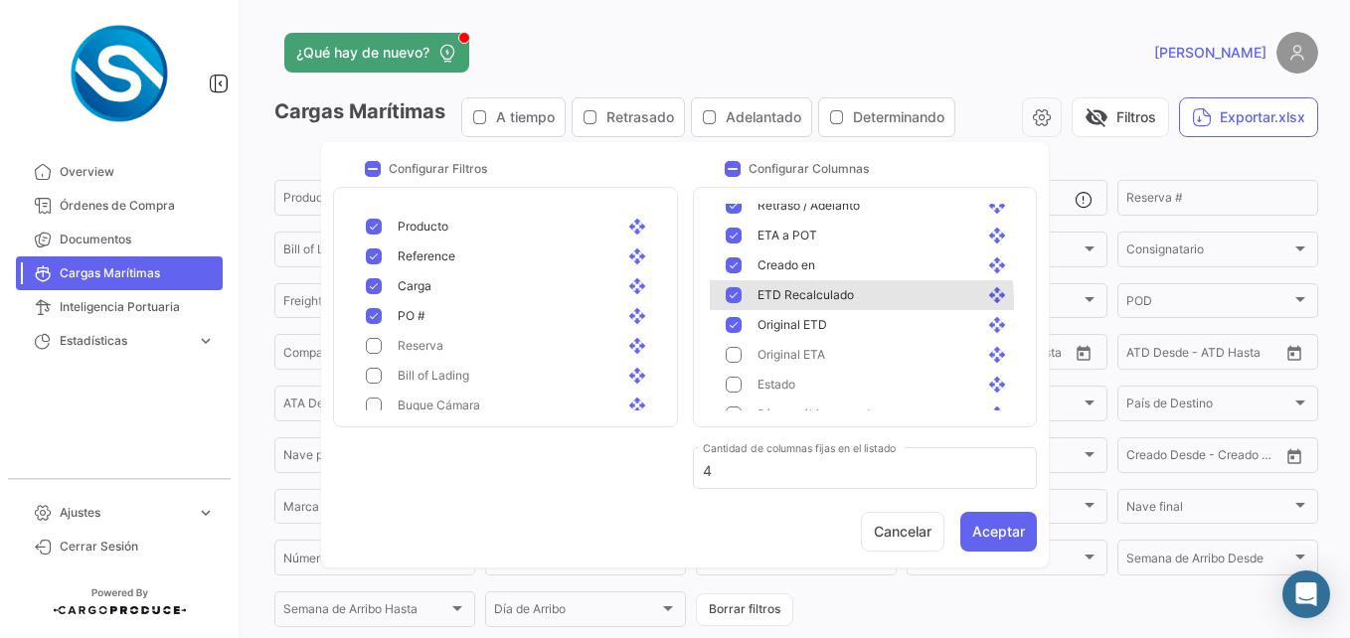
click at [847, 301] on span "ETD Recalculado" at bounding box center [805, 295] width 96 height 18
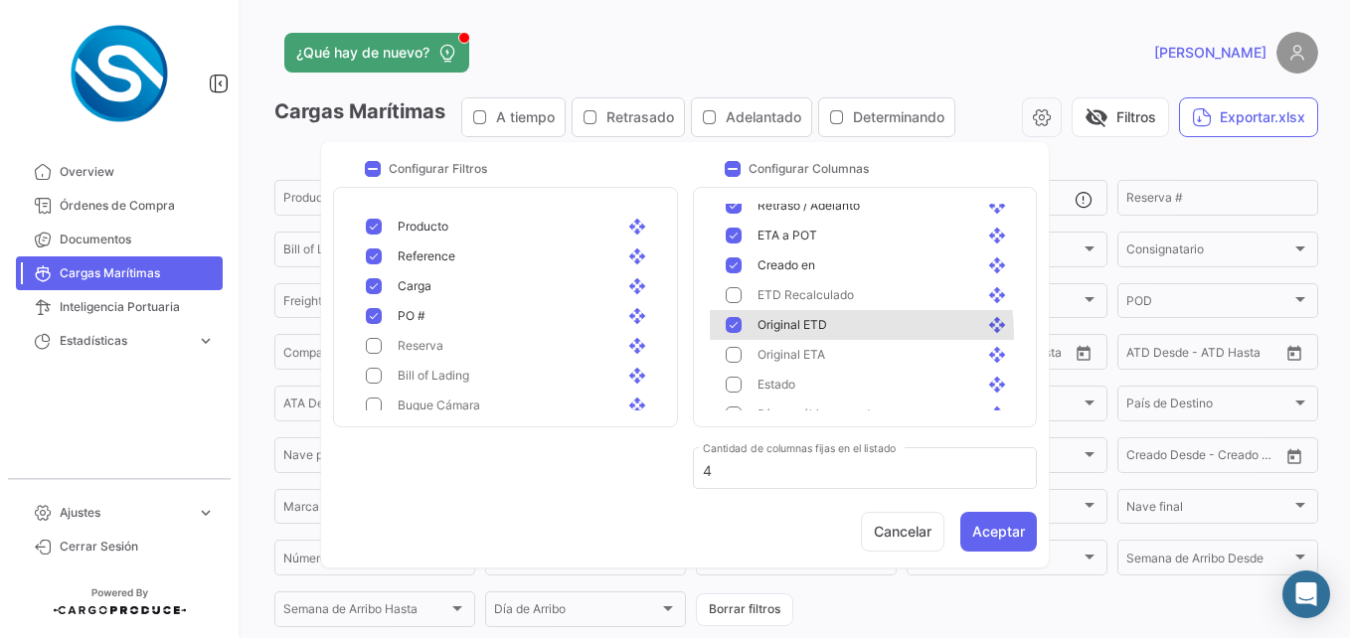
click at [846, 333] on div "Original ETD open_with" at bounding box center [884, 325] width 254 height 18
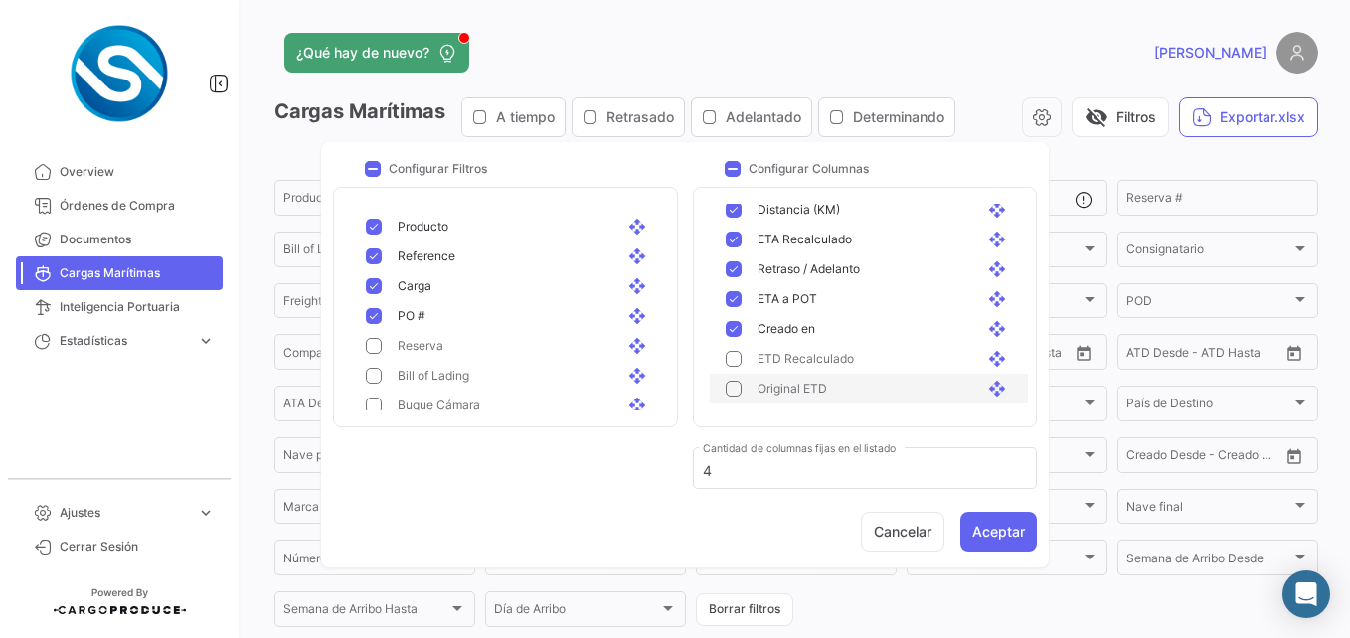
scroll to position [492, 0]
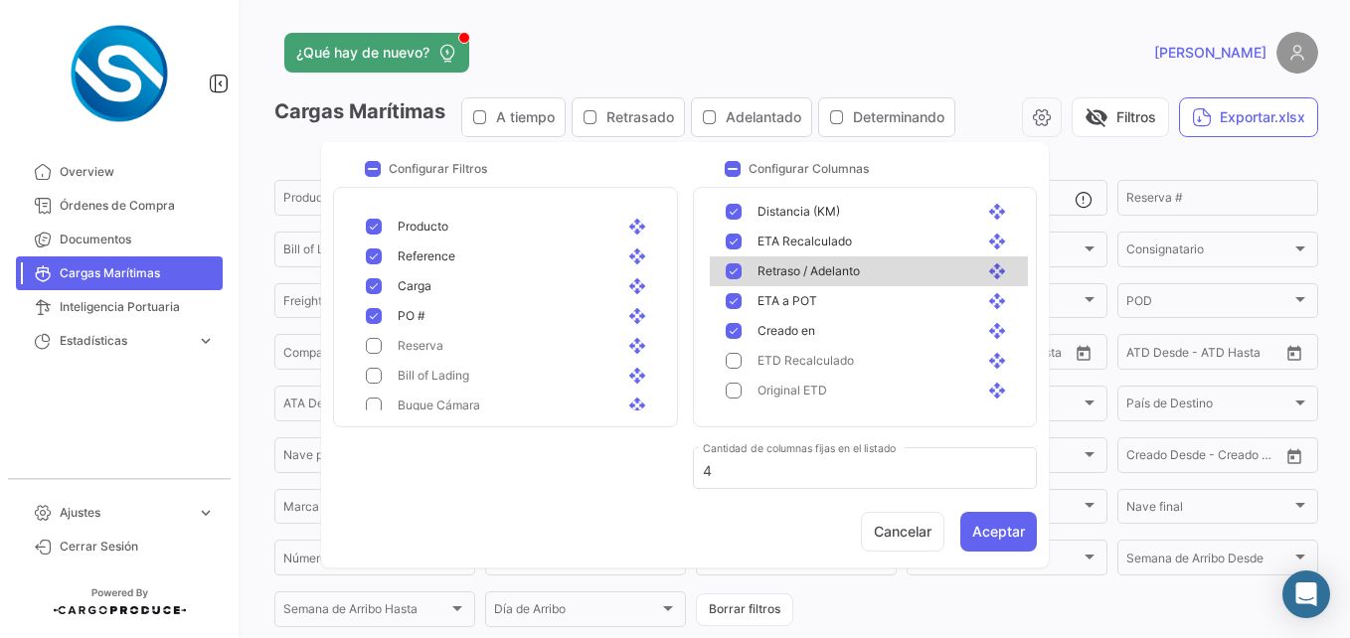
click at [887, 285] on div "Retraso / Adelanto open_with" at bounding box center [869, 271] width 318 height 30
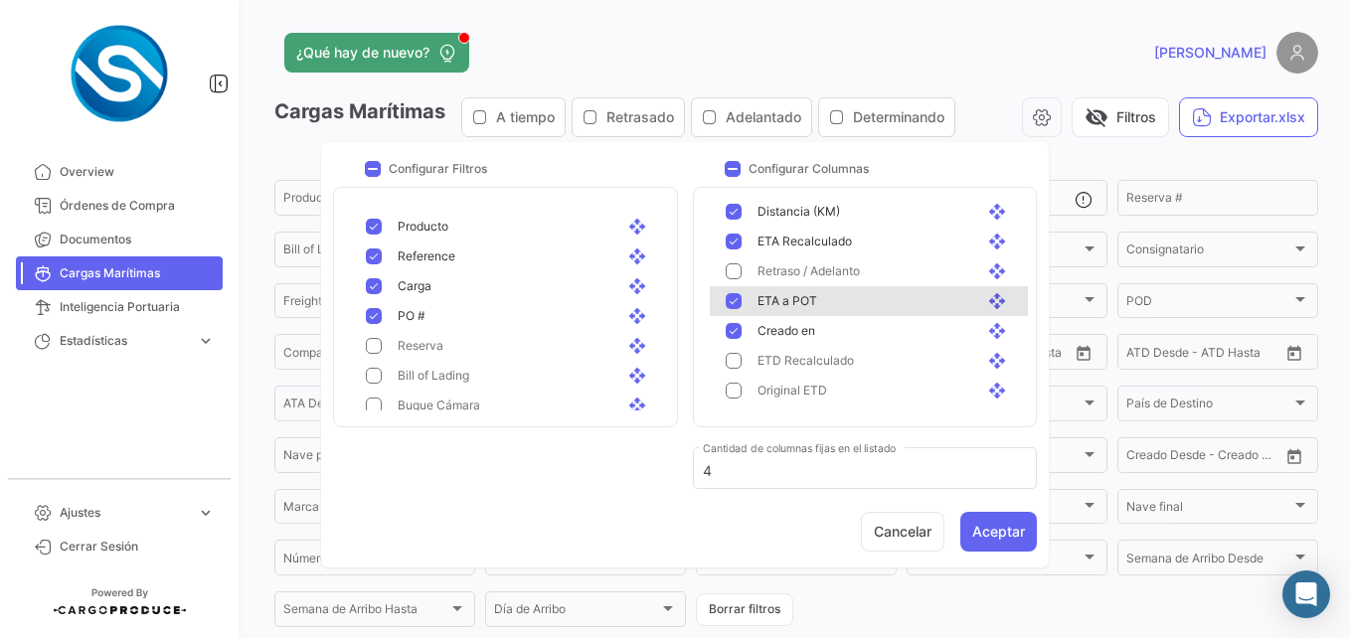
click at [878, 299] on div "ETA a POT open_with" at bounding box center [884, 301] width 254 height 18
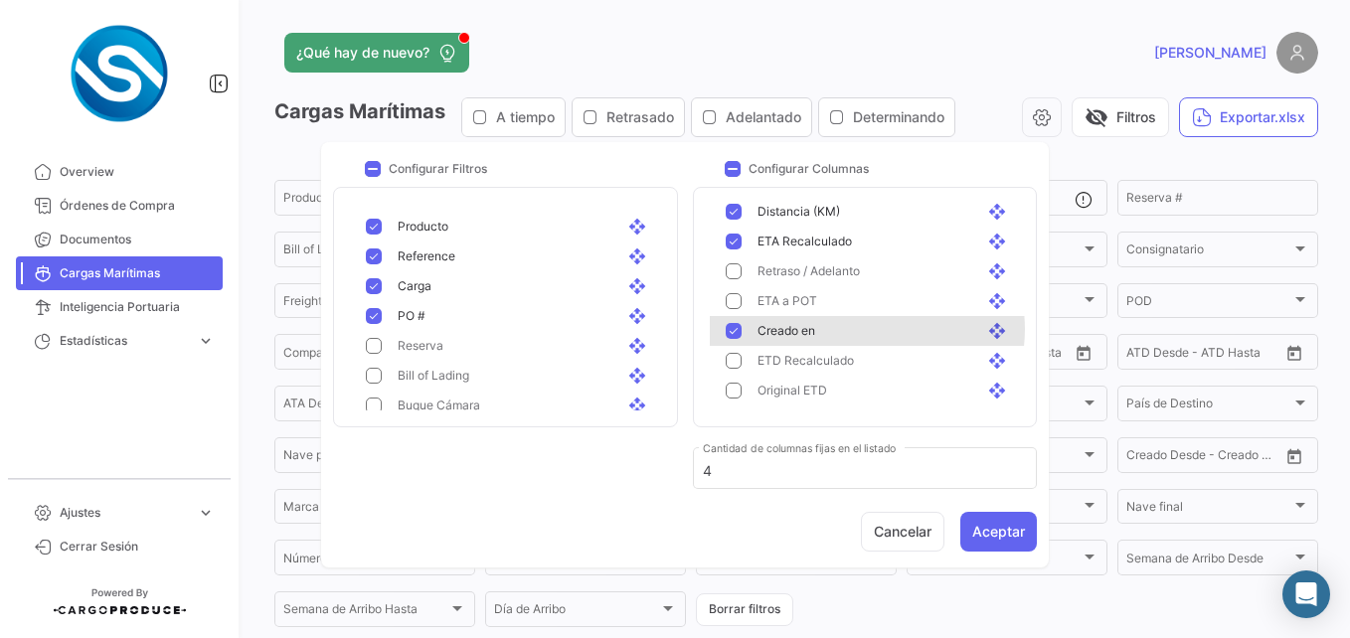
click at [867, 329] on div "Creado en open_with" at bounding box center [884, 331] width 254 height 18
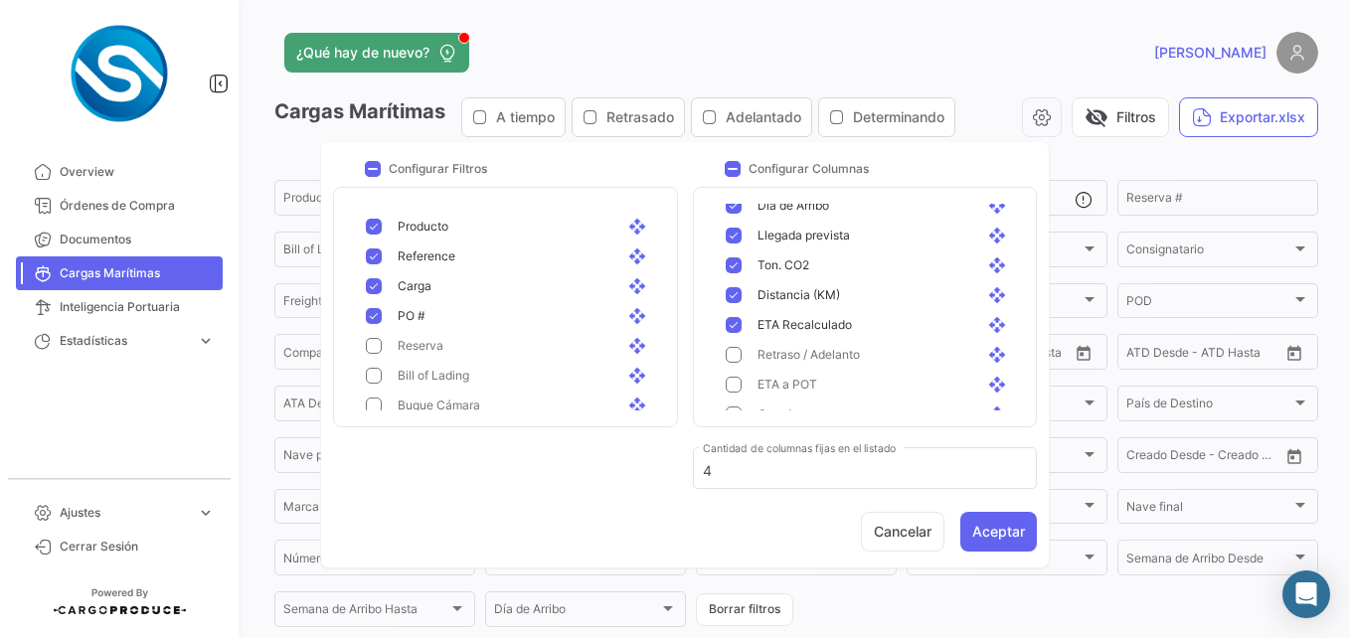
scroll to position [408, 0]
click at [867, 329] on div "ETA Recalculado open_with" at bounding box center [884, 326] width 254 height 18
click at [852, 275] on div "Ton. CO2 open_with" at bounding box center [884, 266] width 254 height 18
click at [848, 293] on div "Distancia (KM) open_with" at bounding box center [884, 296] width 254 height 18
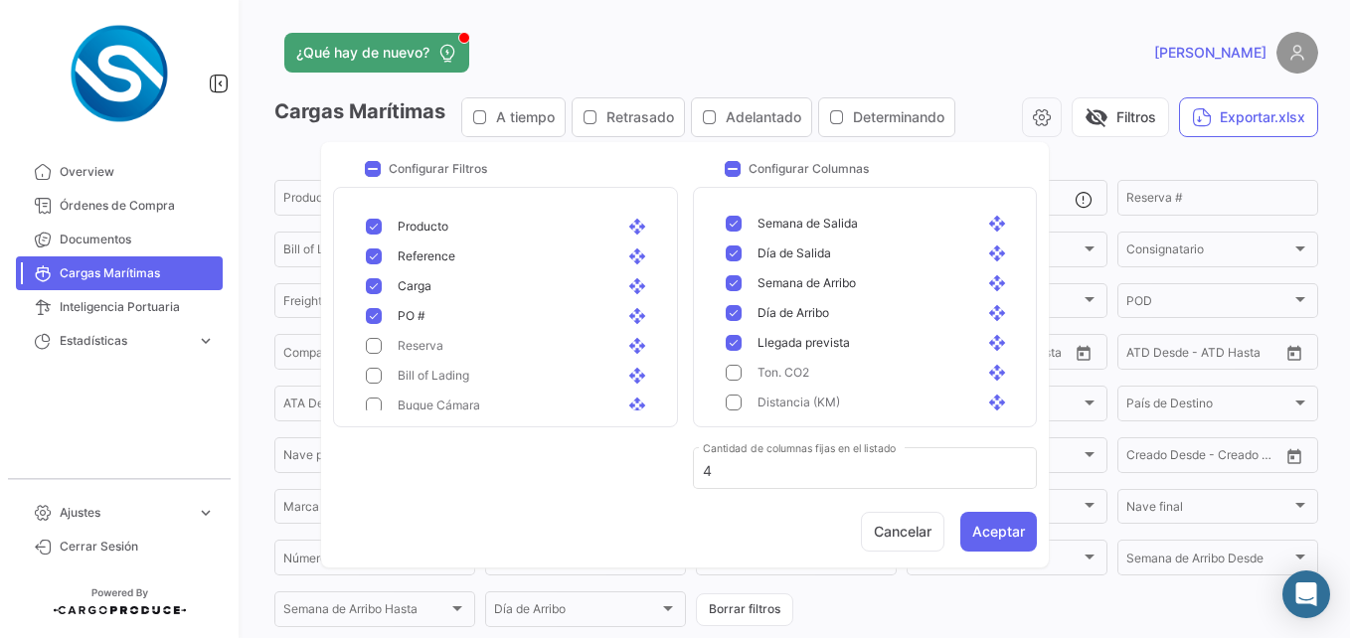
scroll to position [300, 0]
click at [848, 293] on span "Semana de Arribo" at bounding box center [806, 284] width 98 height 18
click at [843, 328] on div "Día de Arribo open_with" at bounding box center [869, 314] width 318 height 30
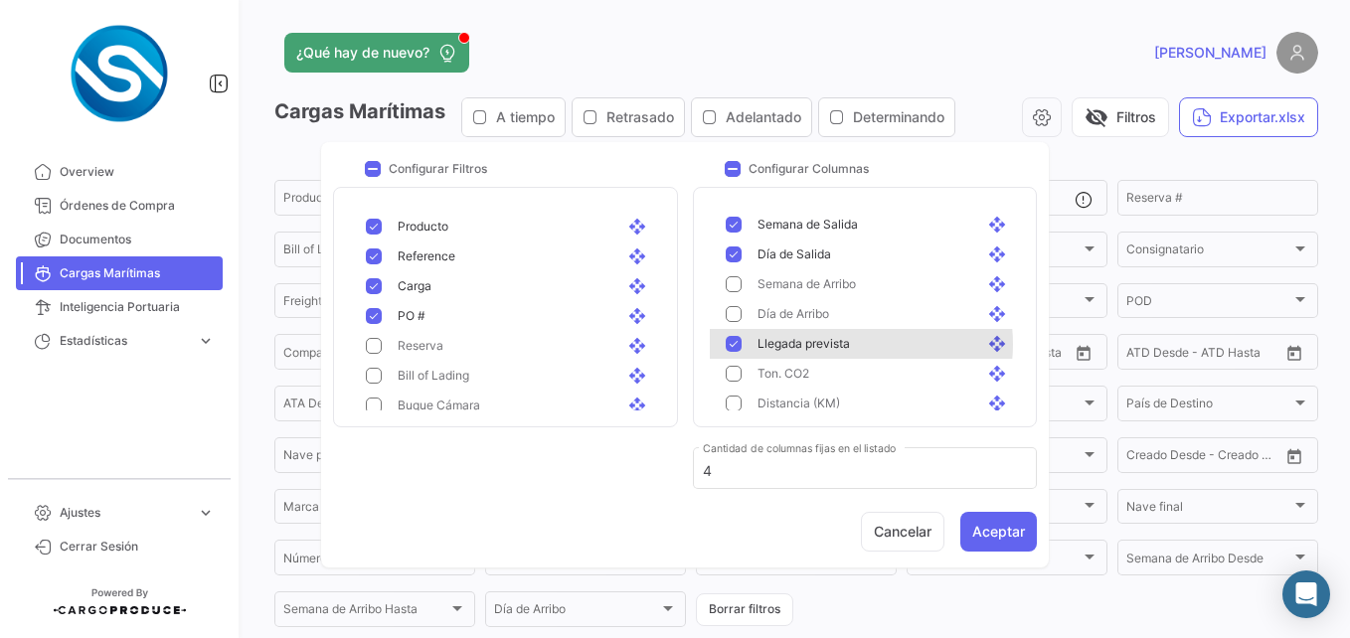
click at [847, 344] on span "Llegada prevista" at bounding box center [803, 344] width 92 height 18
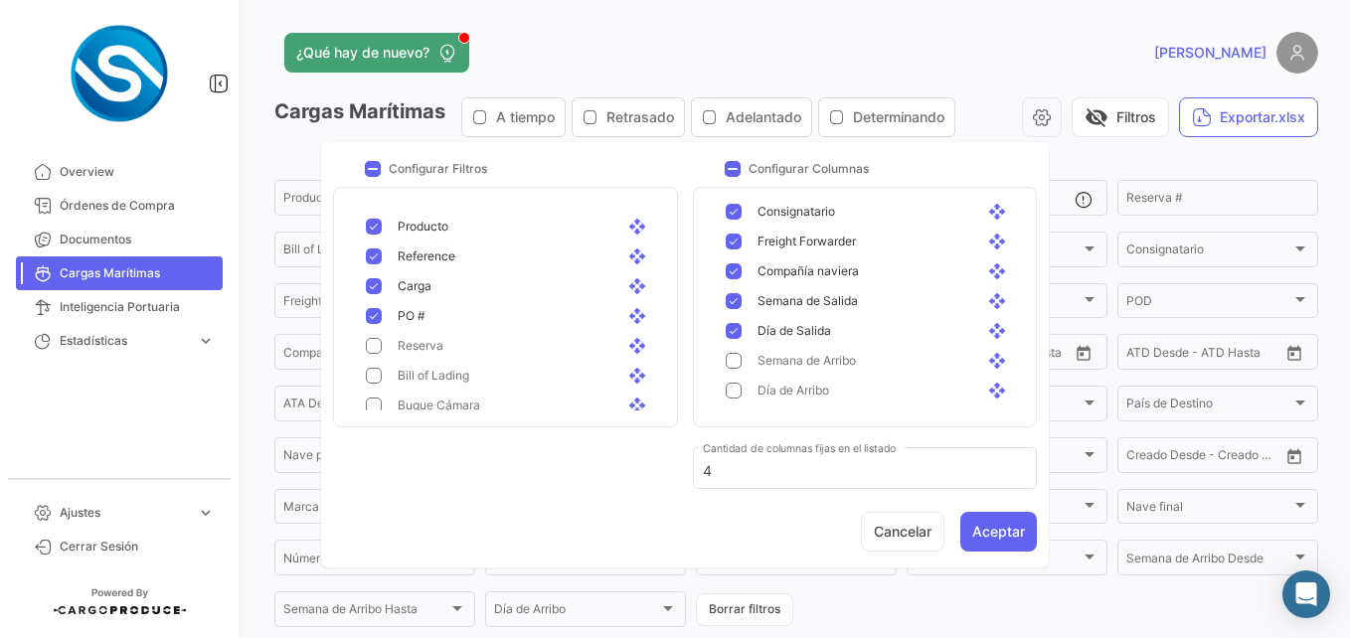
scroll to position [223, 0]
click at [841, 255] on div "Freight Forwarder open_with" at bounding box center [869, 243] width 318 height 30
click at [839, 269] on span "Compañía naviera" at bounding box center [807, 272] width 101 height 18
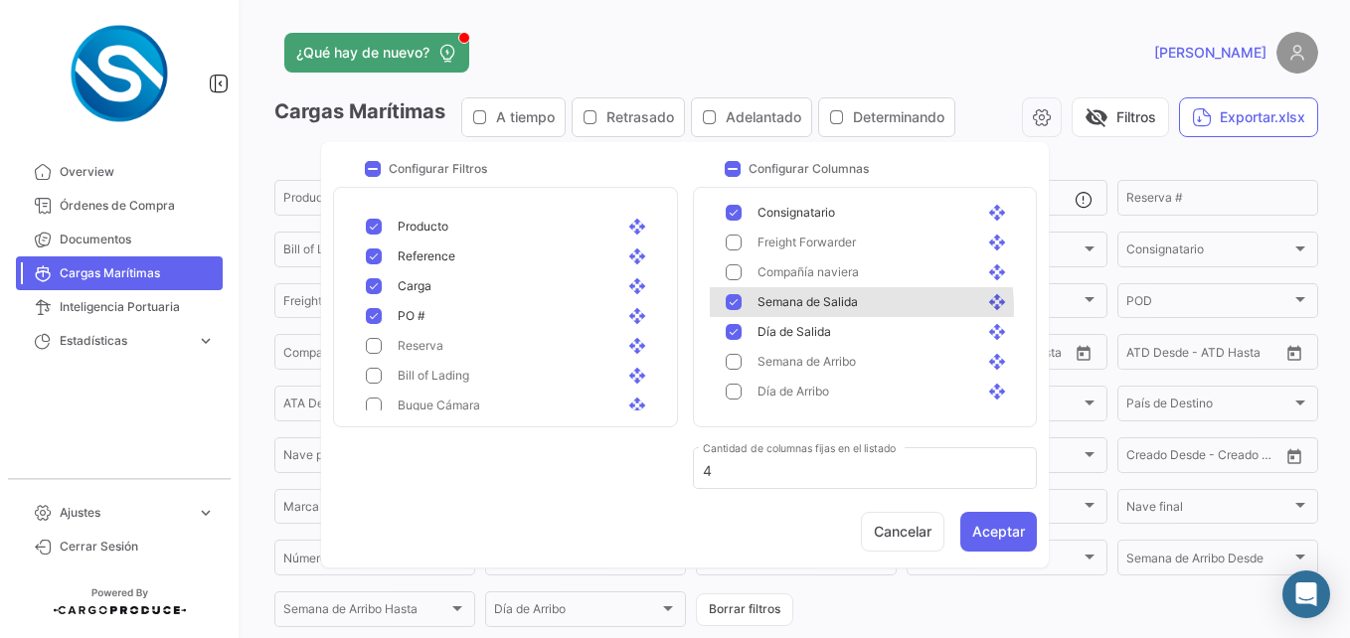
click at [828, 309] on span "Semana de Salida" at bounding box center [807, 302] width 100 height 18
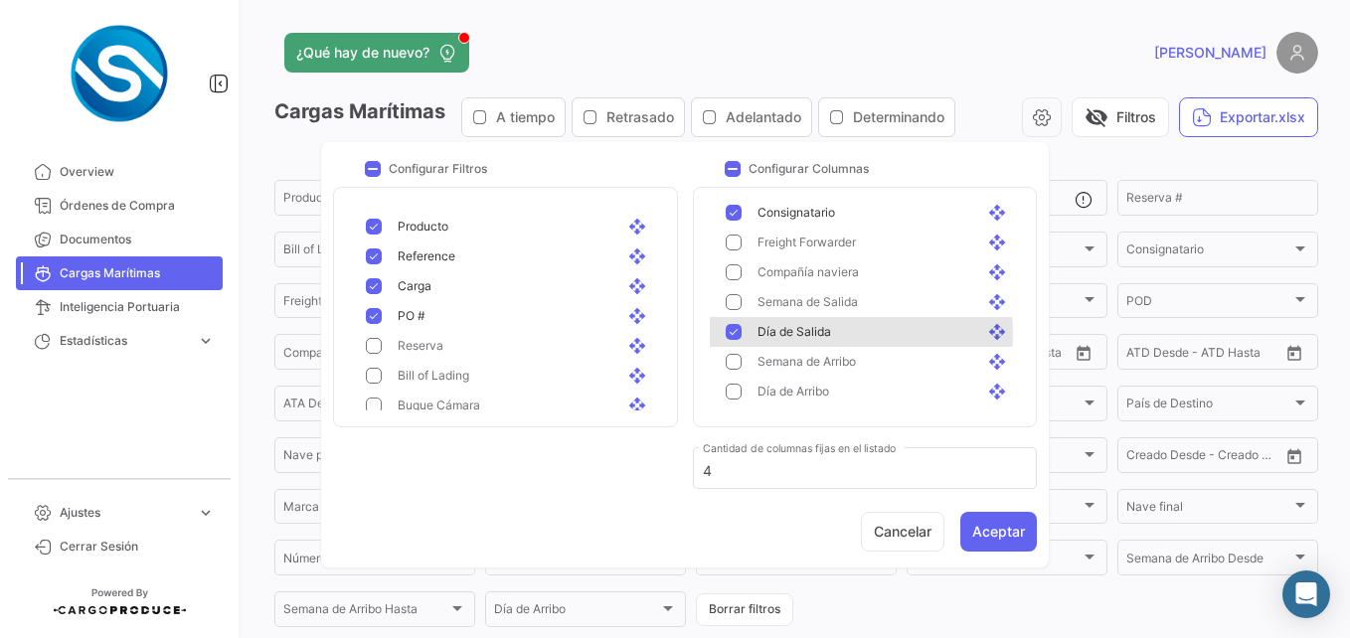
click at [826, 334] on span "Día de Salida" at bounding box center [794, 332] width 74 height 18
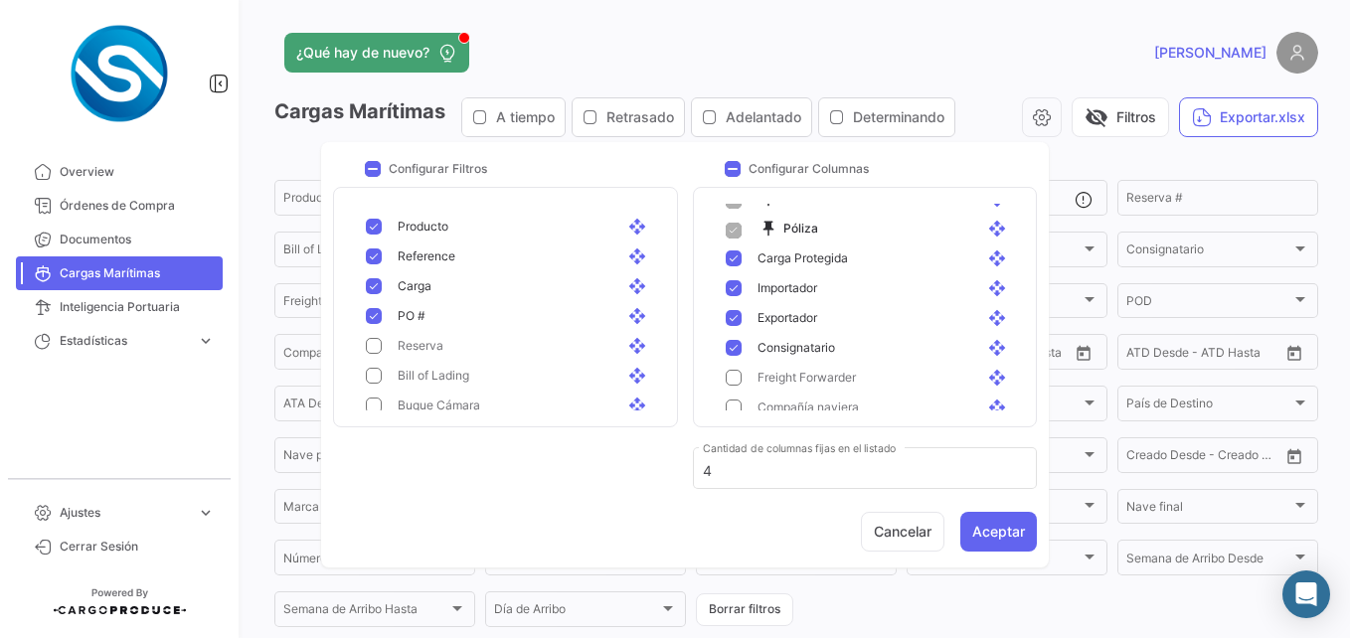
scroll to position [86, 0]
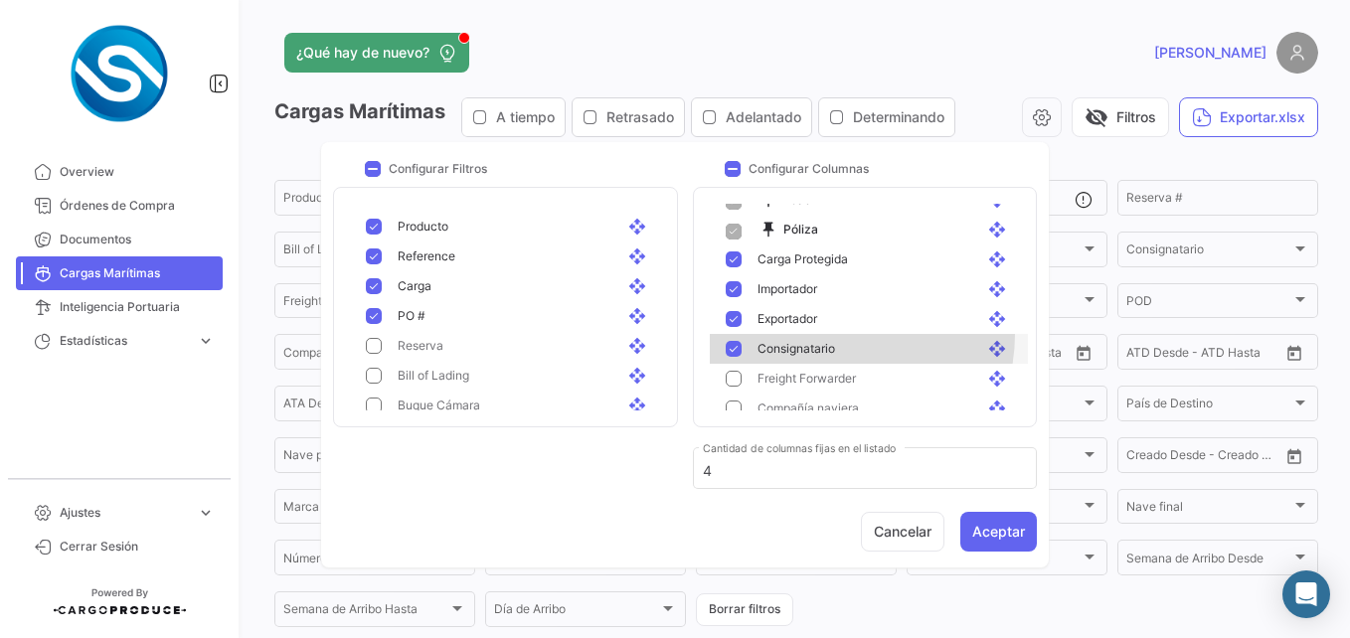
click at [826, 334] on div "Consignatario open_with" at bounding box center [869, 349] width 318 height 30
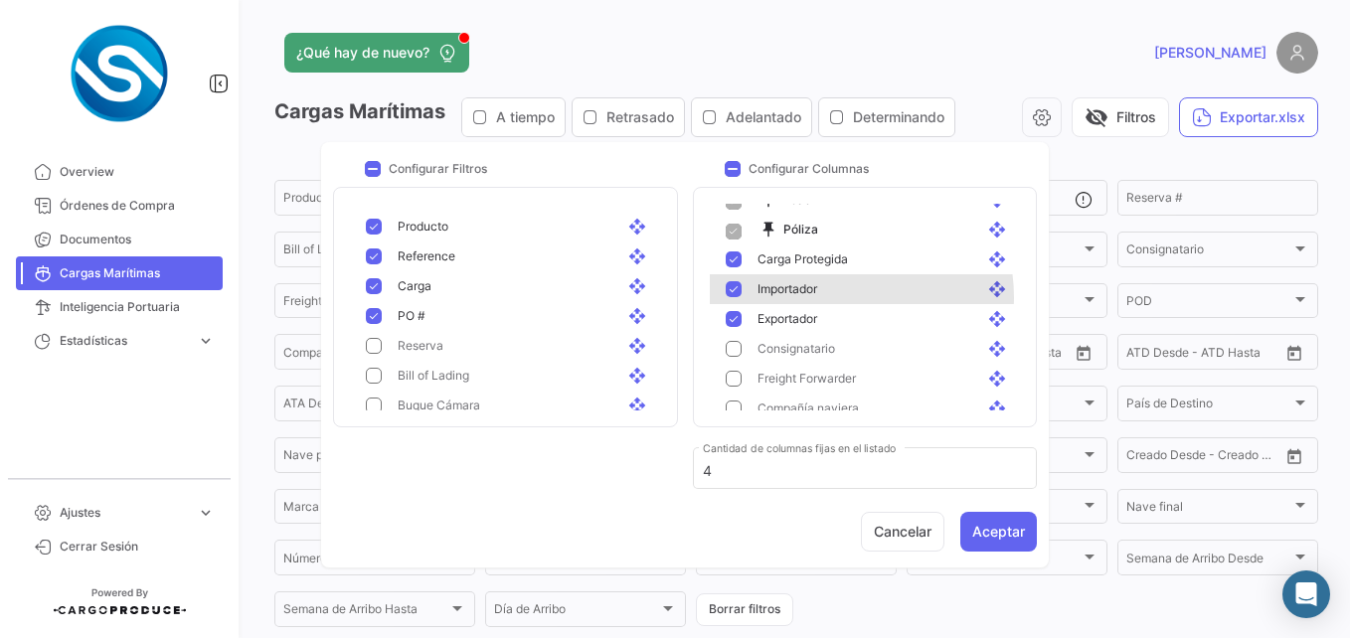
click at [833, 297] on div "Importador open_with" at bounding box center [884, 289] width 254 height 18
click at [826, 279] on div "Importador open_with" at bounding box center [869, 289] width 318 height 30
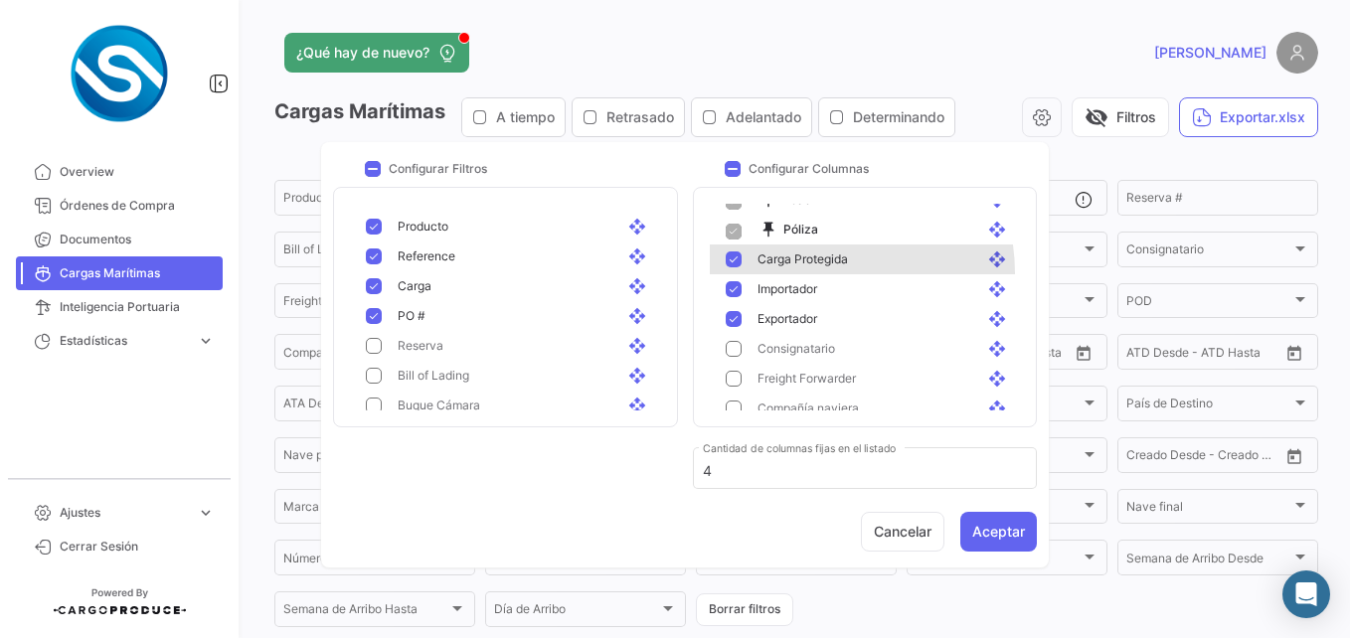
click at [814, 272] on div "Carga Protegida open_with" at bounding box center [869, 260] width 318 height 30
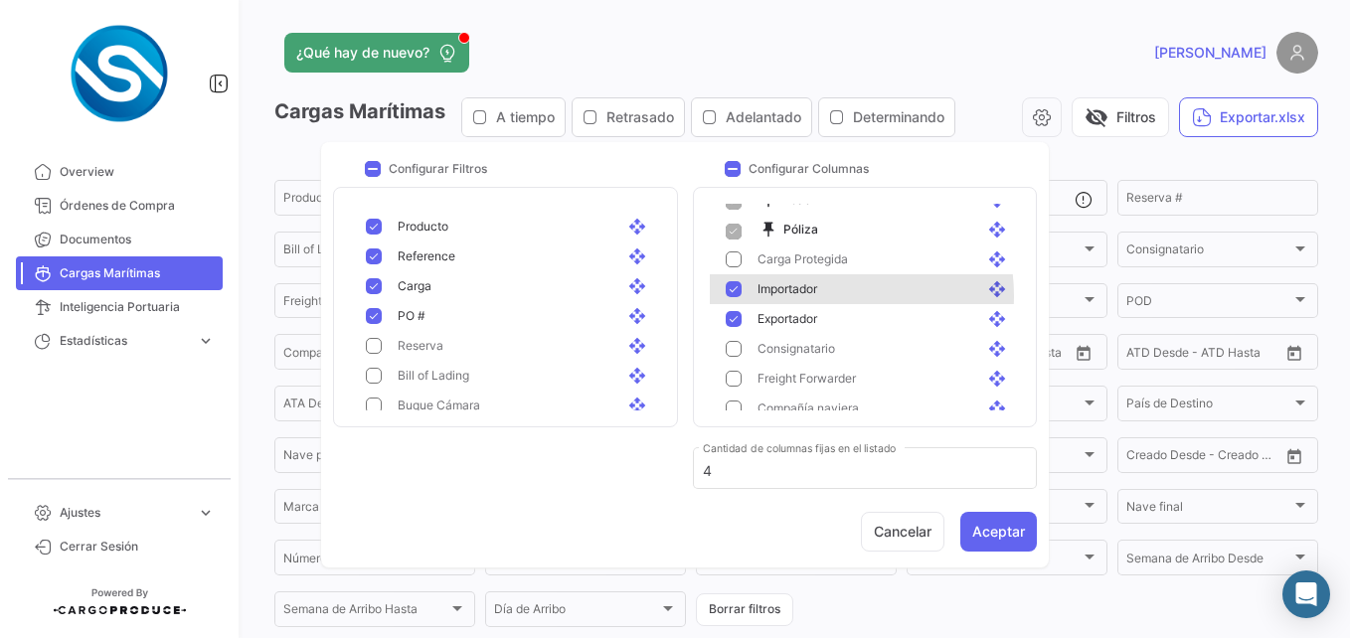
click at [815, 296] on span "Importador" at bounding box center [787, 289] width 60 height 18
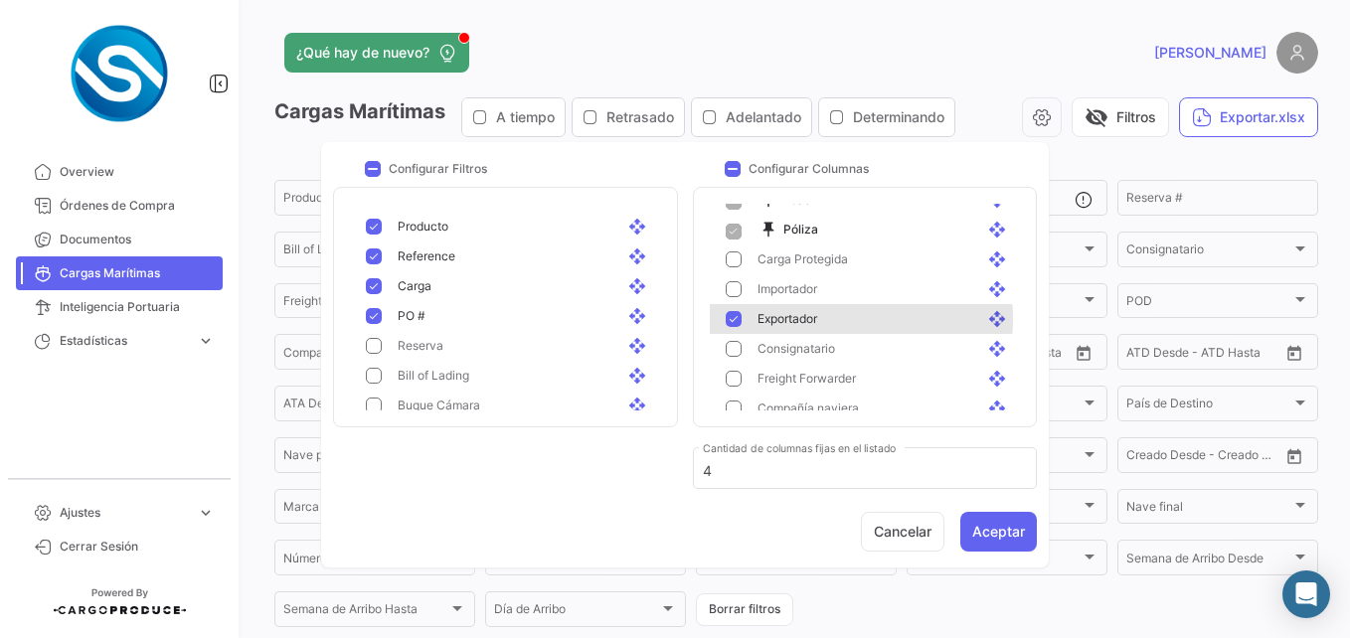
click at [817, 319] on span "Exportador" at bounding box center [787, 319] width 60 height 18
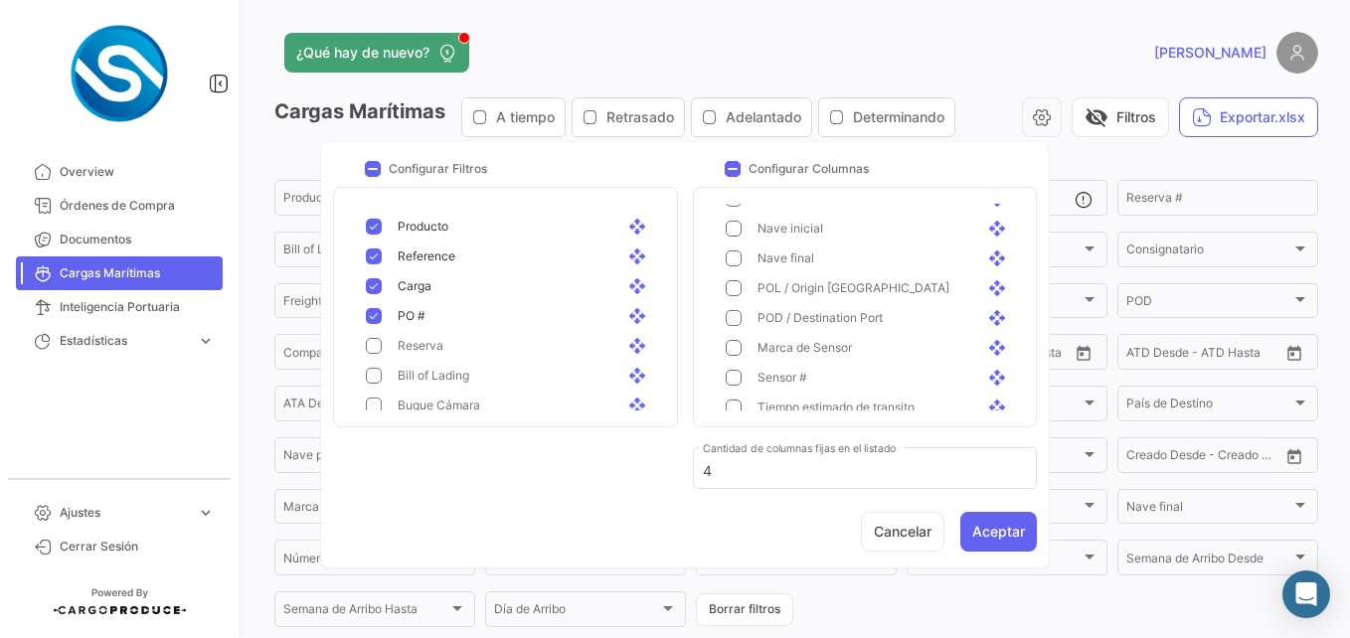
scroll to position [989, 0]
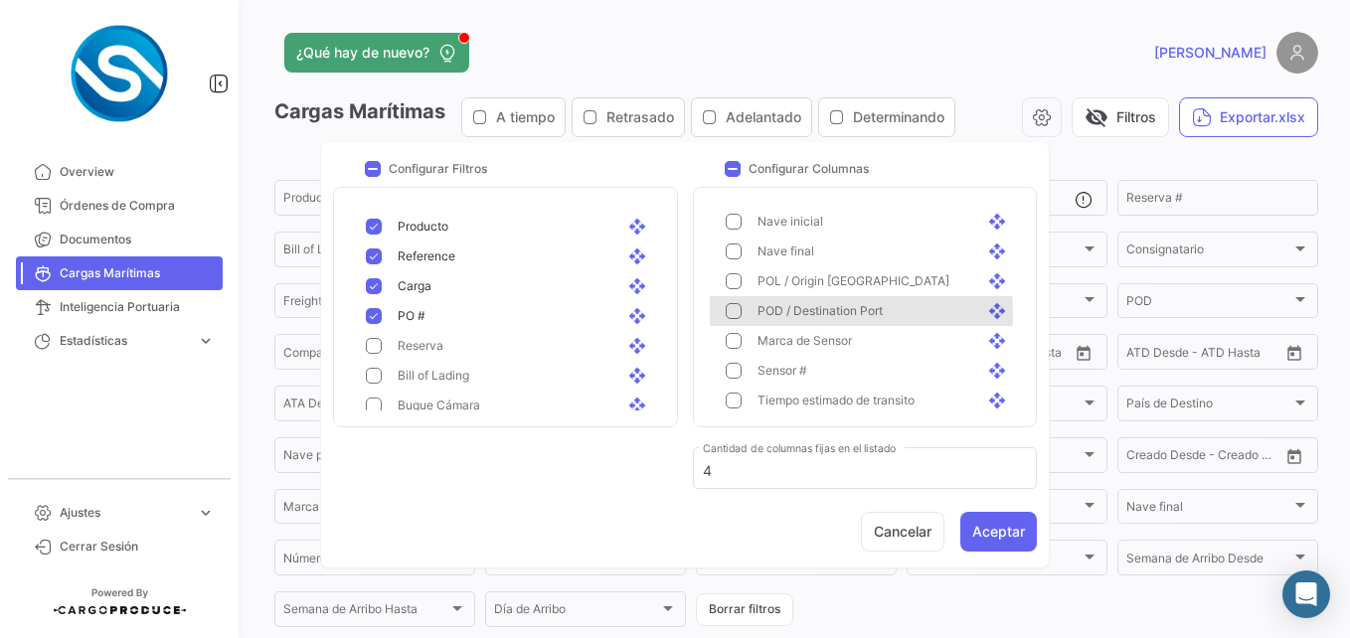
click at [821, 313] on span "POD / Destination Port" at bounding box center [819, 311] width 125 height 18
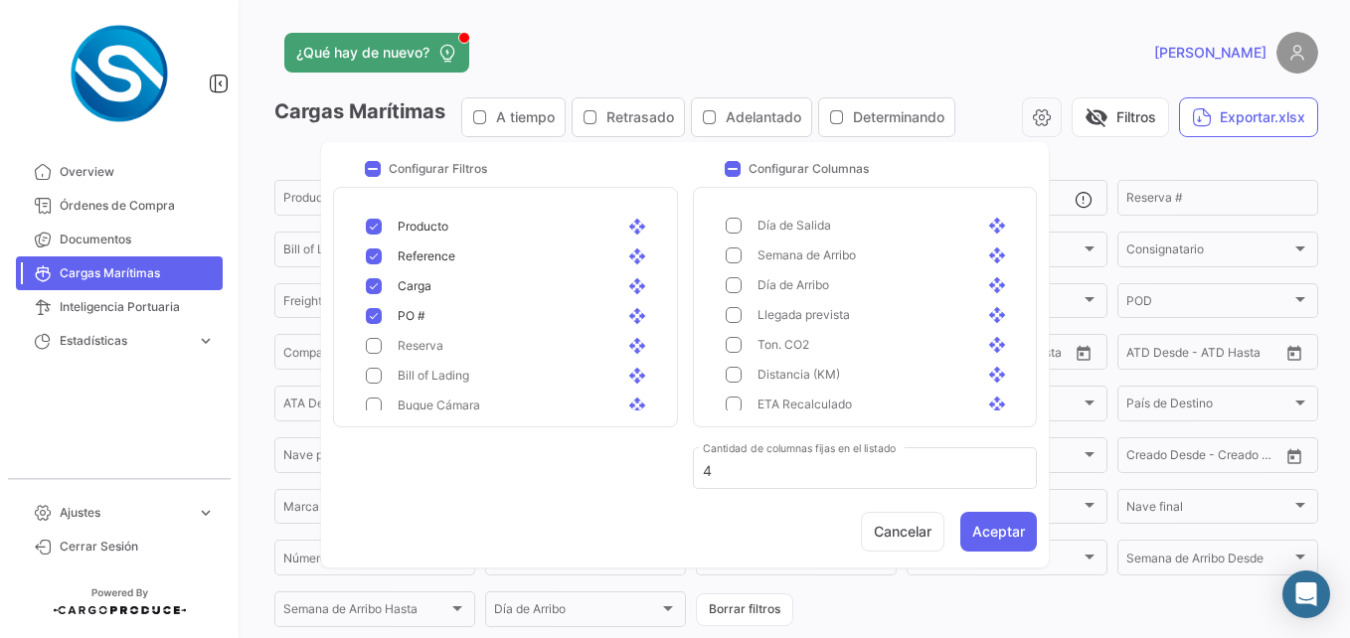
scroll to position [326, 0]
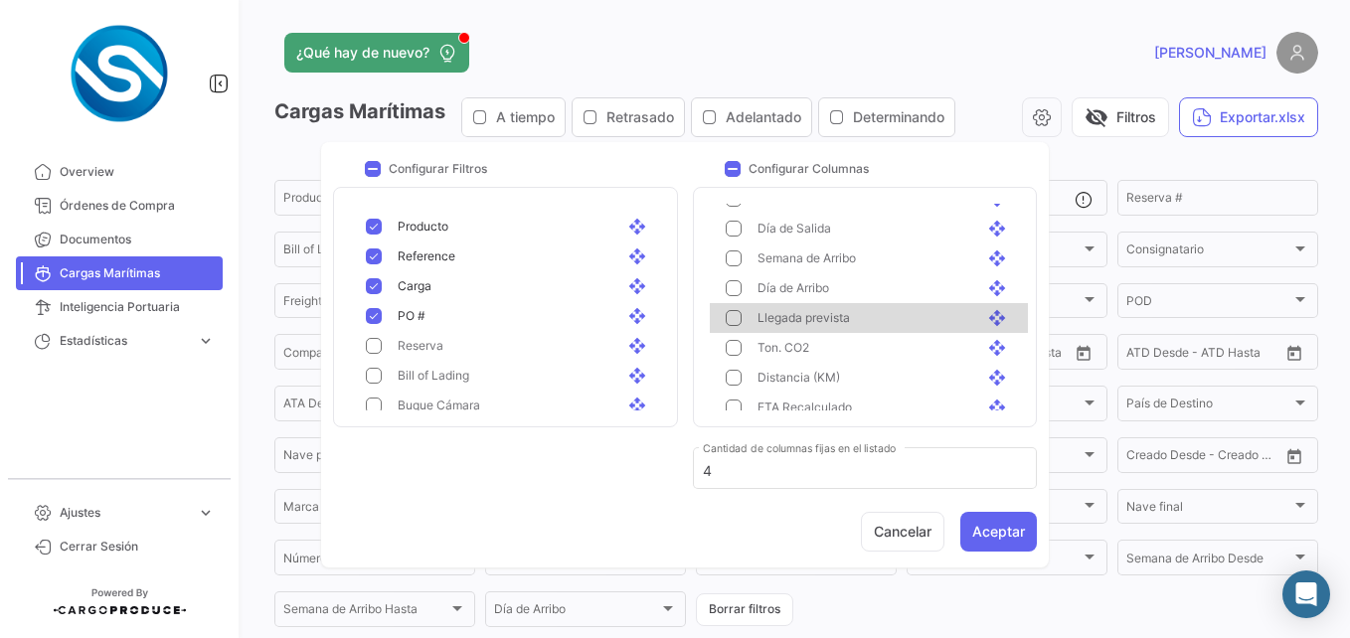
click at [886, 313] on div "Llegada prevista open_with" at bounding box center [884, 318] width 254 height 18
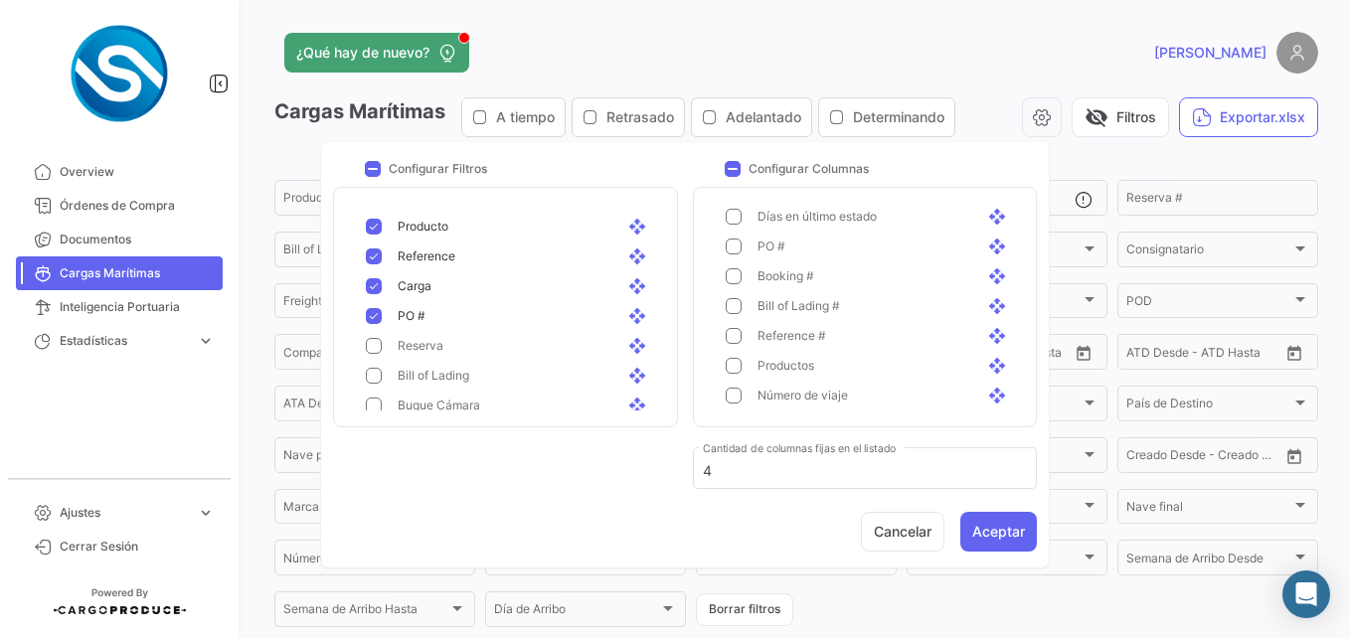
scroll to position [784, 0]
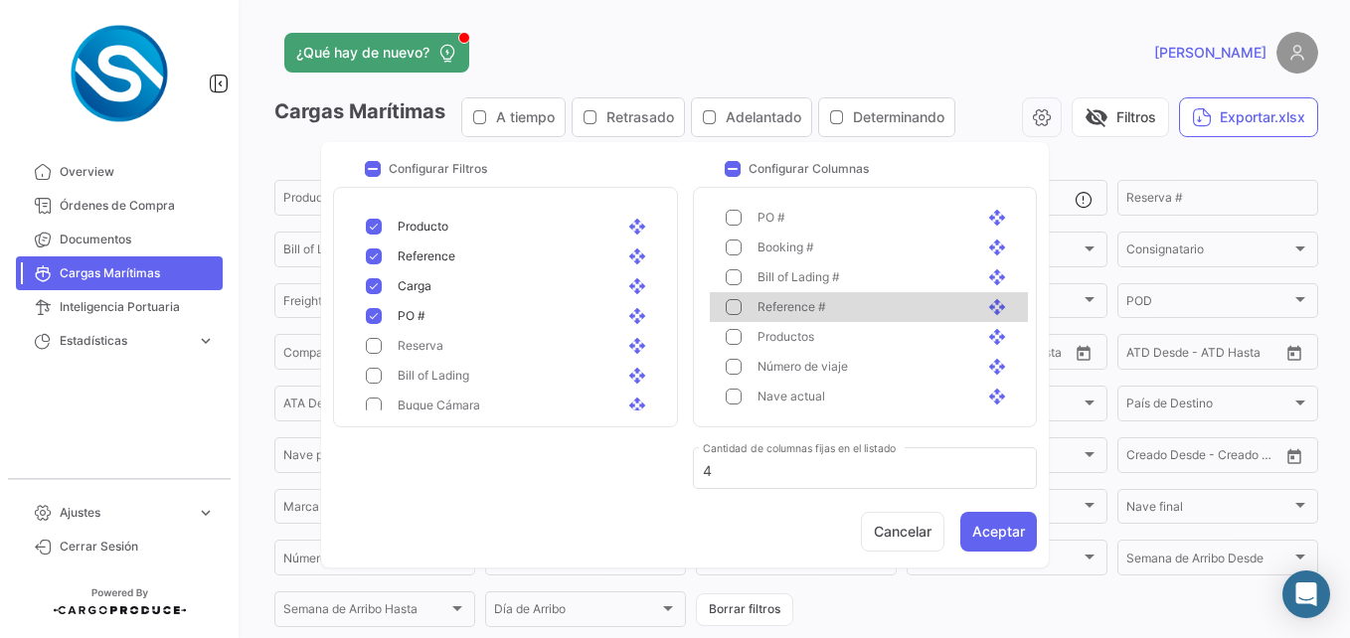
click at [886, 313] on div "Reference # open_with" at bounding box center [884, 307] width 254 height 18
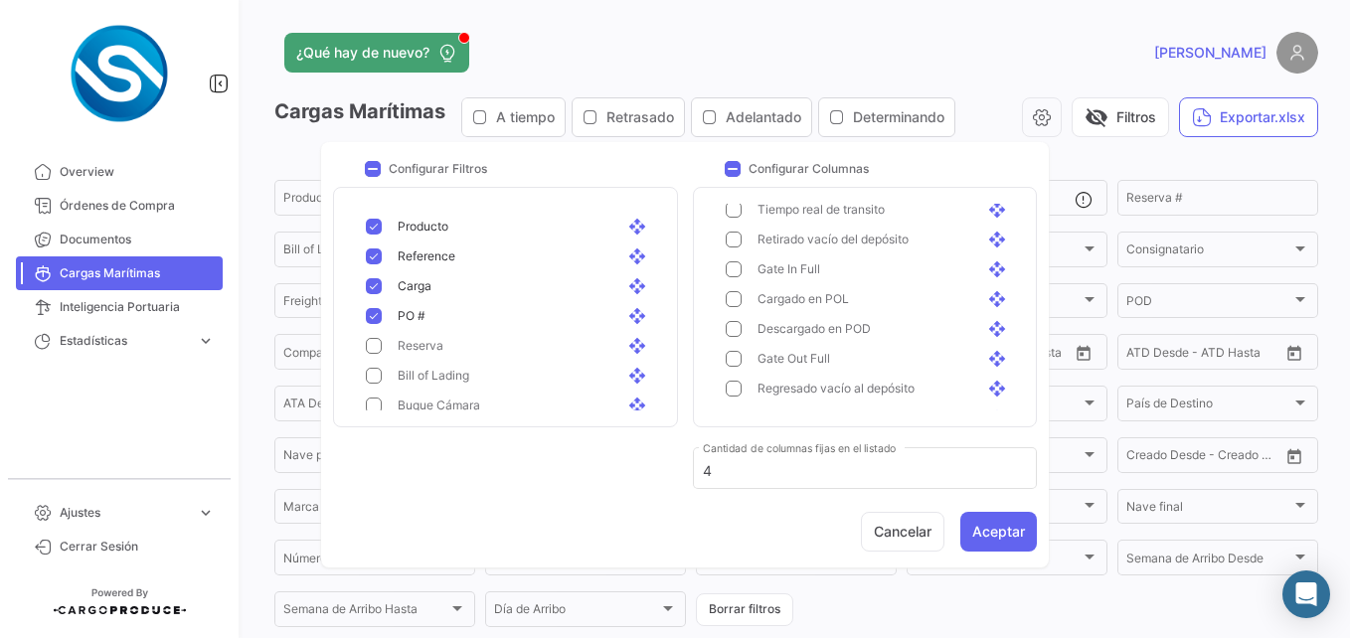
scroll to position [1322, 0]
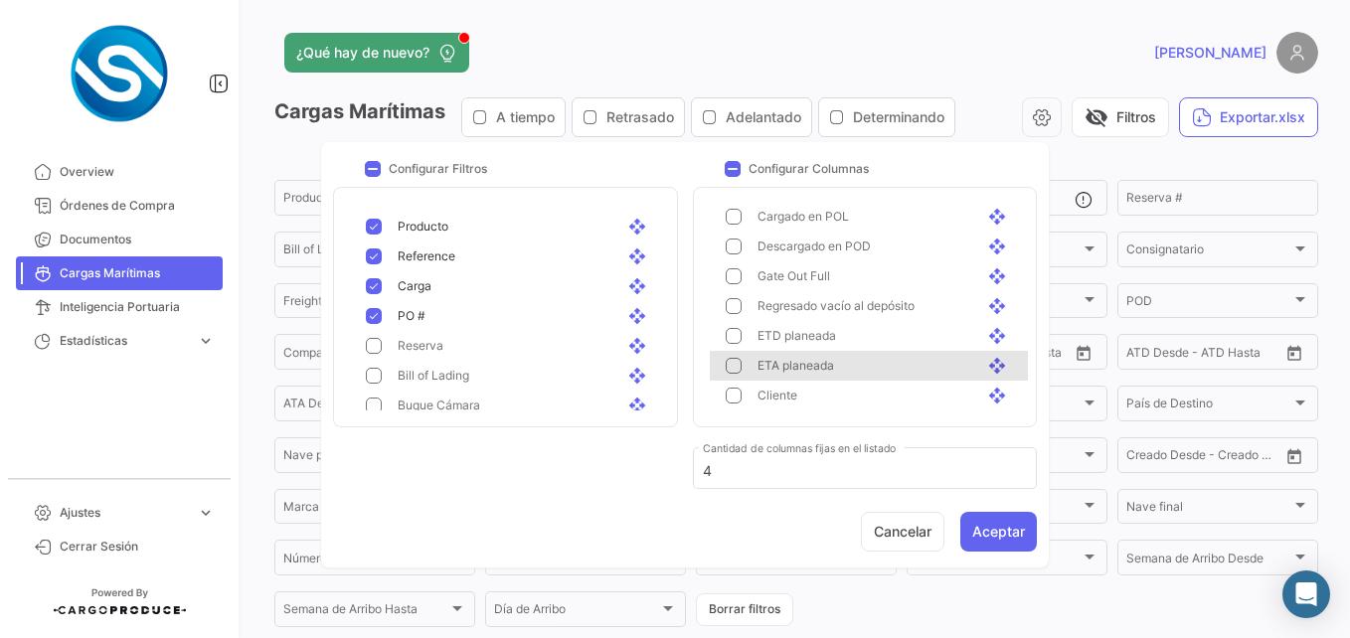
click at [876, 361] on div "ETA planeada open_with" at bounding box center [884, 366] width 254 height 18
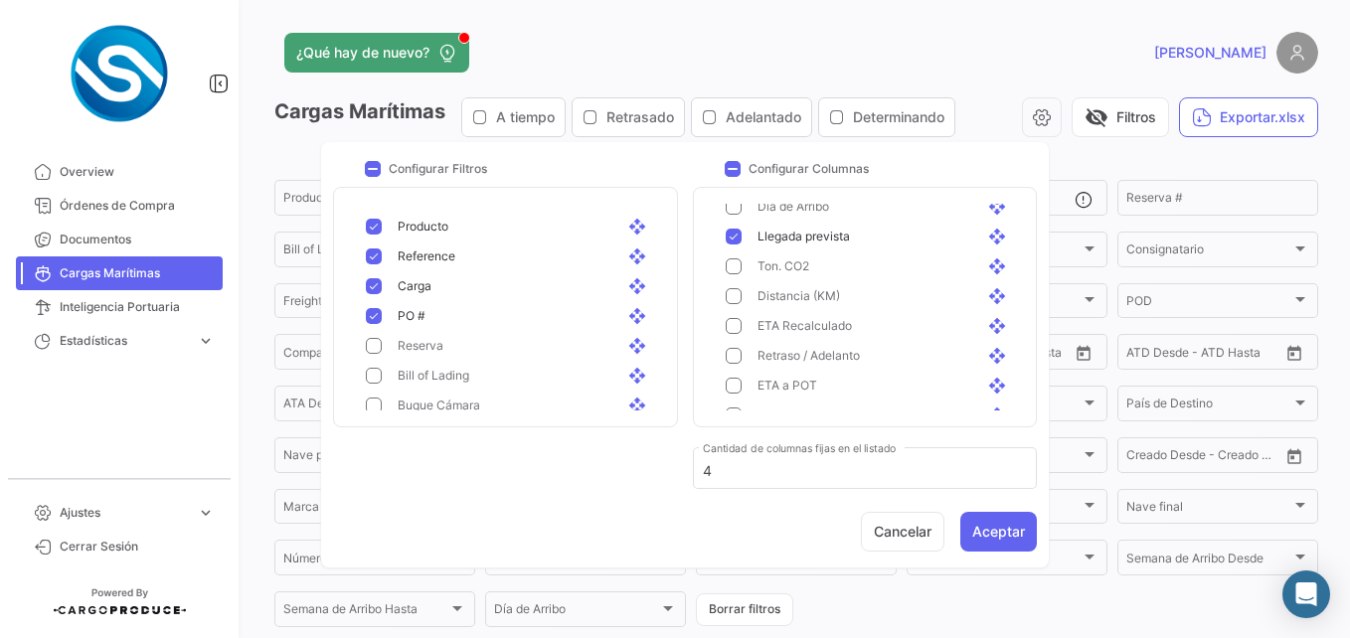
scroll to position [409, 0]
click at [881, 326] on div "ETA Recalculado open_with" at bounding box center [884, 325] width 254 height 18
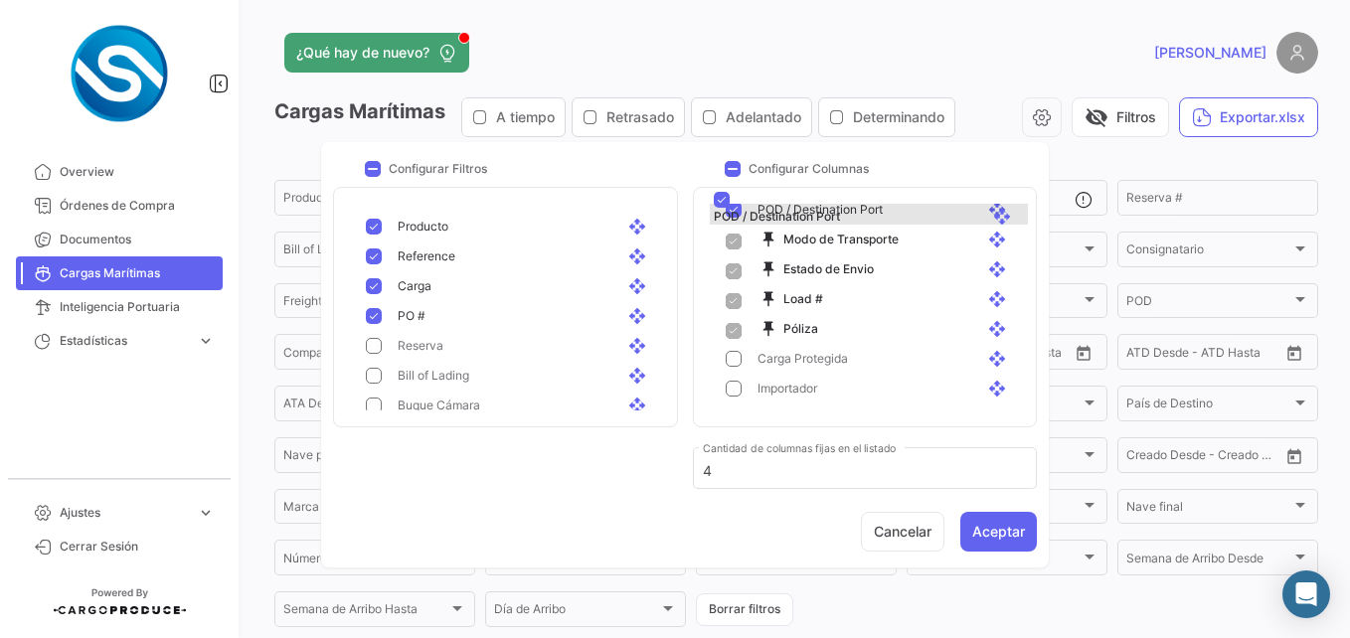
scroll to position [11, 0]
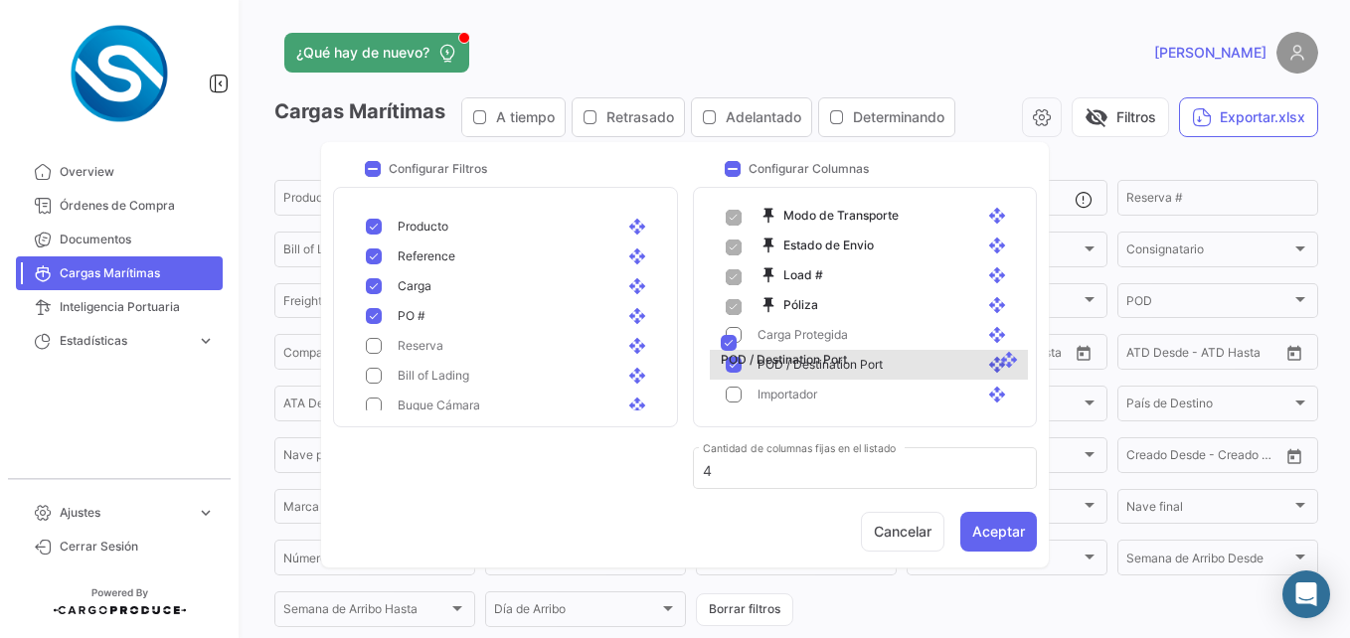
drag, startPoint x: 881, startPoint y: 326, endPoint x: 892, endPoint y: 357, distance: 32.7
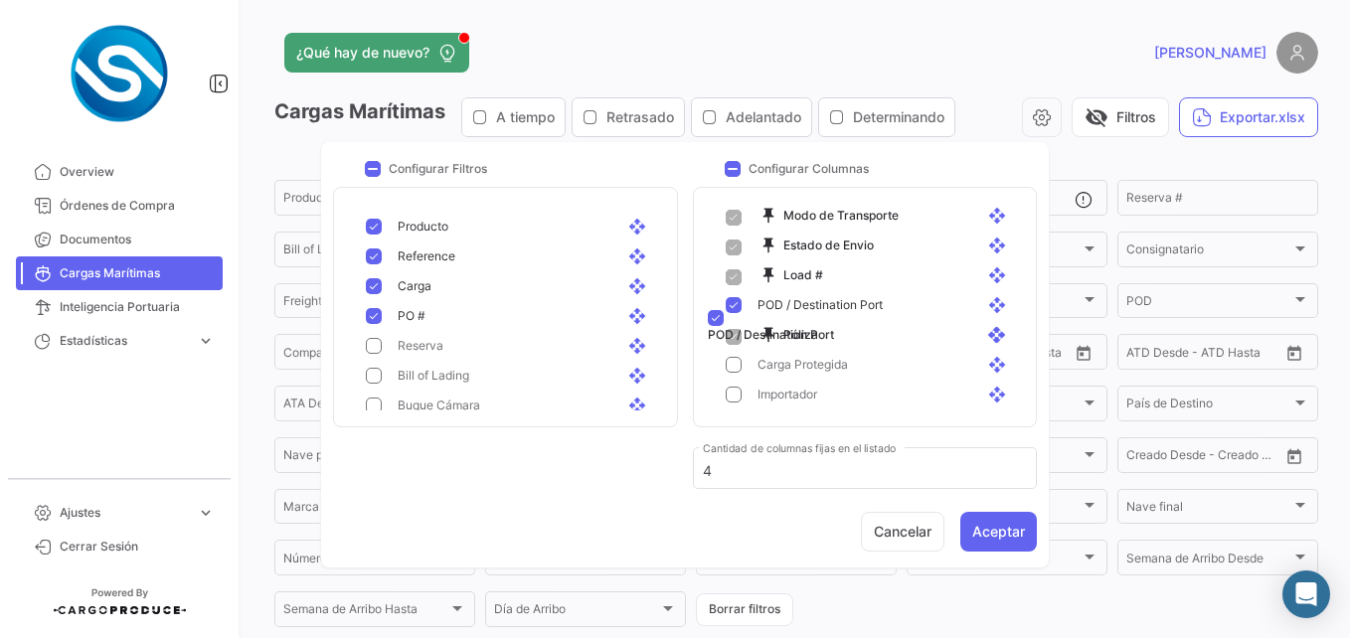
drag, startPoint x: 897, startPoint y: 356, endPoint x: 895, endPoint y: 314, distance: 41.8
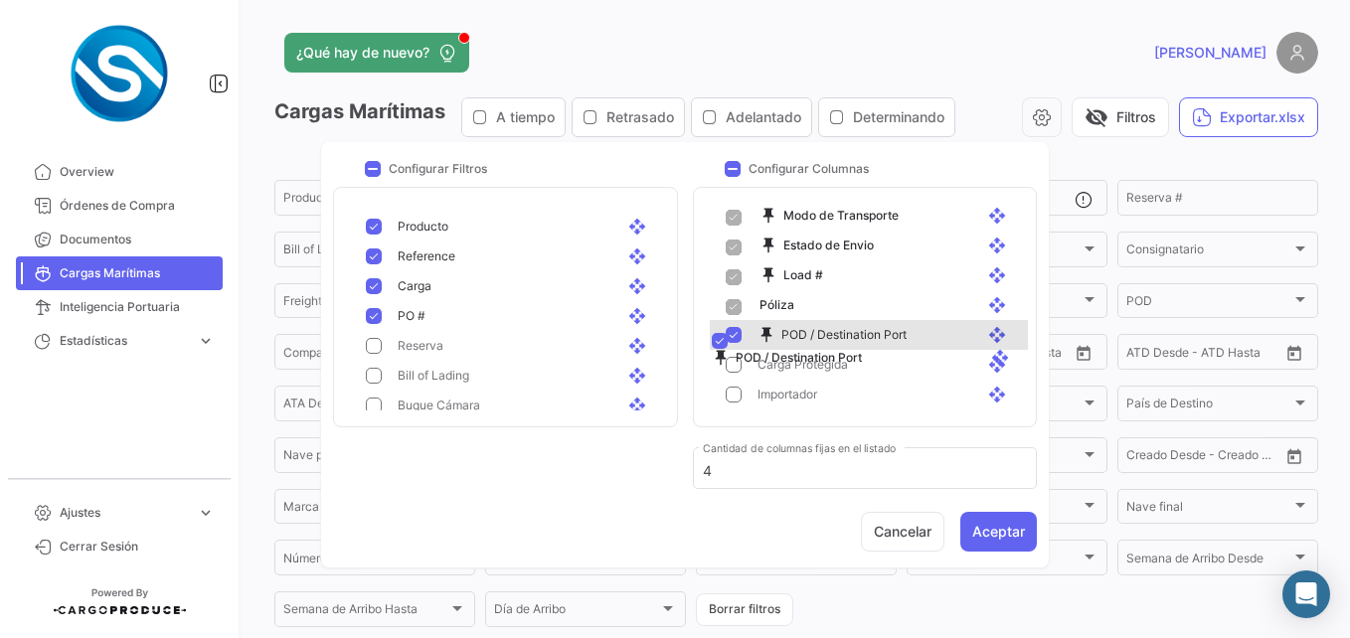
drag, startPoint x: 905, startPoint y: 307, endPoint x: 907, endPoint y: 346, distance: 38.8
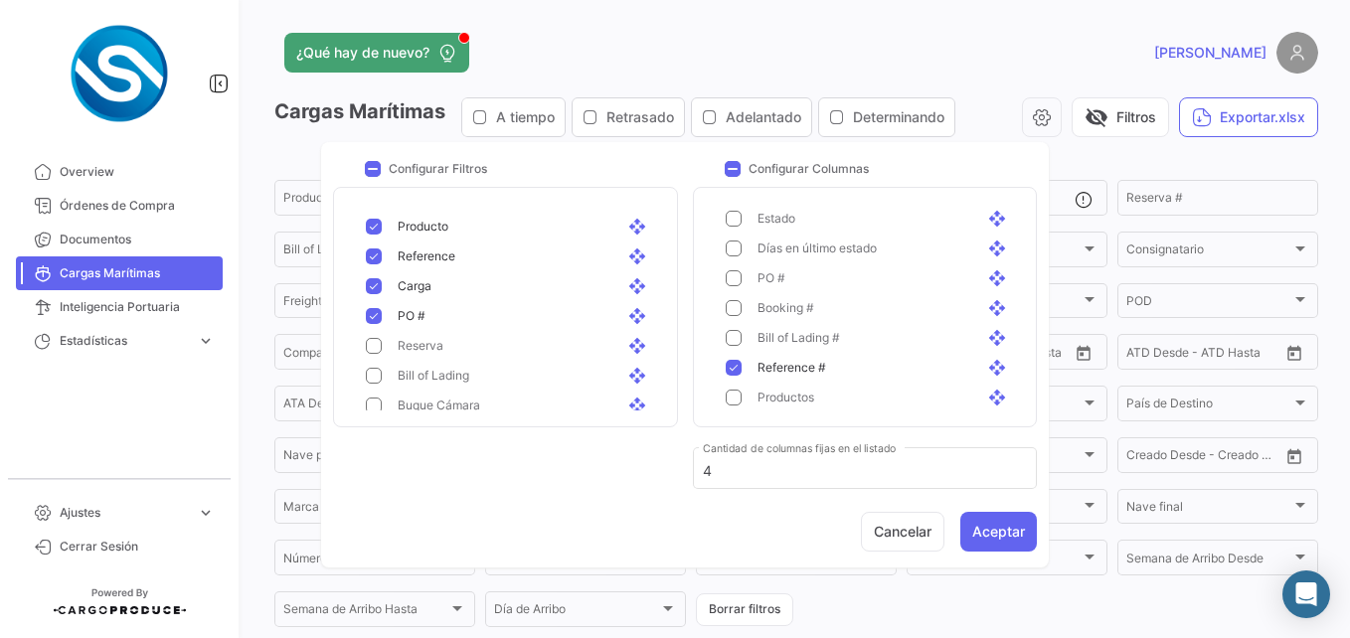
scroll to position [751, 0]
click at [857, 275] on div "PO # open_with" at bounding box center [884, 280] width 254 height 18
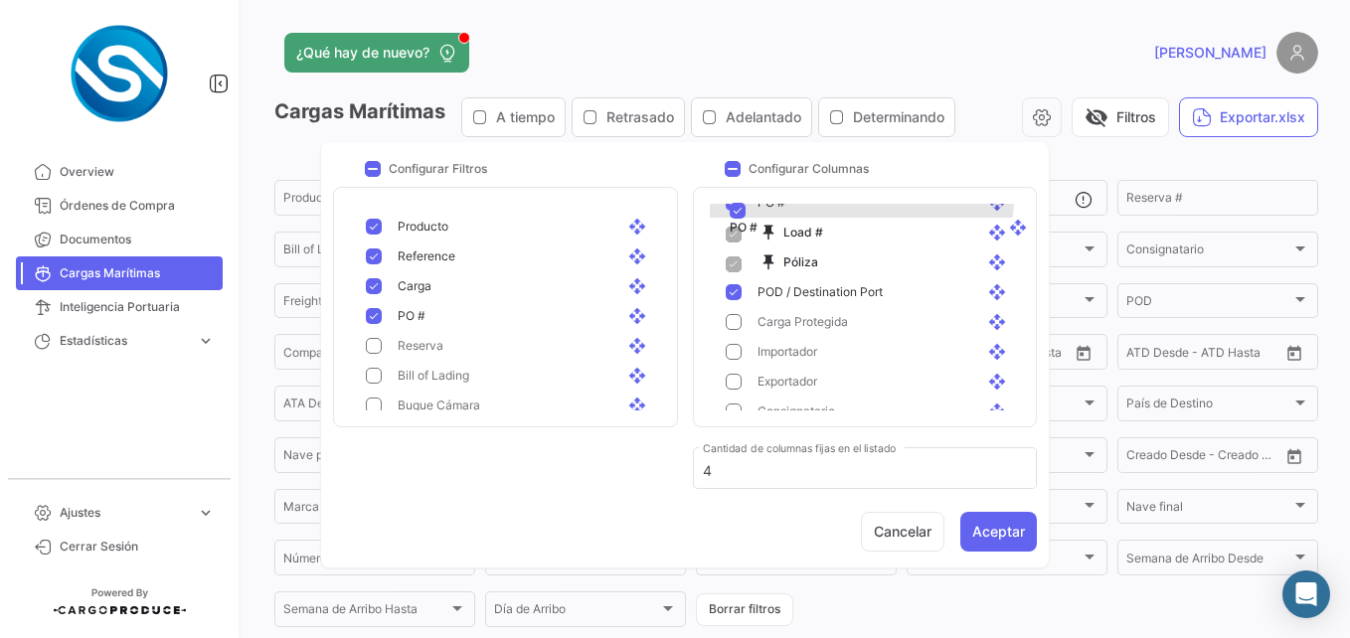
scroll to position [62, 0]
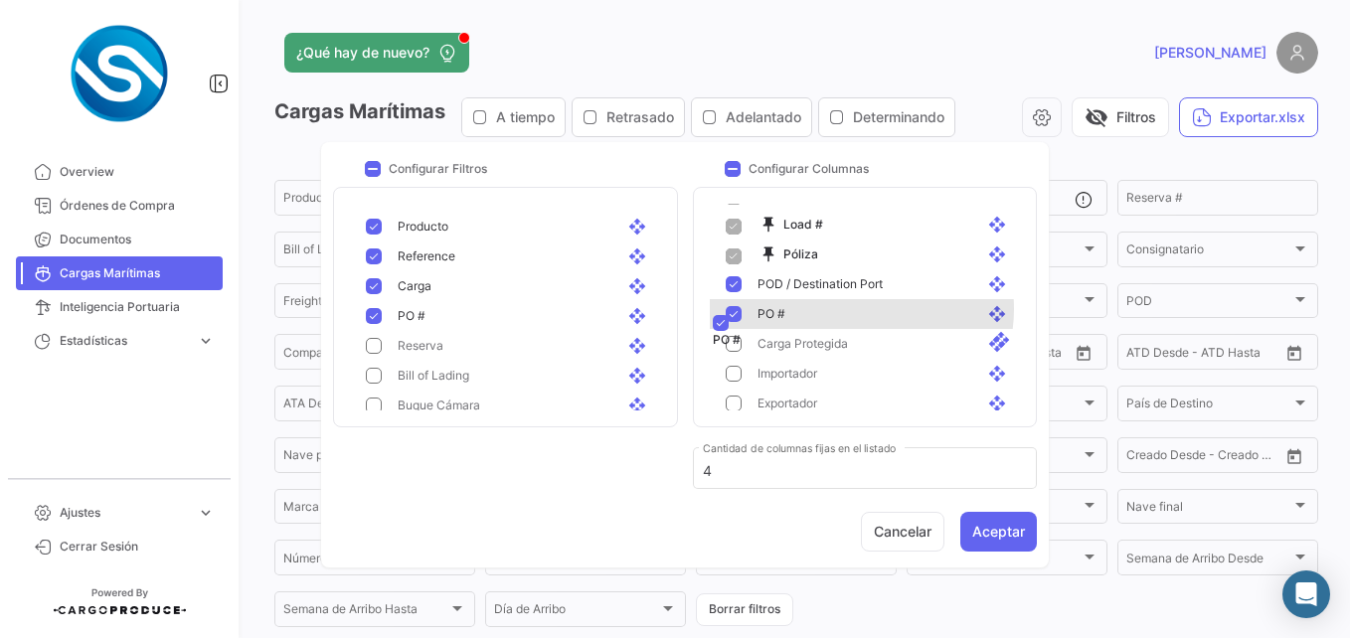
drag, startPoint x: 857, startPoint y: 275, endPoint x: 860, endPoint y: 321, distance: 45.8
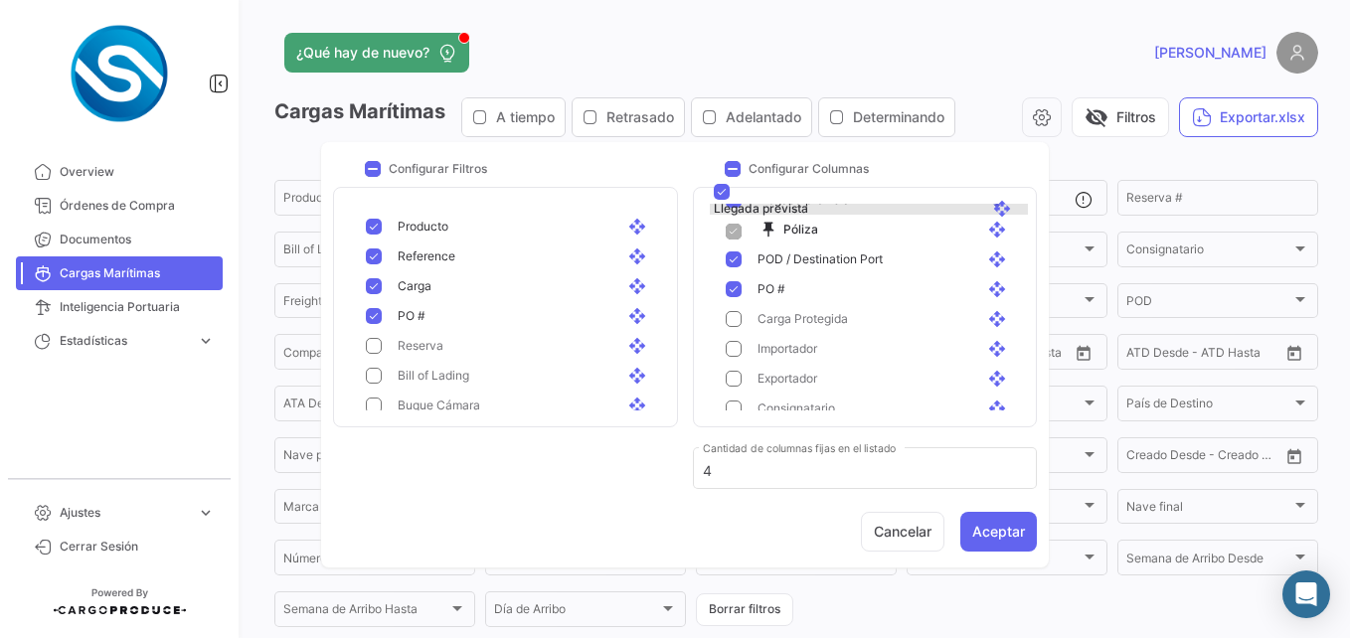
scroll to position [98, 0]
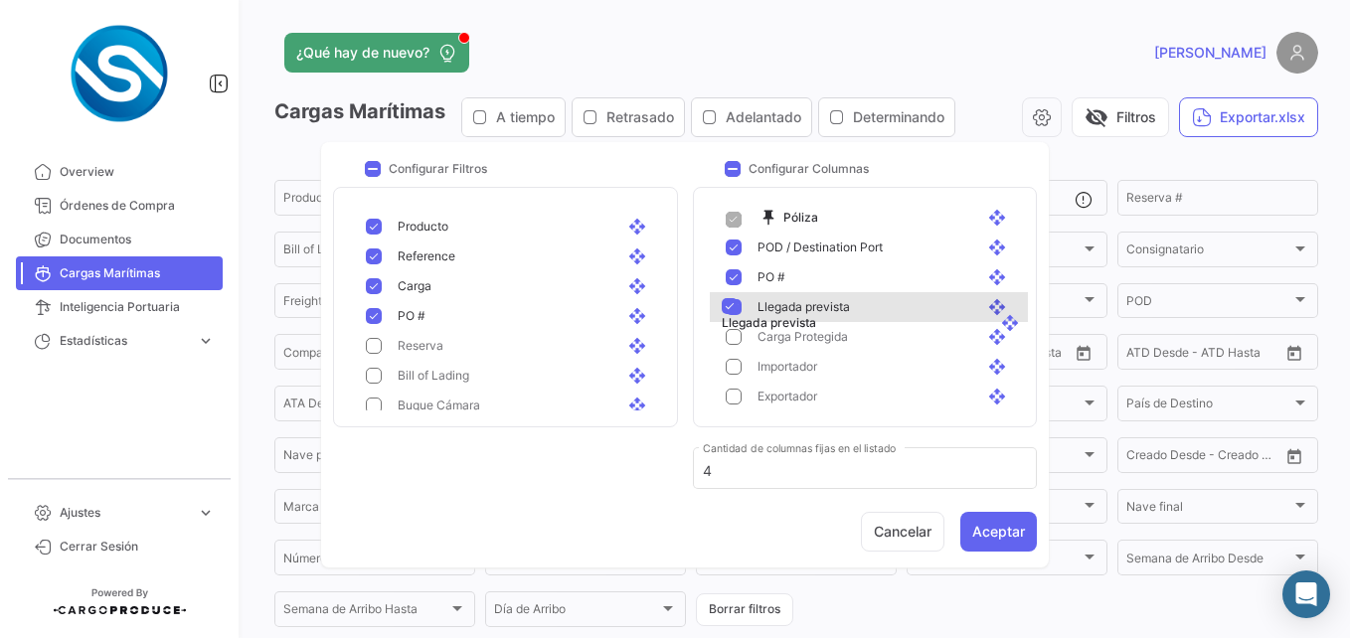
drag, startPoint x: 869, startPoint y: 299, endPoint x: 881, endPoint y: 319, distance: 23.2
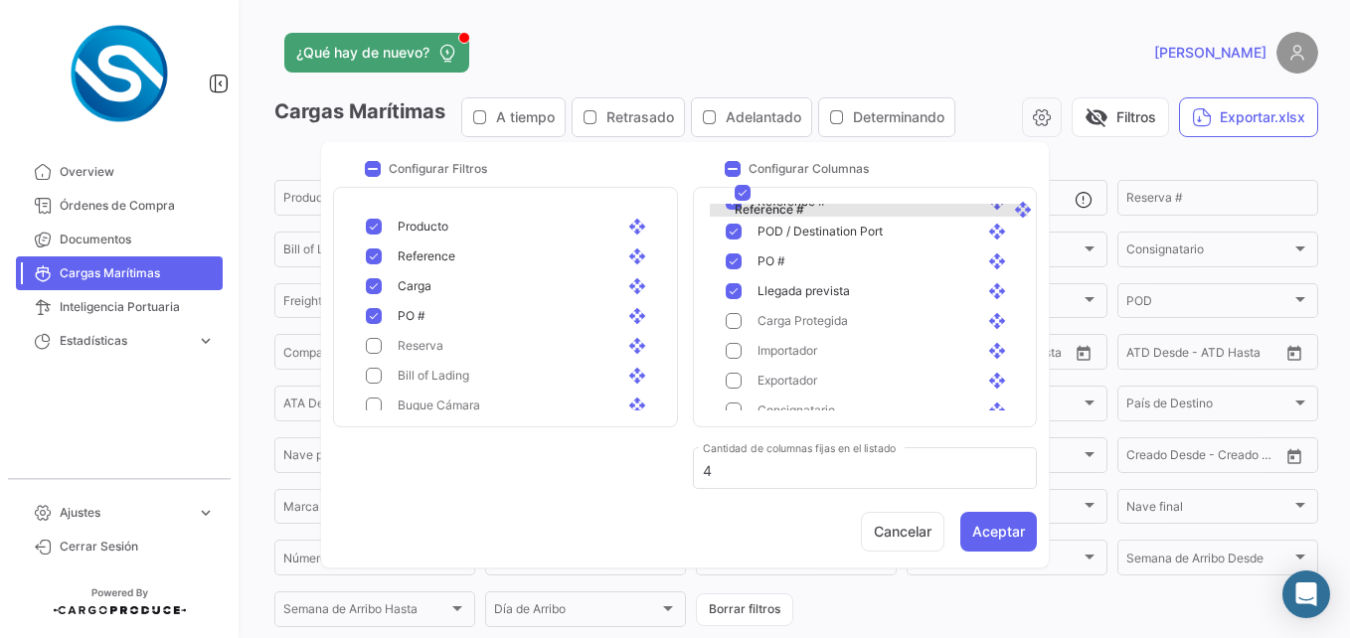
scroll to position [120, 0]
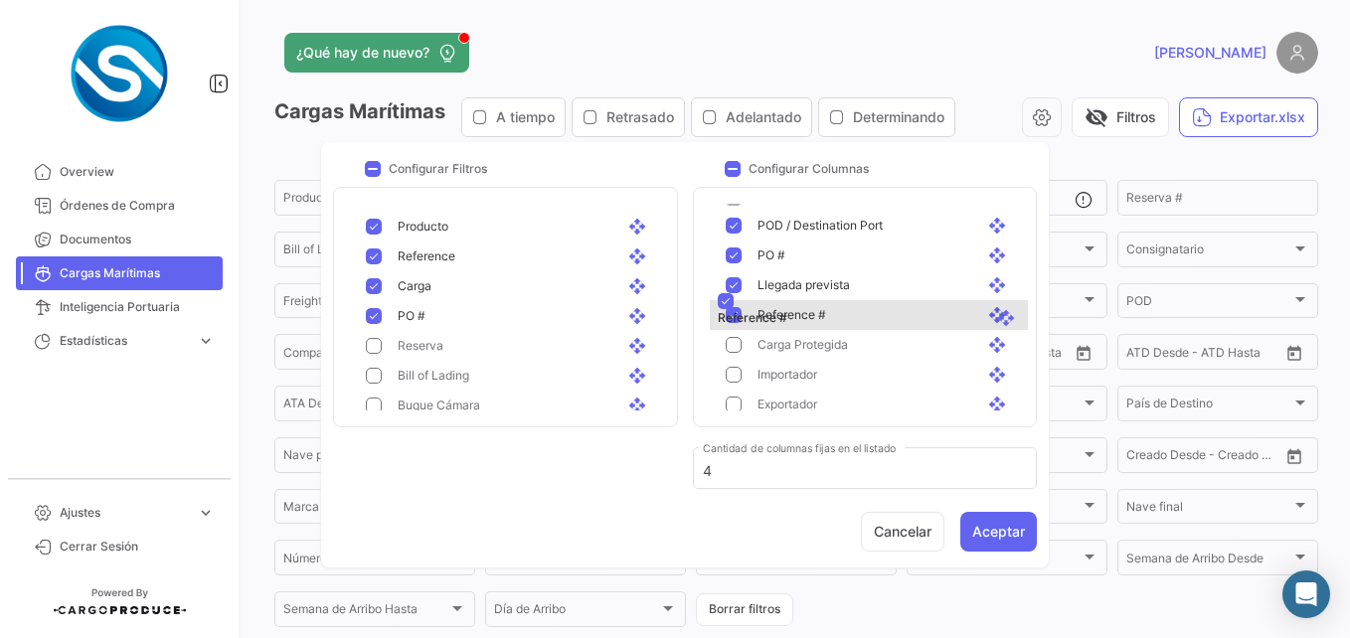
drag, startPoint x: 871, startPoint y: 267, endPoint x: 879, endPoint y: 308, distance: 41.5
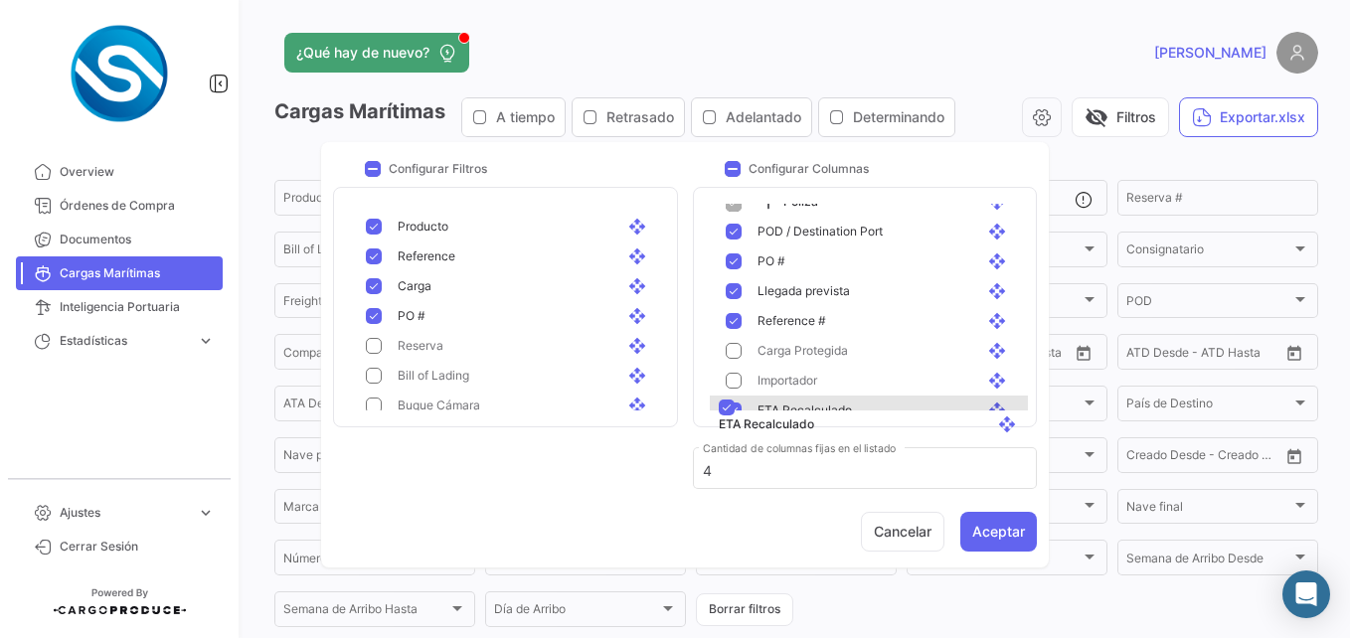
scroll to position [126, 0]
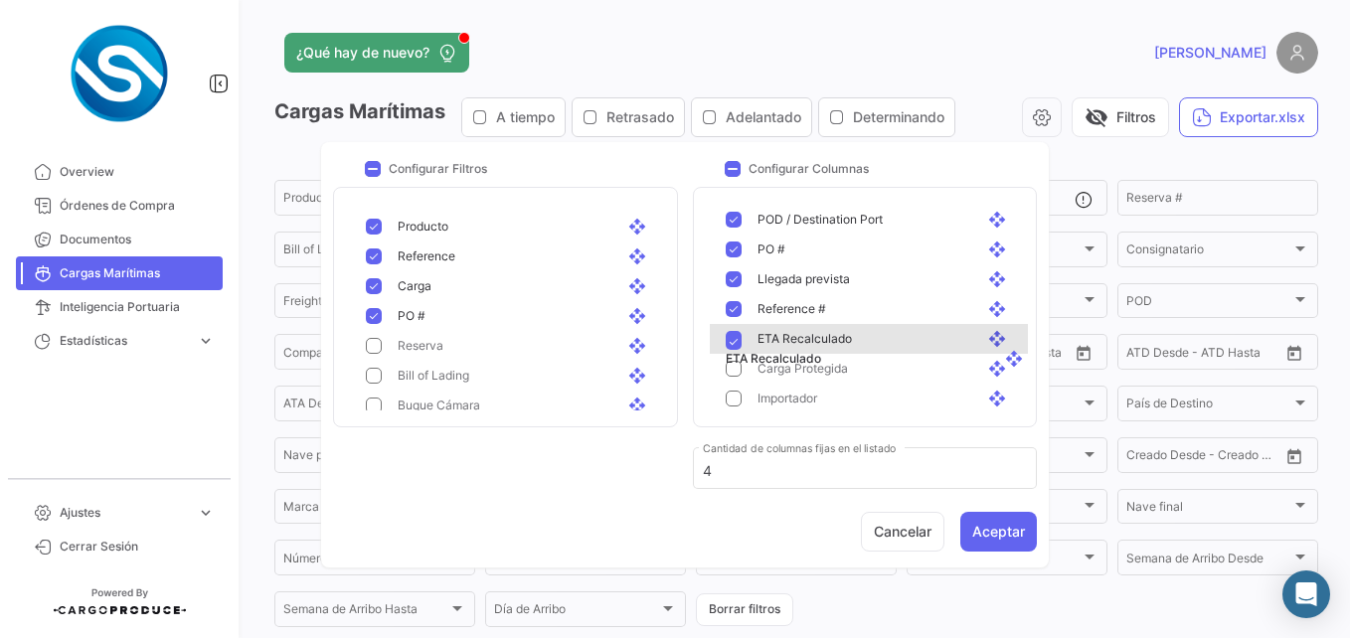
drag, startPoint x: 884, startPoint y: 335, endPoint x: 900, endPoint y: 343, distance: 17.8
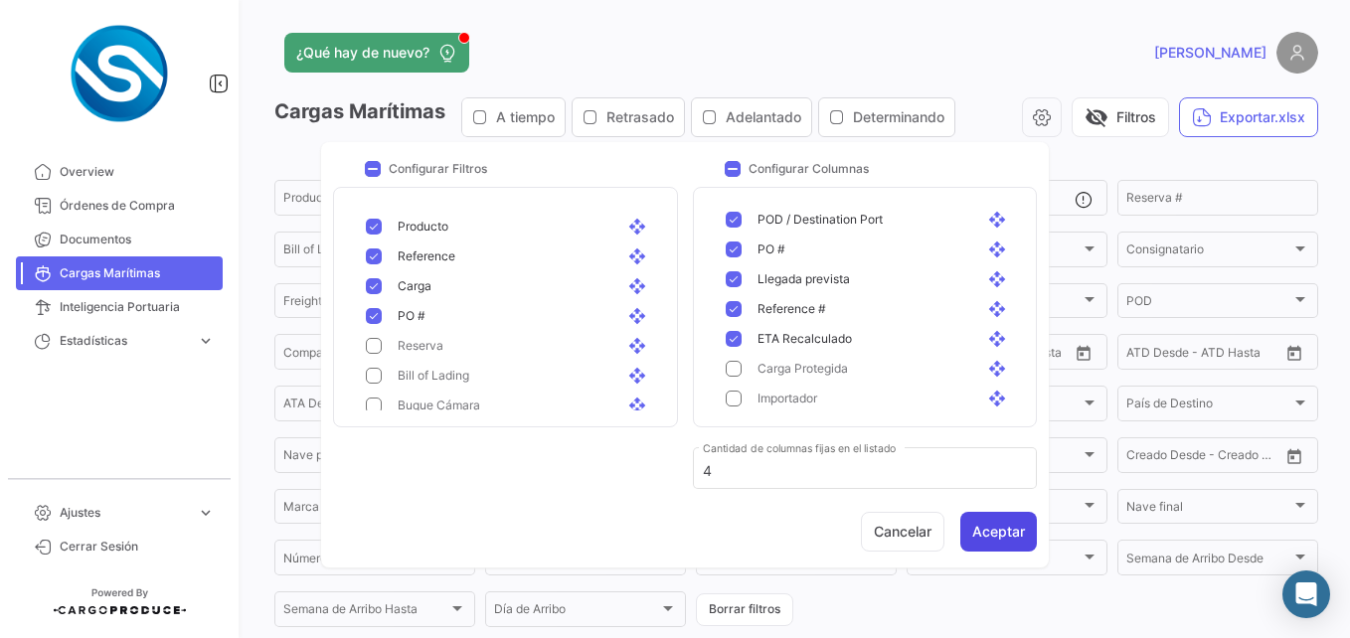
click at [995, 516] on button "Aceptar" at bounding box center [998, 532] width 77 height 40
